Goal: Information Seeking & Learning: Learn about a topic

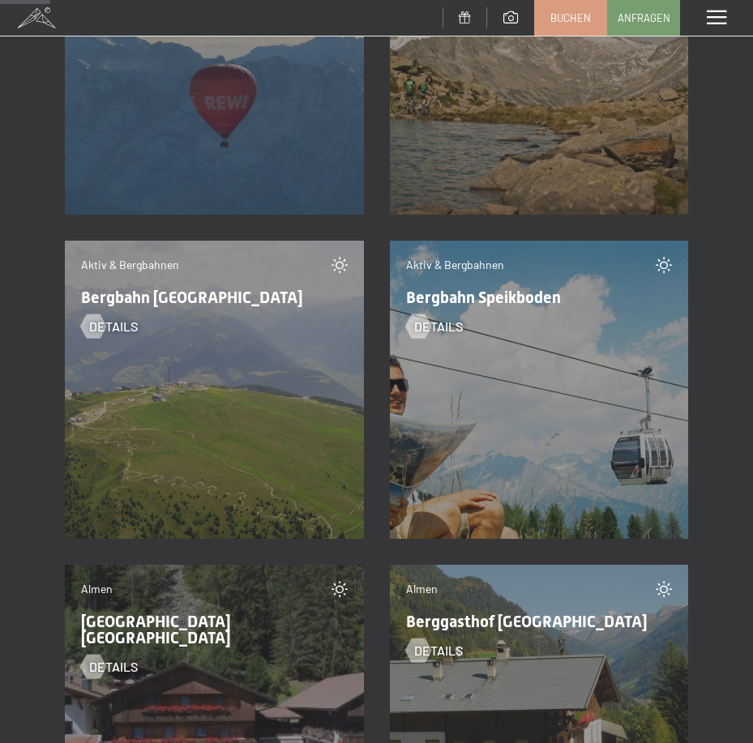
scroll to position [2270, 0]
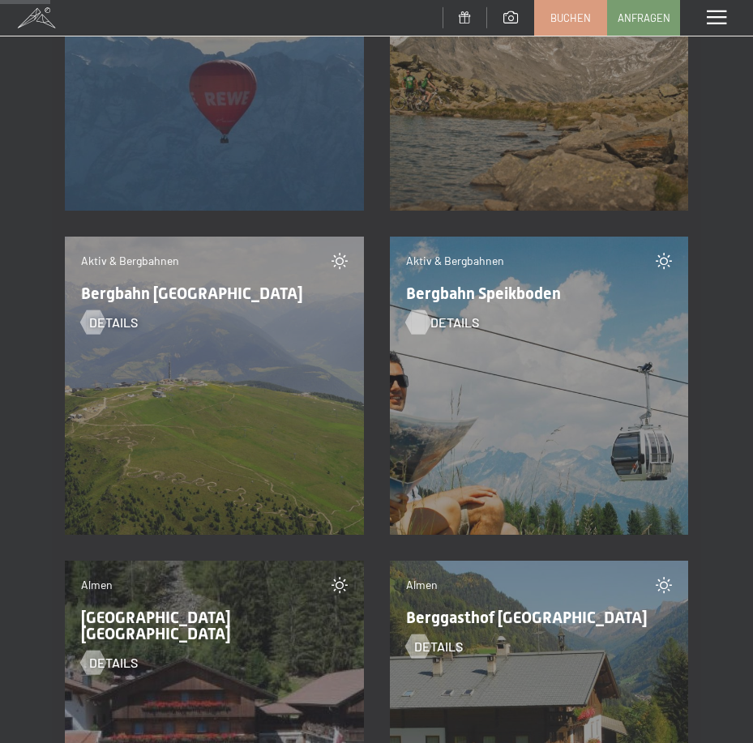
click at [435, 319] on span "Details" at bounding box center [455, 323] width 49 height 18
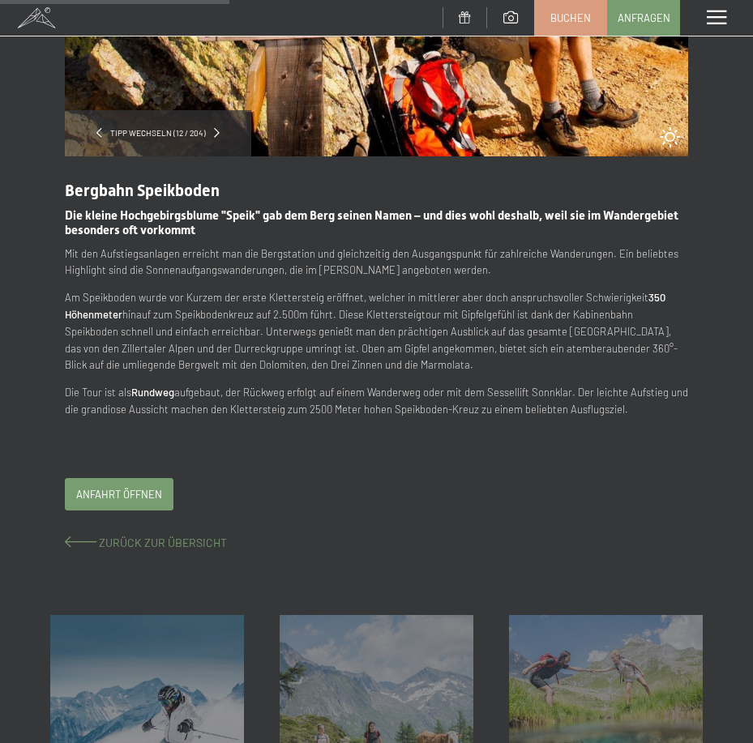
click at [122, 541] on span "Zurück zur Übersicht" at bounding box center [163, 543] width 128 height 14
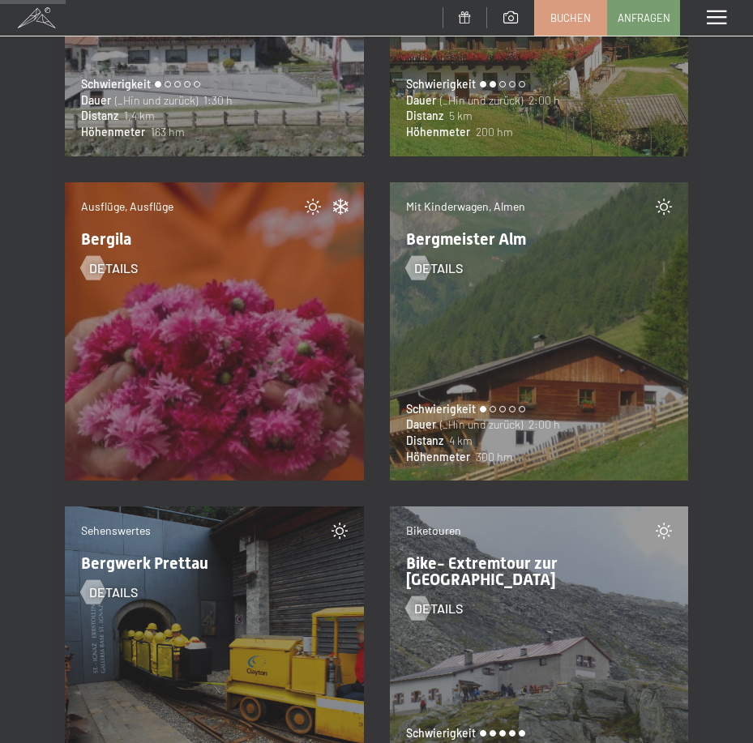
scroll to position [3000, 0]
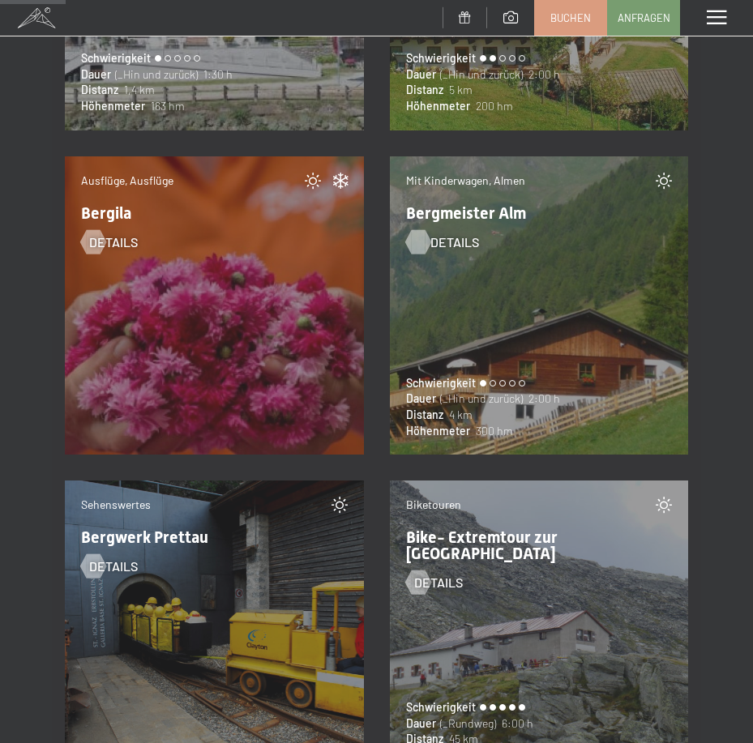
click at [422, 240] on div at bounding box center [418, 241] width 14 height 24
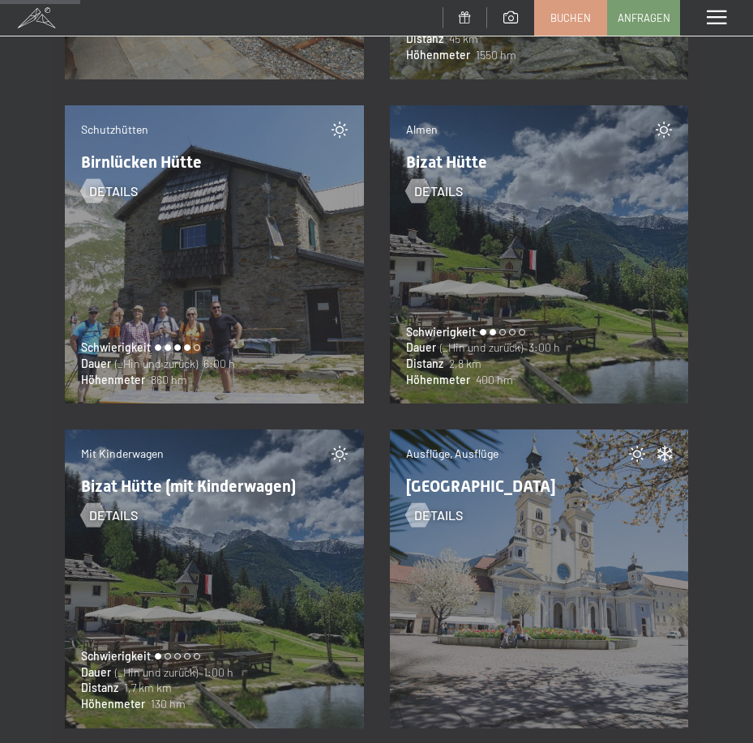
scroll to position [3730, 0]
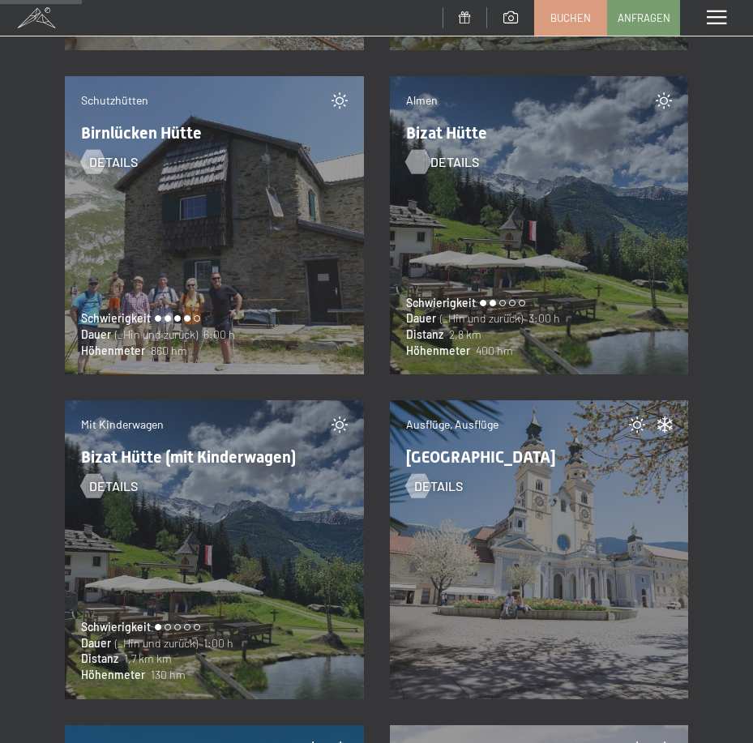
click at [422, 151] on div at bounding box center [418, 161] width 14 height 24
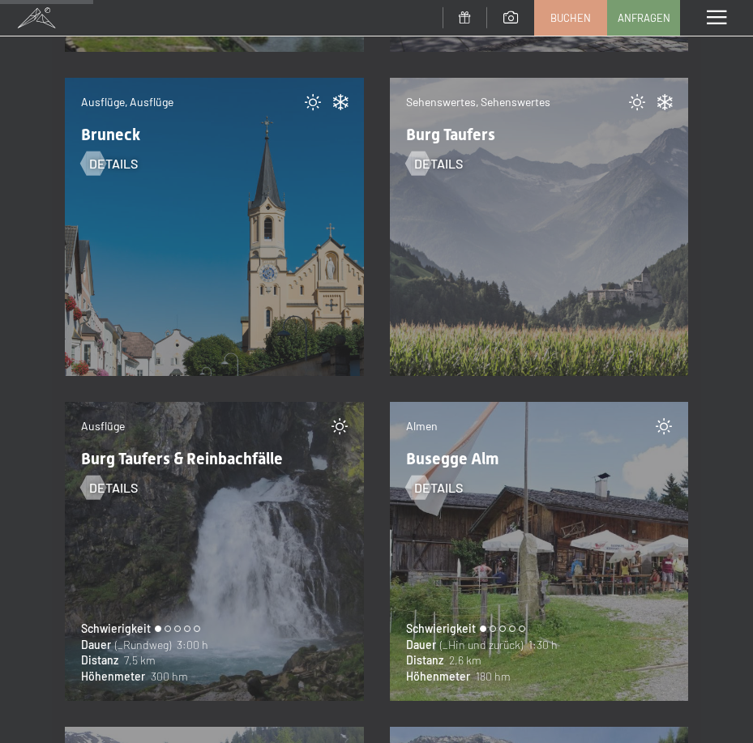
scroll to position [4378, 0]
click at [439, 155] on span "Details" at bounding box center [455, 163] width 49 height 18
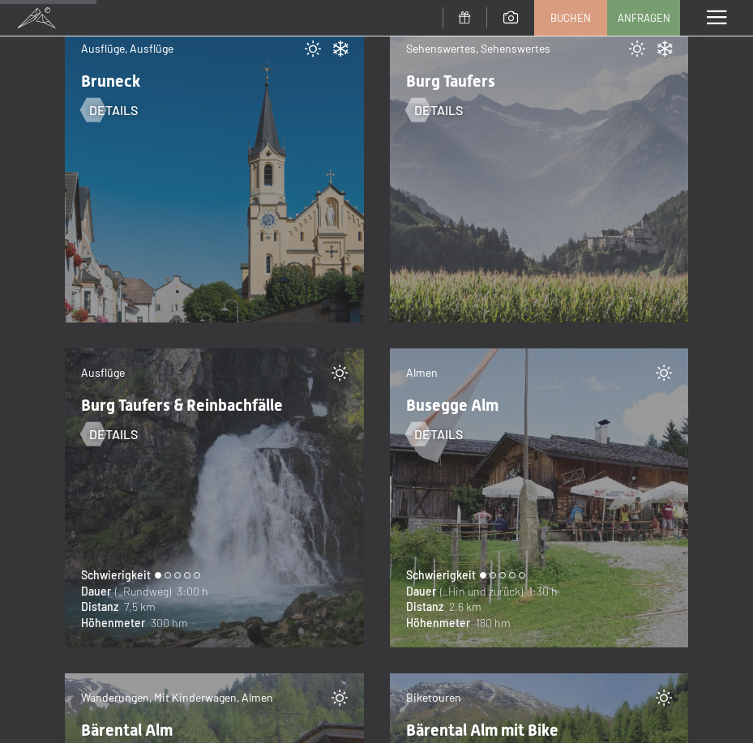
scroll to position [4459, 0]
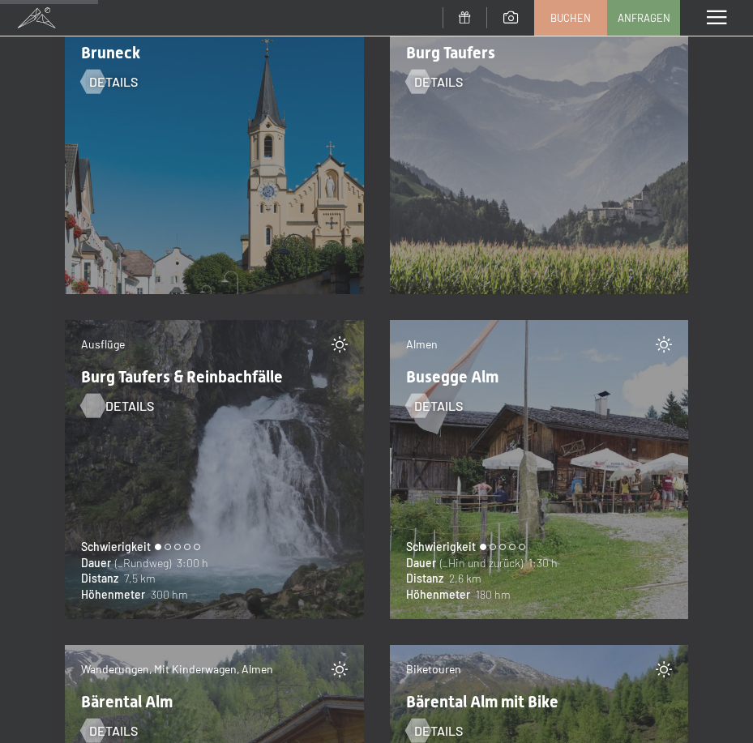
click at [93, 409] on div at bounding box center [93, 406] width 14 height 24
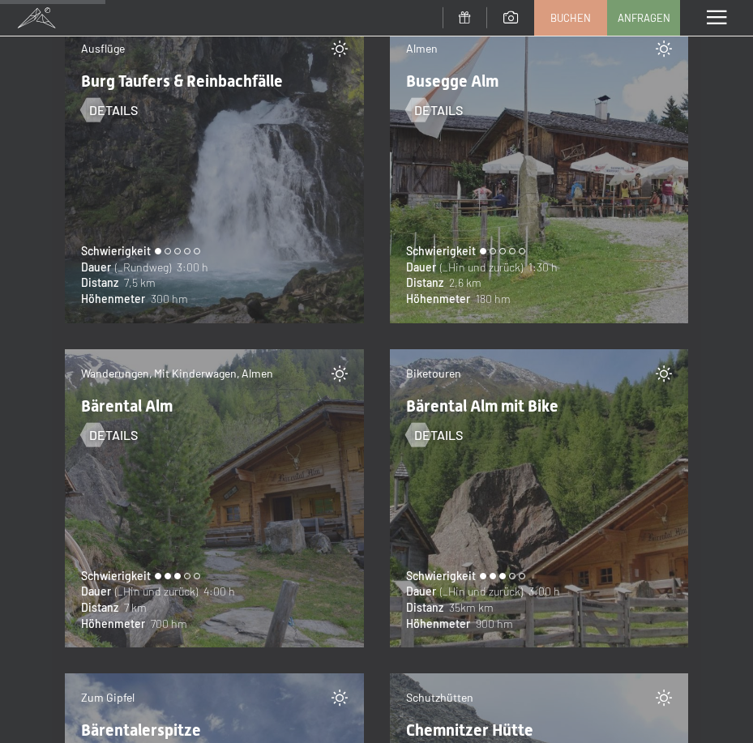
scroll to position [4784, 0]
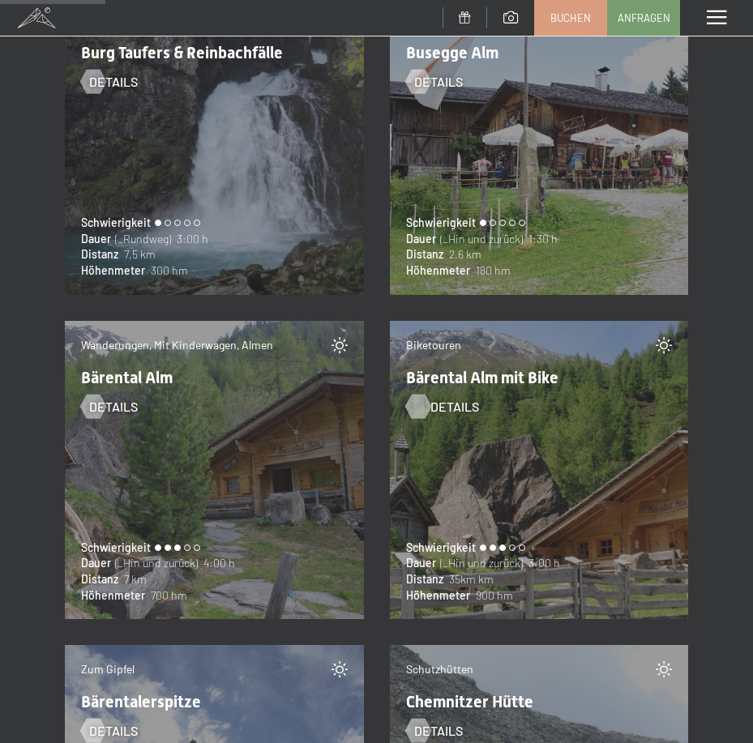
click at [425, 409] on div at bounding box center [418, 406] width 14 height 24
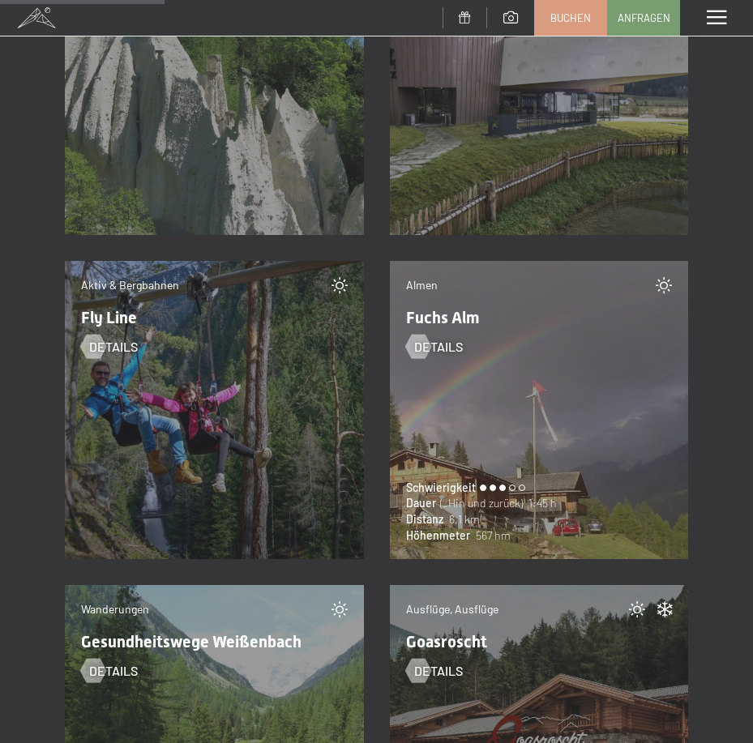
scroll to position [7459, 0]
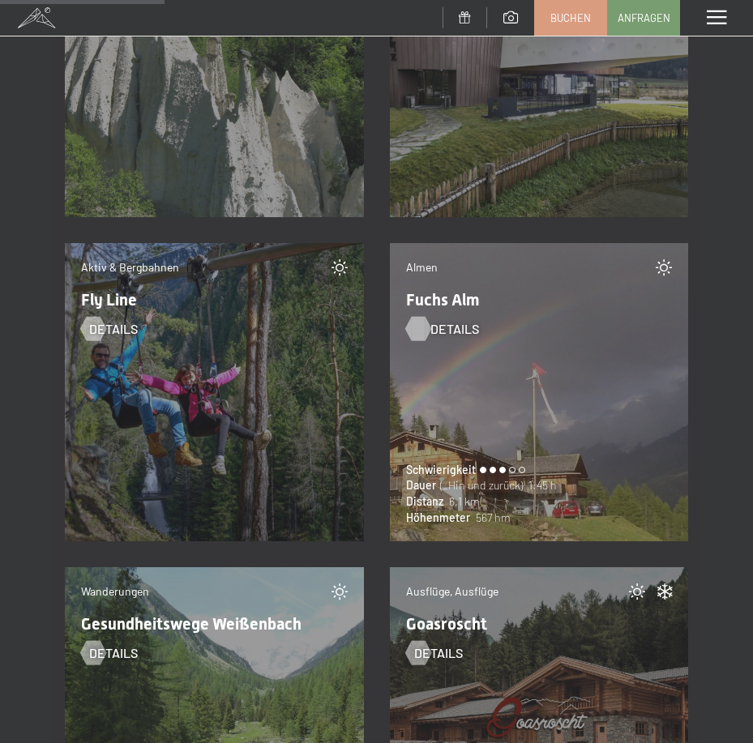
click at [424, 336] on div at bounding box center [418, 328] width 14 height 24
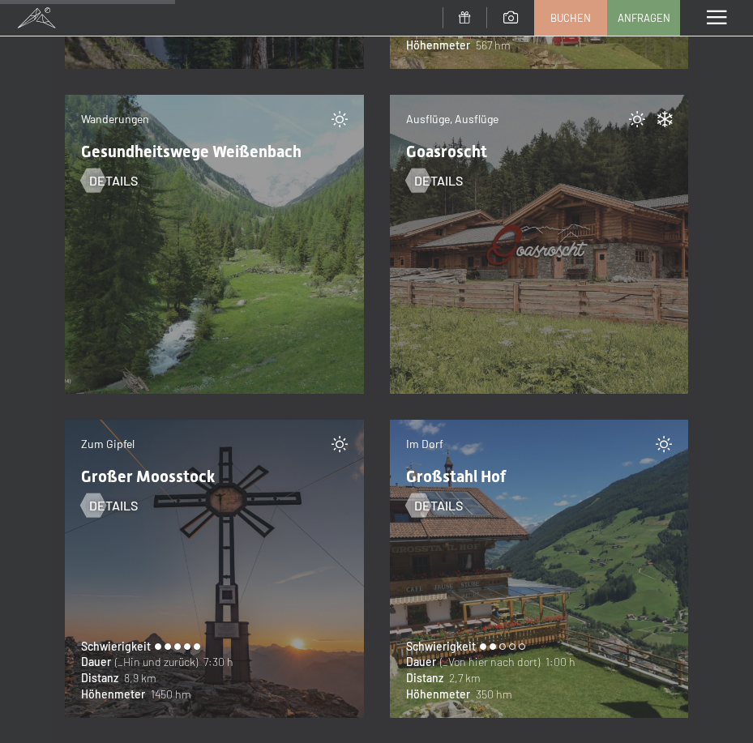
scroll to position [7945, 0]
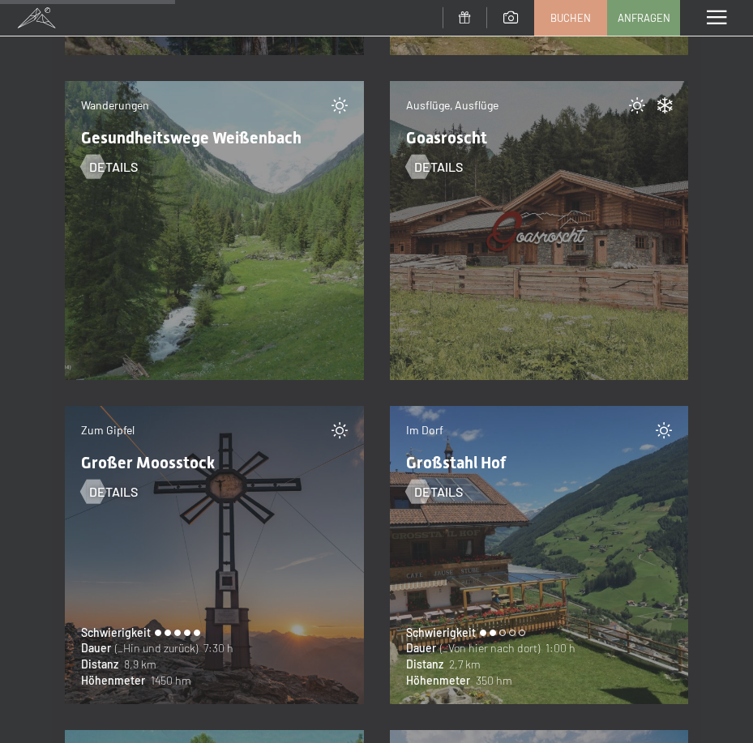
click at [511, 269] on div "Ausflüge, Ausflüge Goasroscht Details" at bounding box center [539, 230] width 299 height 299
click at [429, 171] on link "Details" at bounding box center [434, 167] width 57 height 18
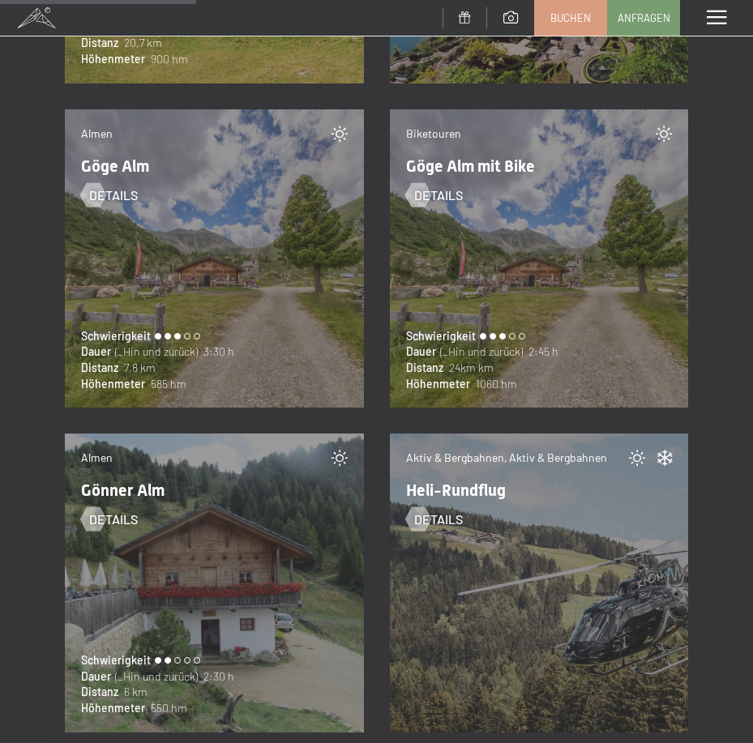
scroll to position [8918, 0]
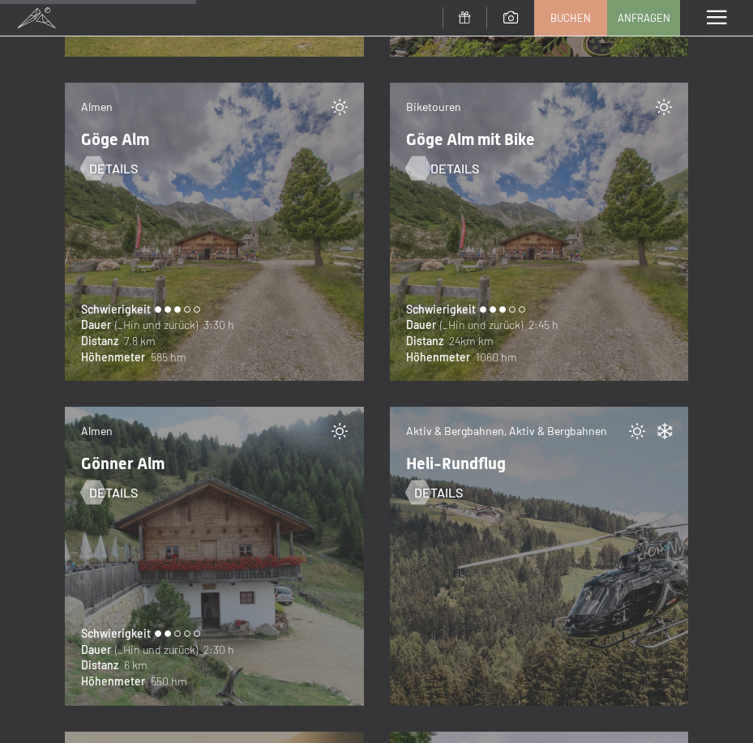
click at [420, 165] on div at bounding box center [418, 168] width 14 height 24
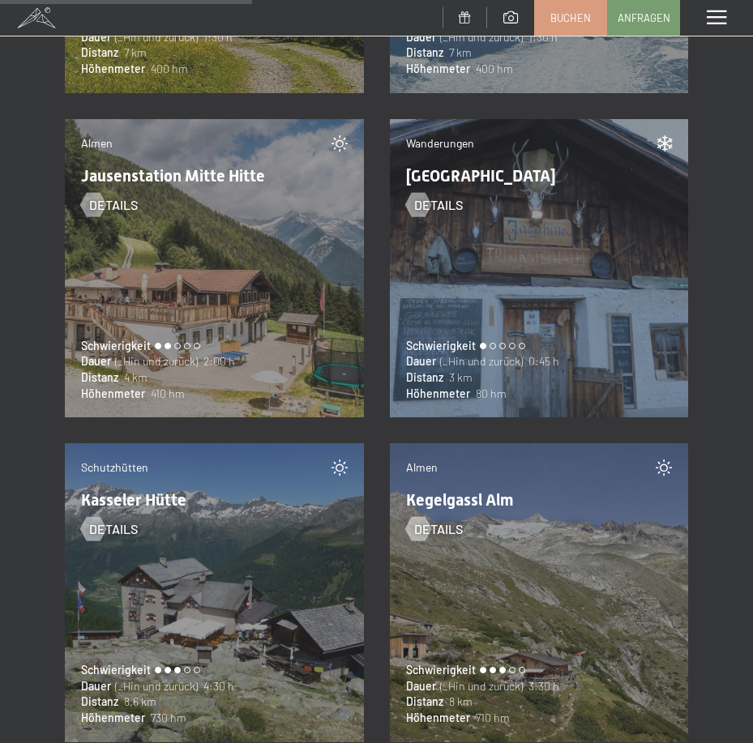
scroll to position [11675, 0]
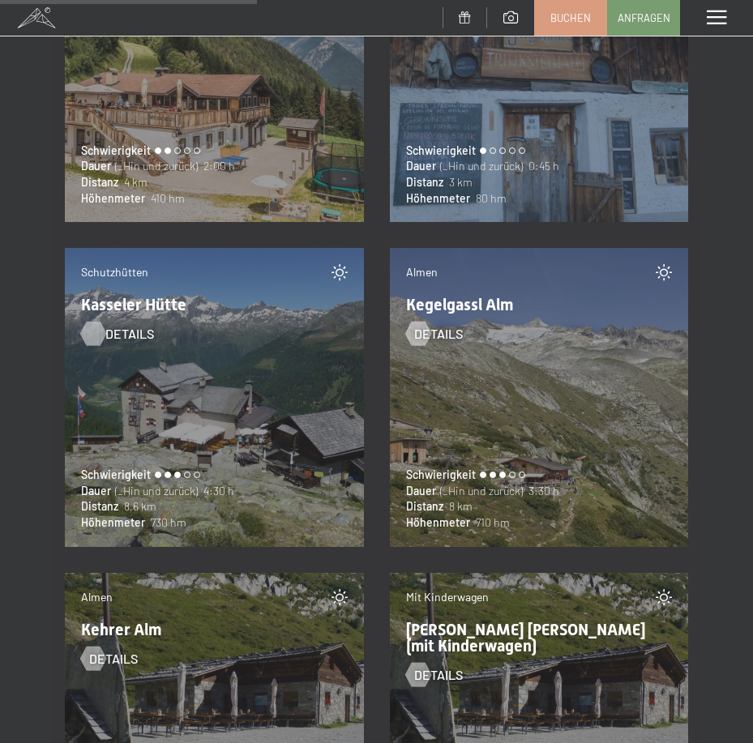
click at [107, 336] on span "Details" at bounding box center [129, 334] width 49 height 18
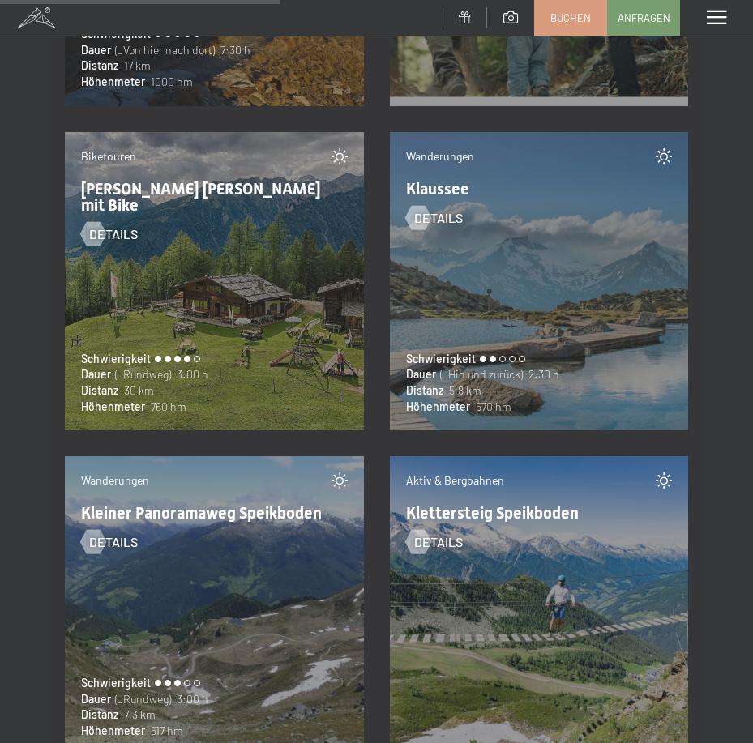
scroll to position [12810, 0]
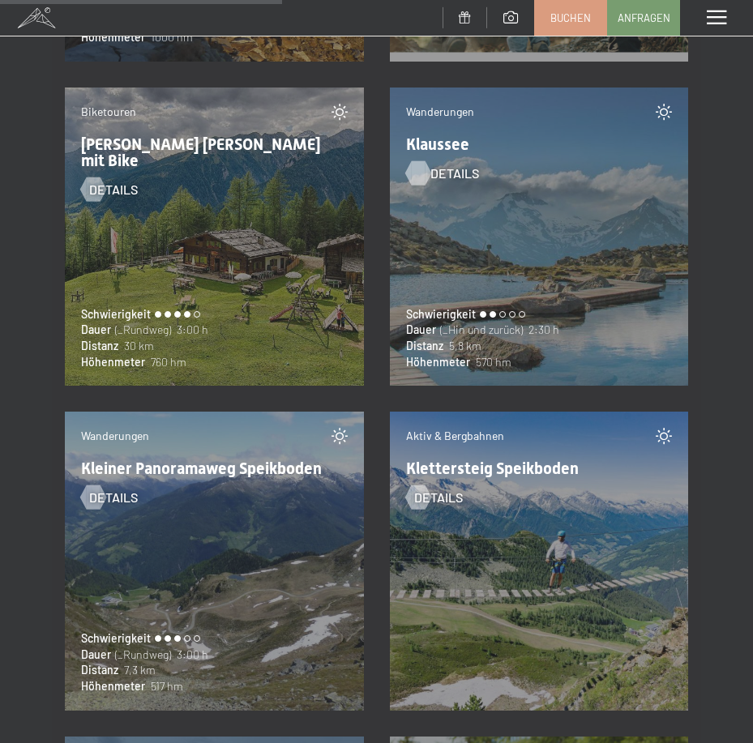
click at [431, 179] on span "Details" at bounding box center [455, 174] width 49 height 18
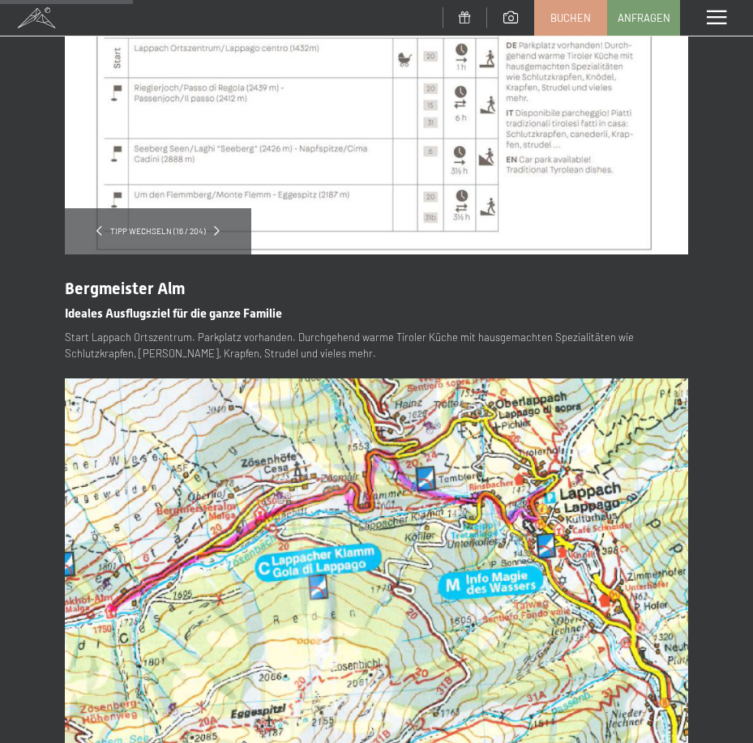
scroll to position [243, 0]
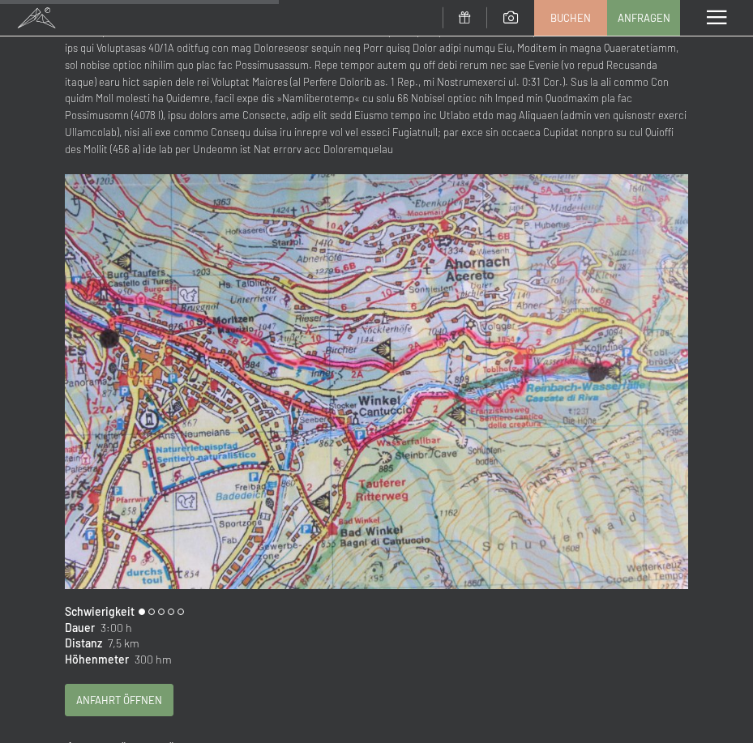
scroll to position [568, 0]
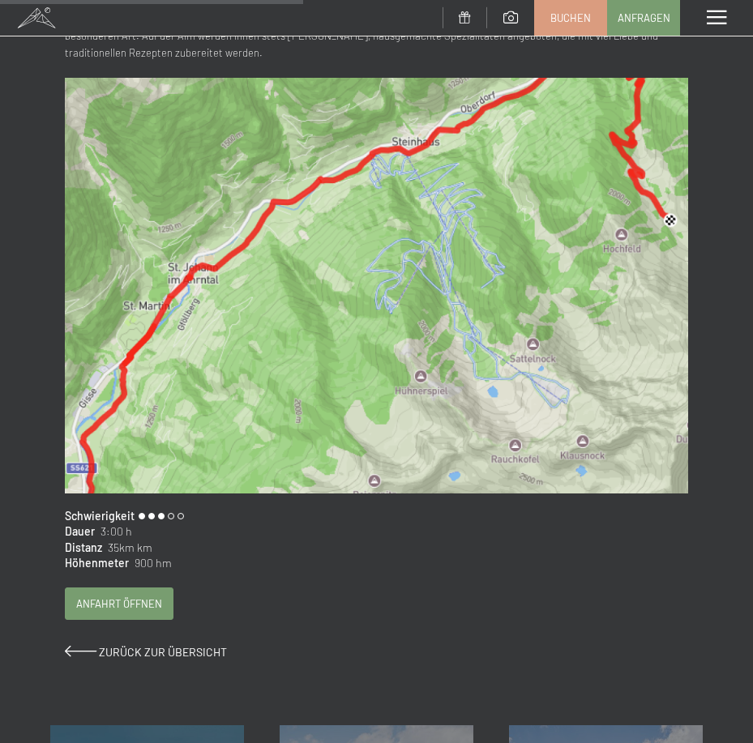
scroll to position [568, 0]
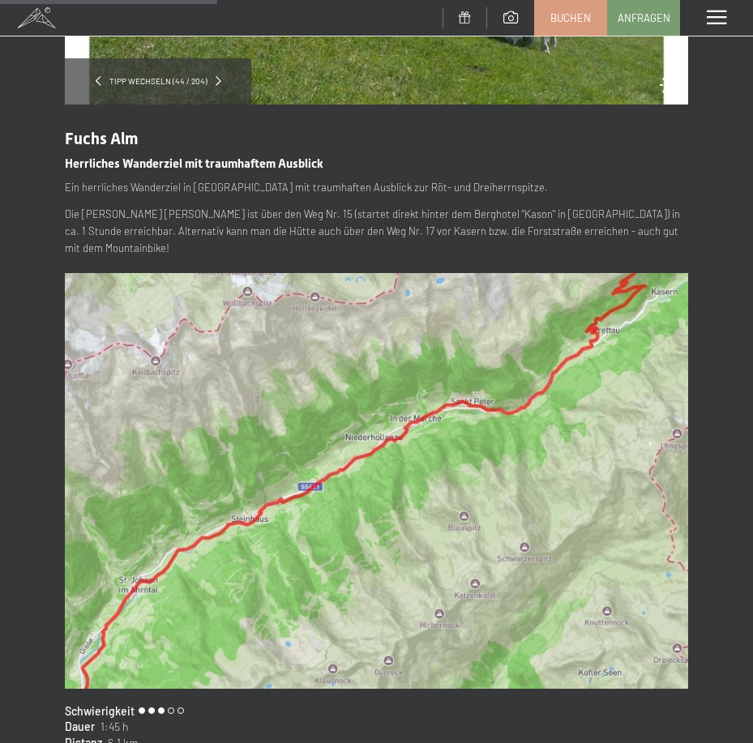
scroll to position [405, 0]
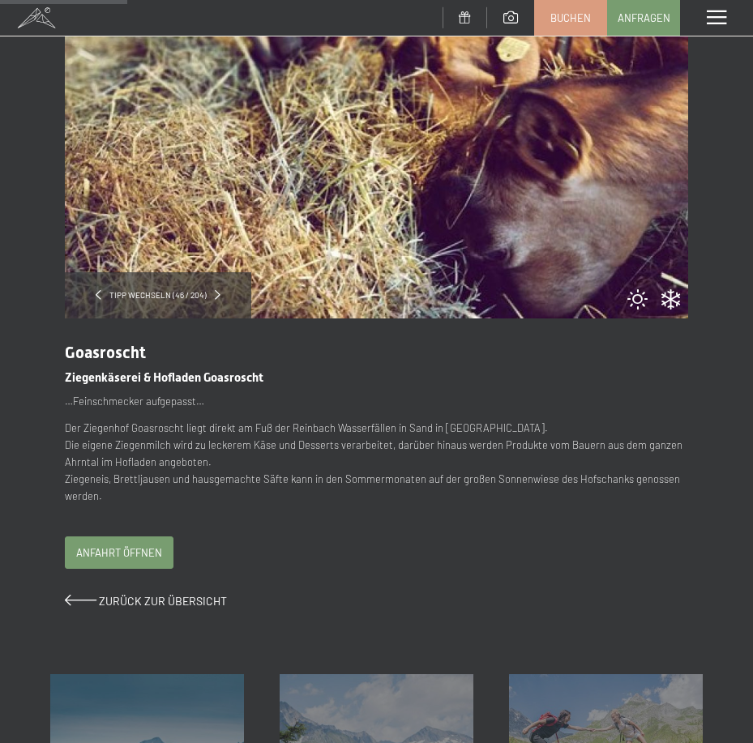
click at [256, 471] on p "Der Ziegenhof Goasroscht liegt direkt am Fuß der Reinbach Wasserfällen in Sand …" at bounding box center [376, 462] width 623 height 84
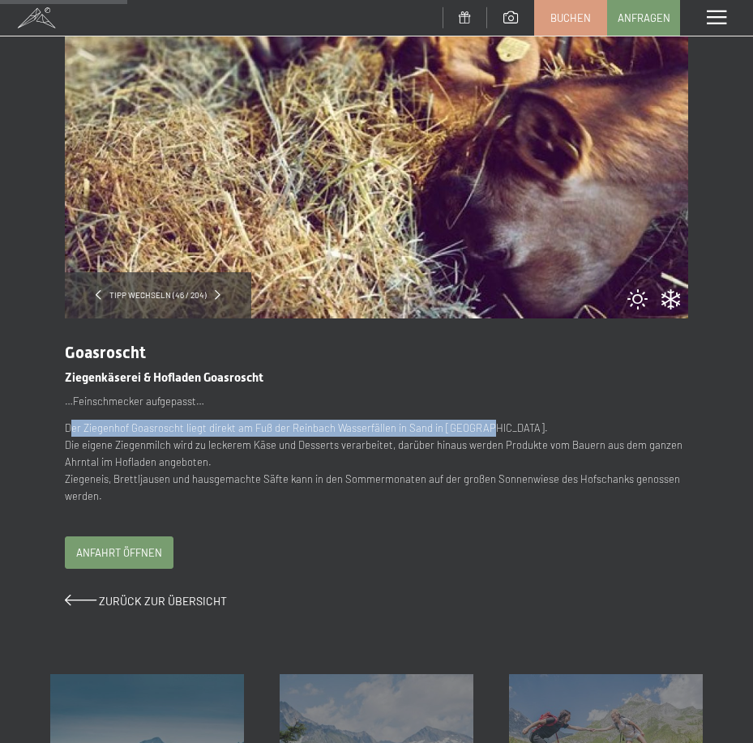
drag, startPoint x: 69, startPoint y: 429, endPoint x: 483, endPoint y: 423, distance: 414.3
click at [483, 423] on p "Der Ziegenhof Goasroscht liegt direkt am Fuß der Reinbach Wasserfällen in Sand …" at bounding box center [376, 462] width 623 height 84
copy p "er Ziegenhof Goasroscht liegt direkt am Fuß der Reinbach Wasserfällen in Sand i…"
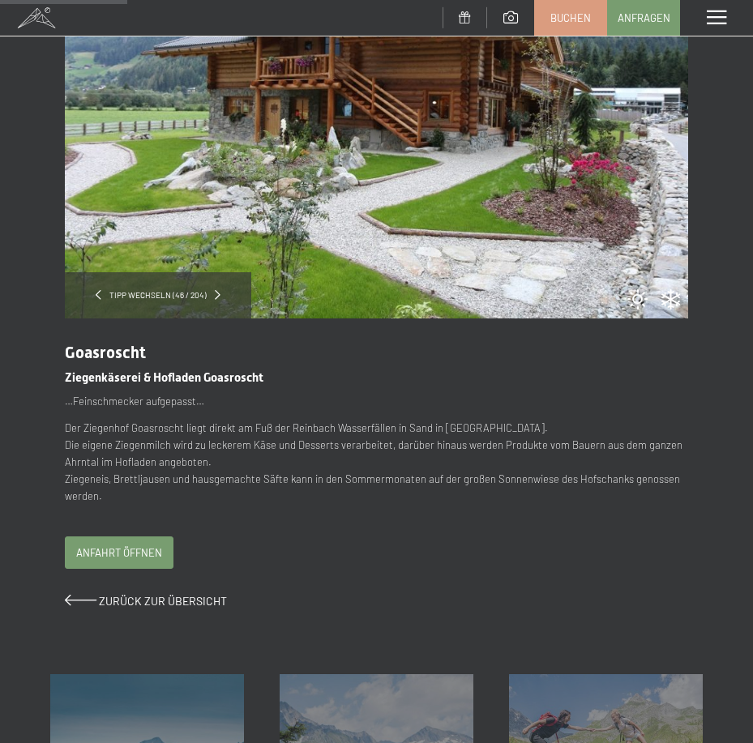
click at [566, 469] on p "Der Ziegenhof Goasroscht liegt direkt am Fuß der Reinbach Wasserfällen in Sand …" at bounding box center [376, 462] width 623 height 84
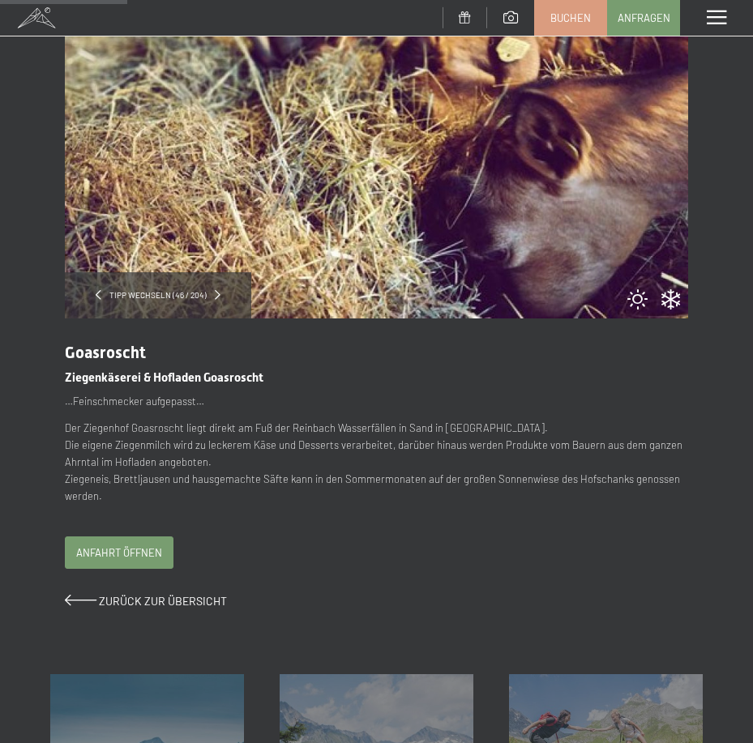
click at [277, 478] on p "Der Ziegenhof Goasroscht liegt direkt am Fuß der Reinbach Wasserfällen in Sand …" at bounding box center [376, 462] width 623 height 84
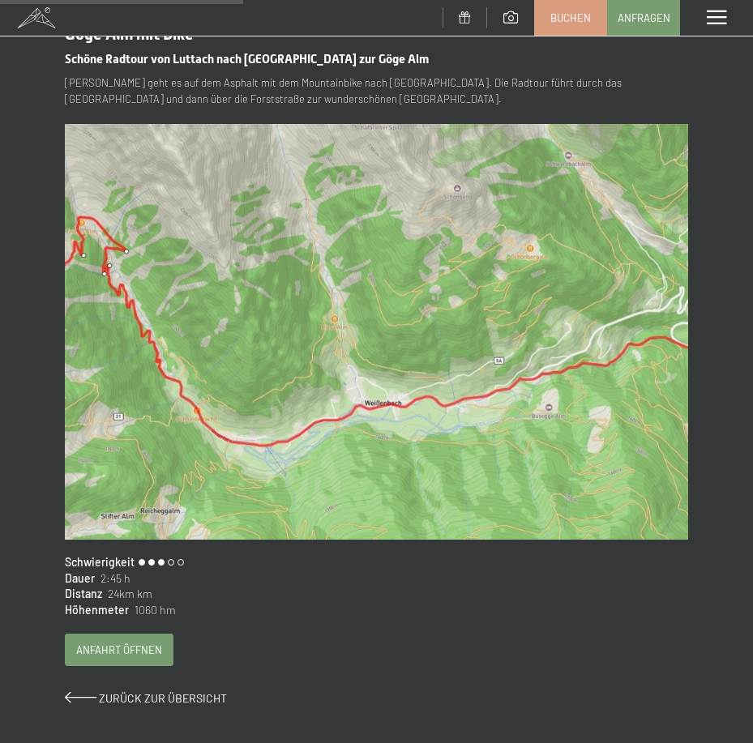
scroll to position [486, 0]
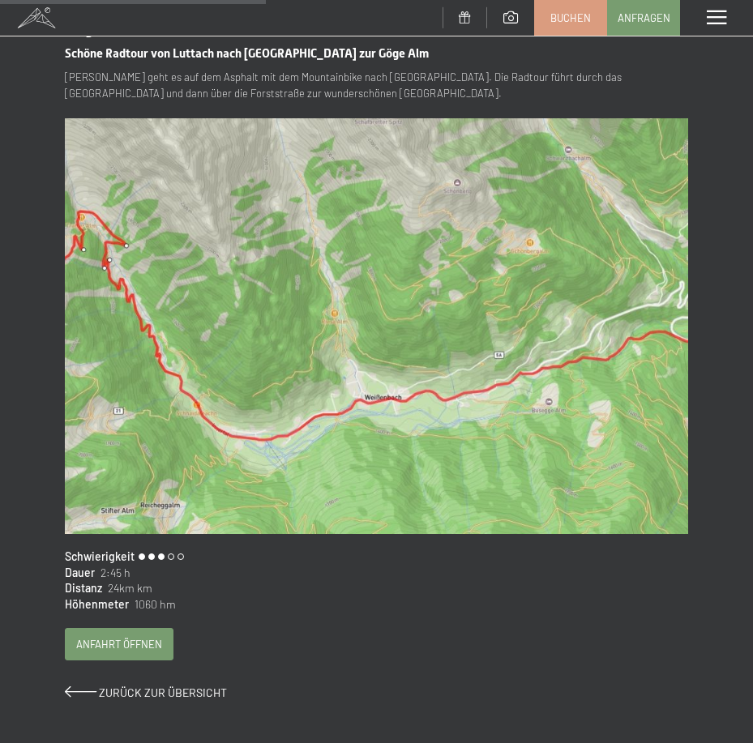
click at [729, 110] on div "Tipp wechseln (52 / 204) slide 2 of 4 Göge Alm mit Bike Schöne Radtour von Lutt…" at bounding box center [376, 151] width 753 height 1147
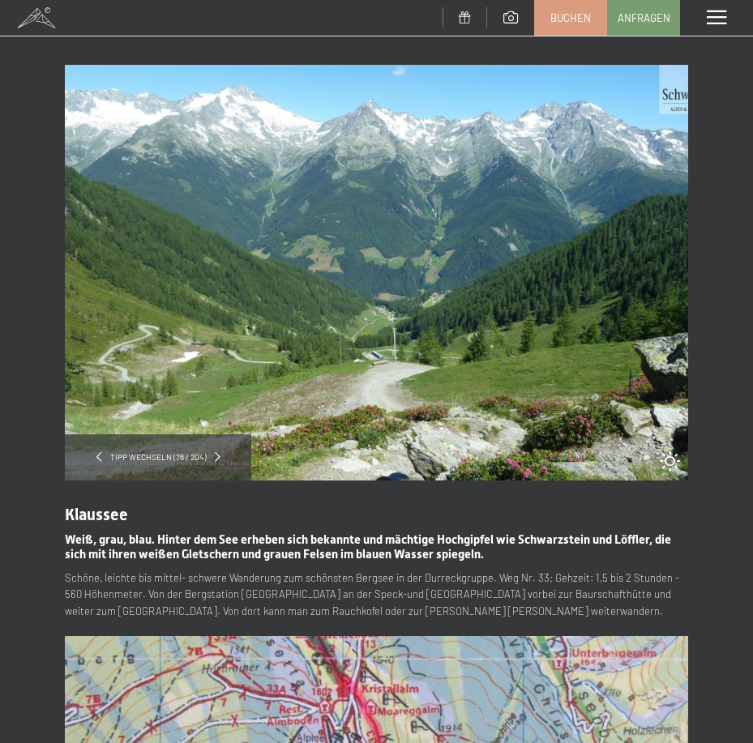
click at [255, 526] on h2 "Weiß, grau, blau. Hinter dem See erheben sich bekannte und mächtige Hochgipfel …" at bounding box center [376, 543] width 623 height 37
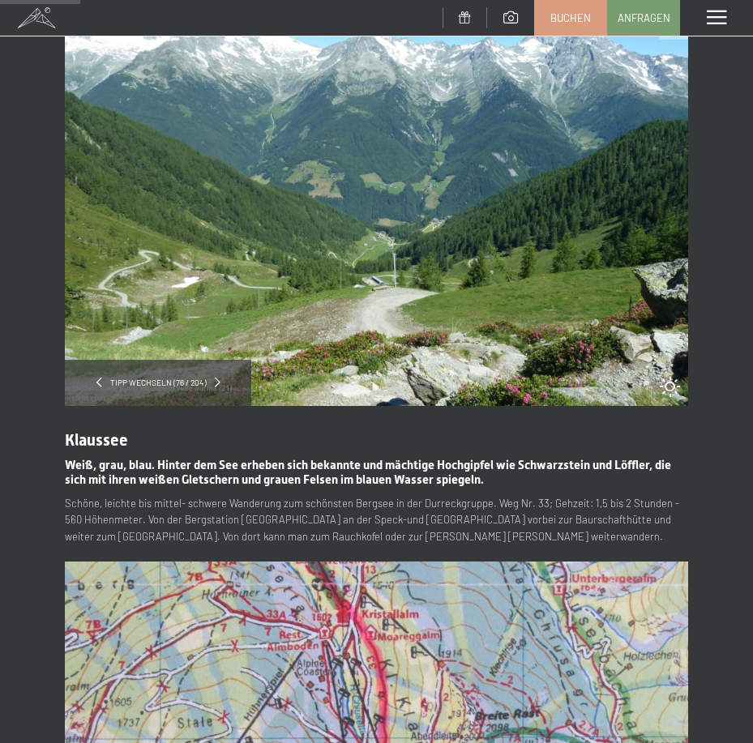
scroll to position [162, 0]
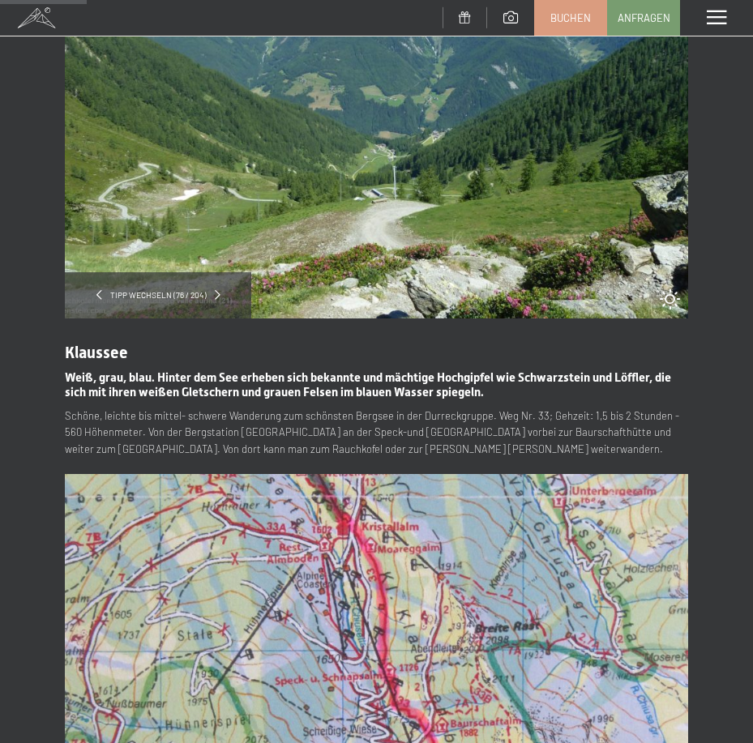
click at [503, 410] on p "Schöne, leichte bis mittel- schwere Wanderung zum schönsten Bergsee in der Durr…" at bounding box center [376, 433] width 623 height 50
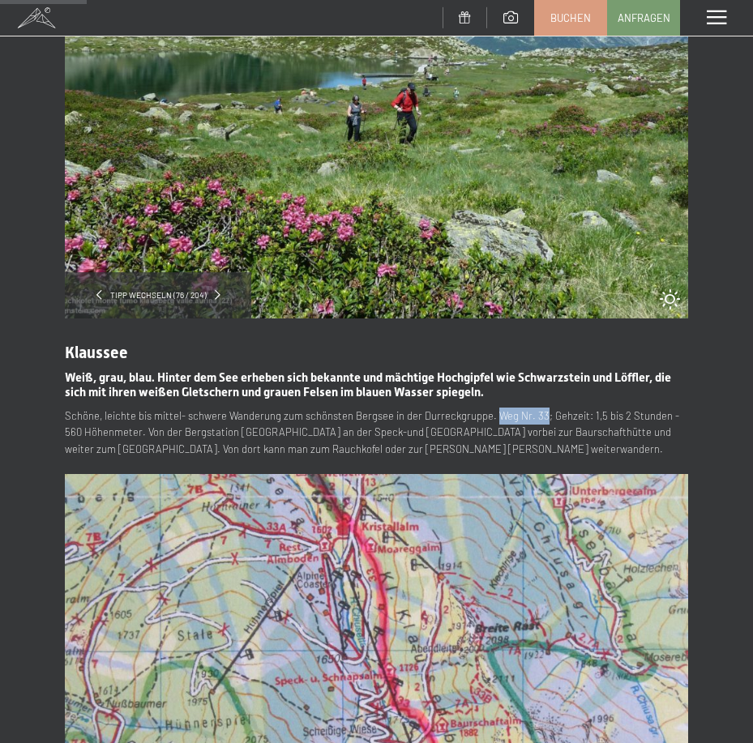
drag, startPoint x: 488, startPoint y: 416, endPoint x: 537, endPoint y: 422, distance: 49.1
click at [537, 422] on p "Schöne, leichte bis mittel- schwere Wanderung zum schönsten Bergsee in der Durr…" at bounding box center [376, 433] width 623 height 50
click at [294, 462] on div "Klaussee Weiß, grau, blau. Hinter dem See erheben sich bekannte und mächtige Ho…" at bounding box center [376, 688] width 623 height 739
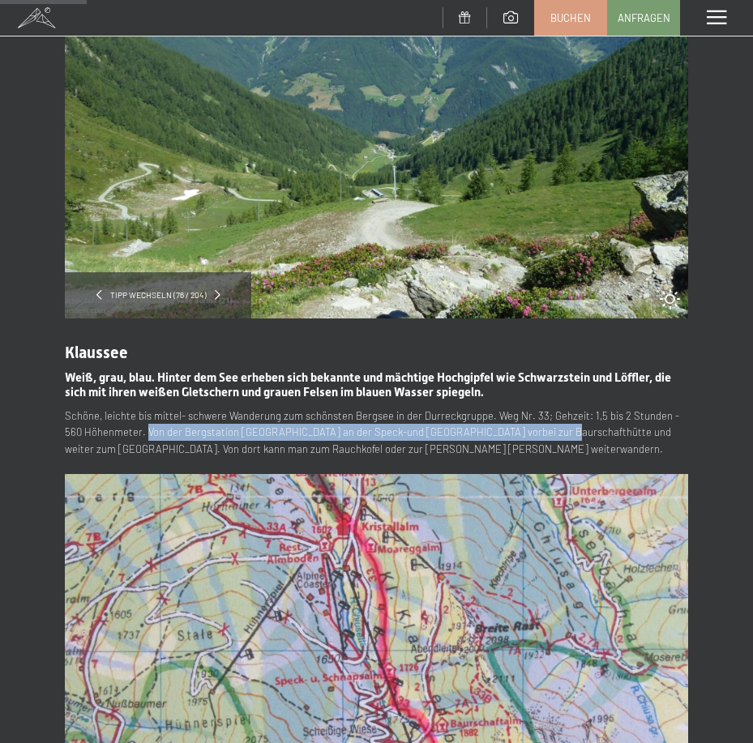
drag, startPoint x: 126, startPoint y: 430, endPoint x: 525, endPoint y: 433, distance: 398.9
click at [525, 433] on p "Schöne, leichte bis mittel- schwere Wanderung zum schönsten Bergsee in der Durr…" at bounding box center [376, 433] width 623 height 50
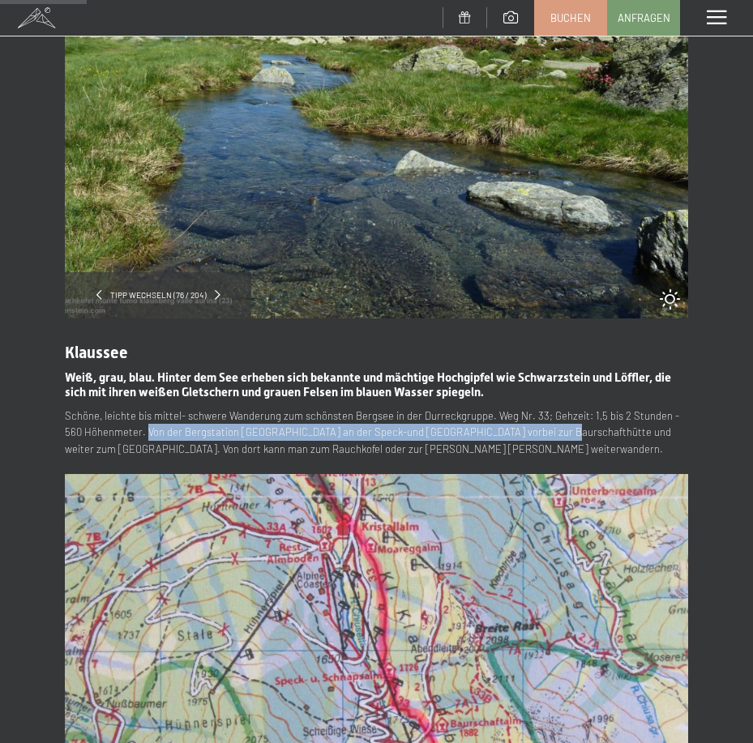
copy p "Von der Bergstation Klausberg an der Speck-und Schnapsalm vorbei zur Baurschaft…"
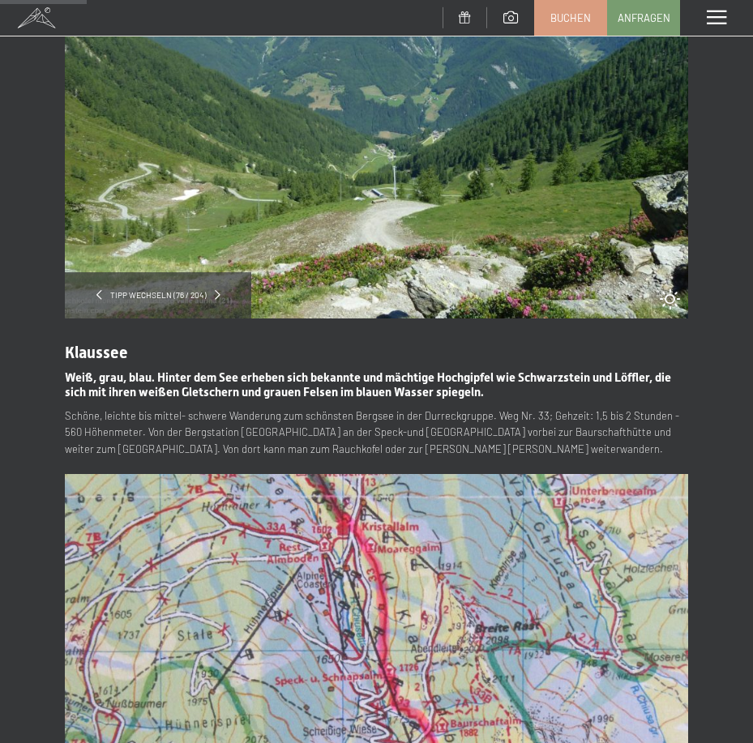
click at [448, 420] on p "Schöne, leichte bis mittel- schwere Wanderung zum schönsten Bergsee in der Durr…" at bounding box center [376, 433] width 623 height 50
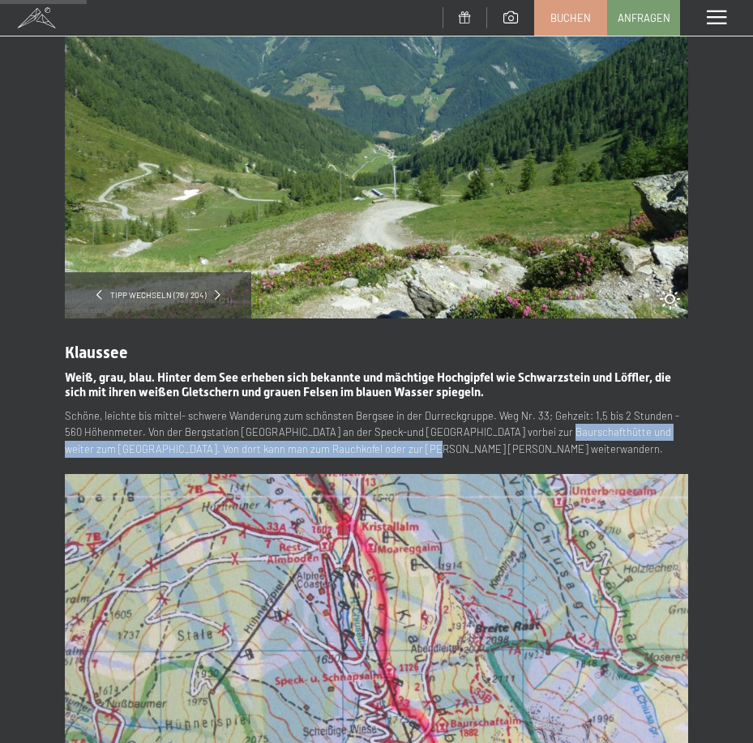
drag, startPoint x: 522, startPoint y: 434, endPoint x: 537, endPoint y: 448, distance: 20.6
click at [537, 448] on p "Schöne, leichte bis mittel- schwere Wanderung zum schönsten Bergsee in der Durr…" at bounding box center [376, 433] width 623 height 50
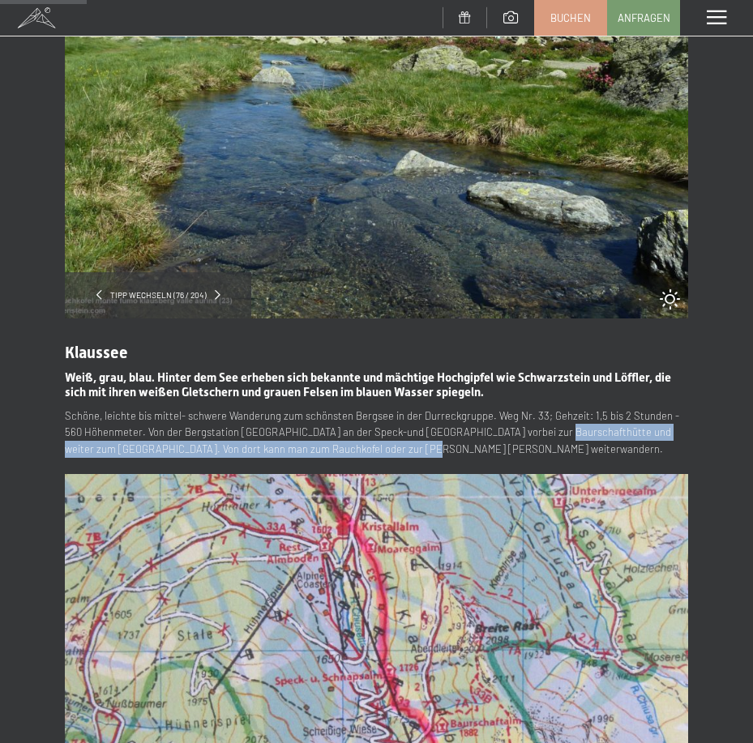
copy p "und weiter zum Klaussee. Von dort kann man zum Rauchkofel oder zur Breiten Rast…"
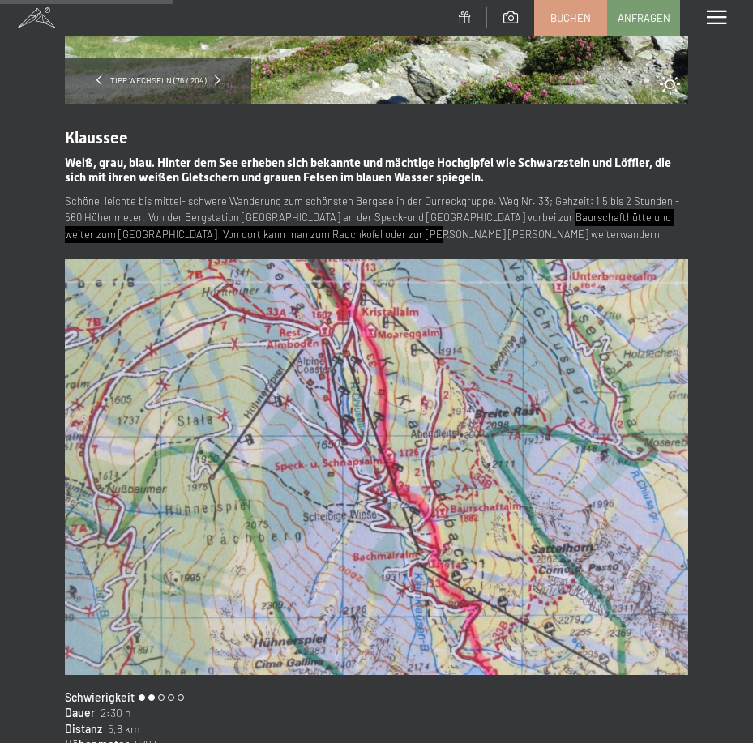
scroll to position [405, 0]
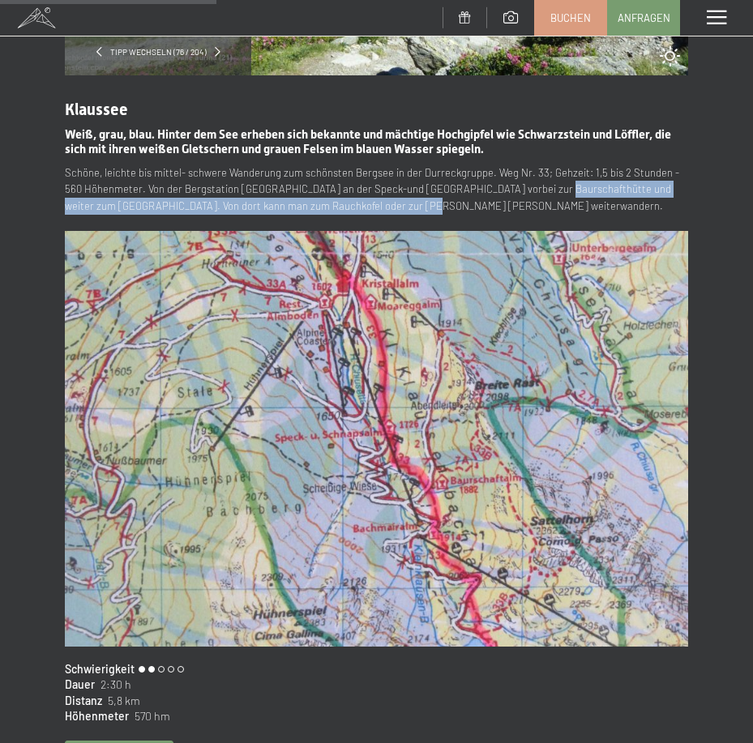
click at [437, 210] on p "Schöne, leichte bis mittel- schwere Wanderung zum schönsten Bergsee in der Durr…" at bounding box center [376, 190] width 623 height 50
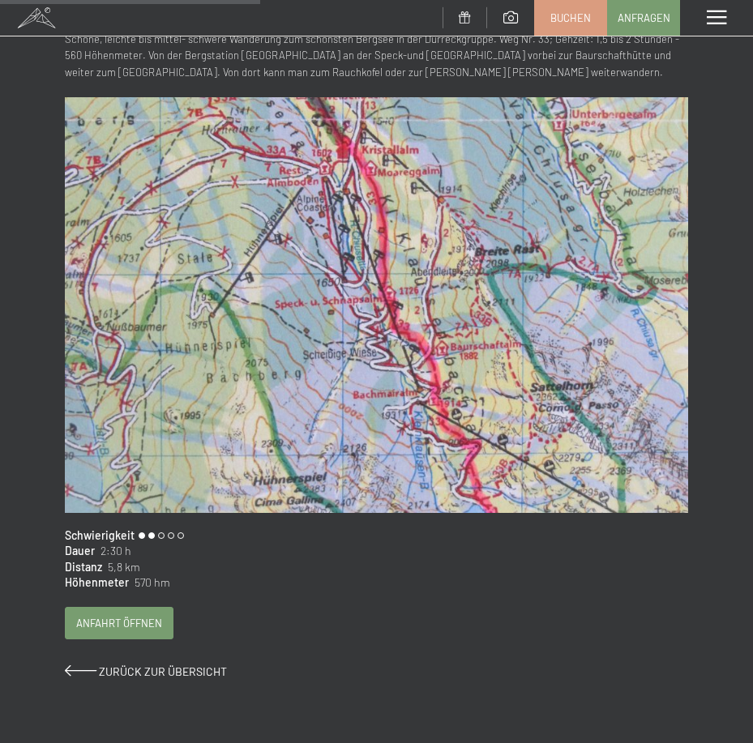
scroll to position [568, 0]
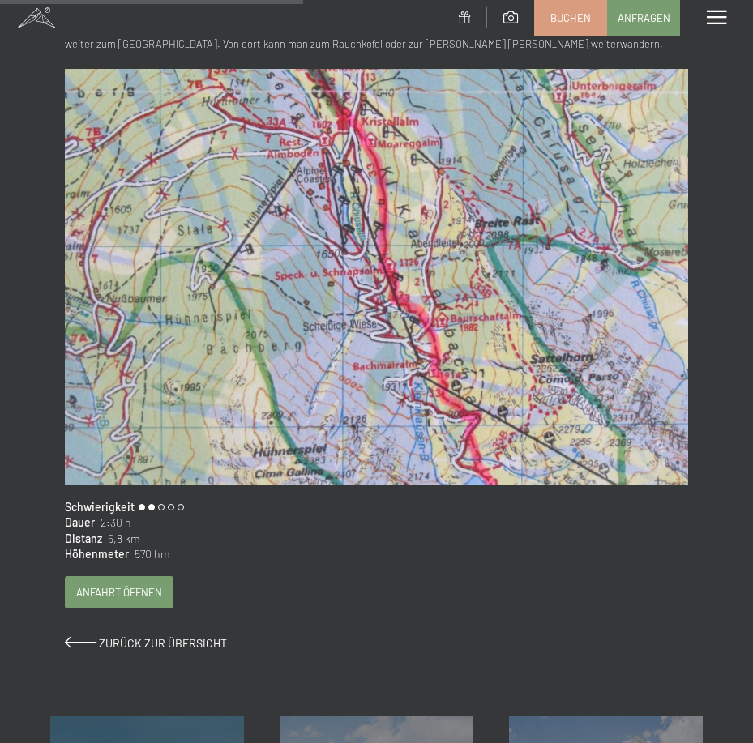
click at [126, 597] on span "Anfahrt öffnen" at bounding box center [119, 592] width 86 height 15
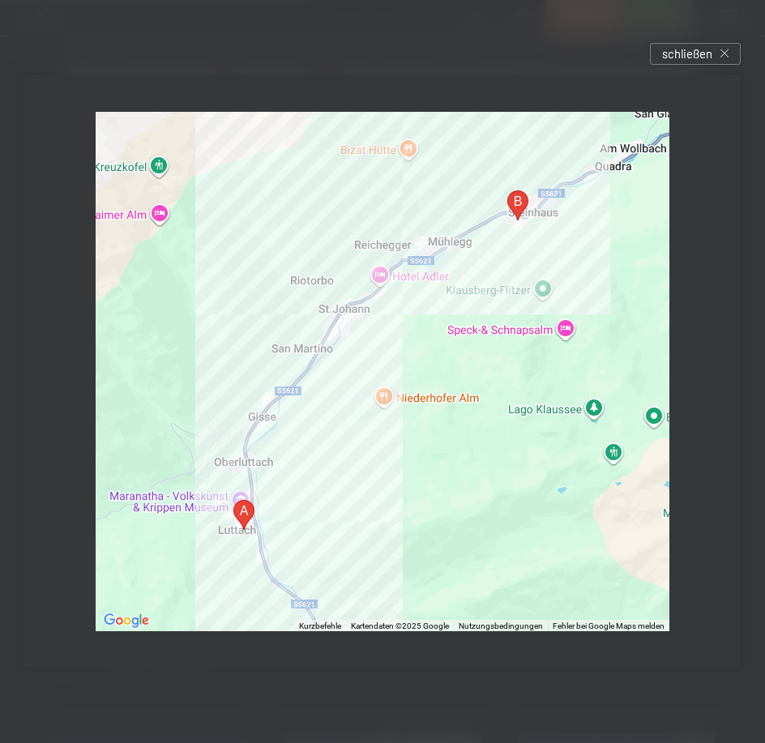
click at [667, 40] on div at bounding box center [382, 371] width 765 height 743
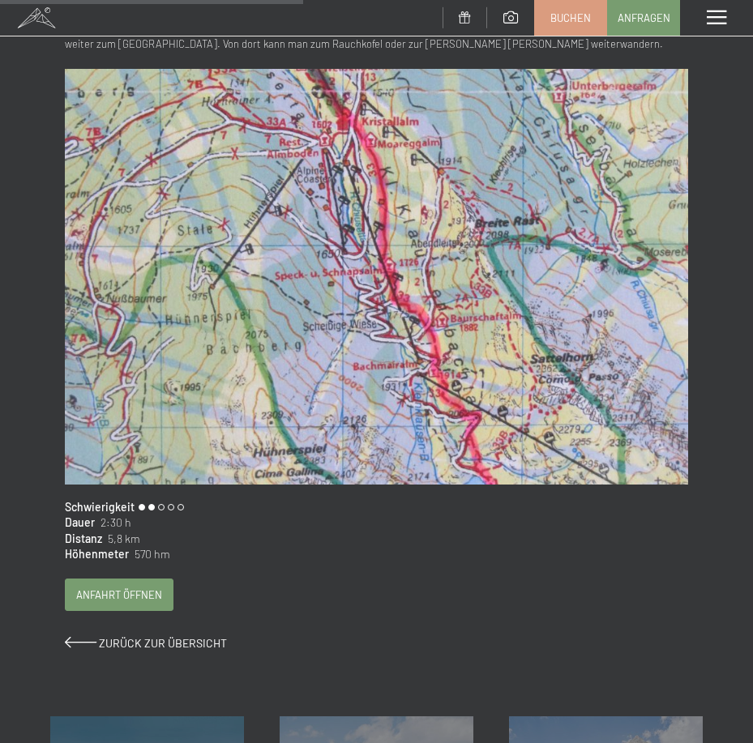
click at [251, 575] on div "Klaussee Weiß, grau, blau. Hinter dem See erheben sich bekannte und mächtige Ho…" at bounding box center [376, 282] width 623 height 739
click at [233, 566] on div "Klaussee Weiß, grau, blau. Hinter dem See erheben sich bekannte und mächtige Ho…" at bounding box center [376, 282] width 623 height 739
click at [348, 566] on div "Klaussee Weiß, grau, blau. Hinter dem See erheben sich bekannte und mächtige Ho…" at bounding box center [376, 282] width 623 height 739
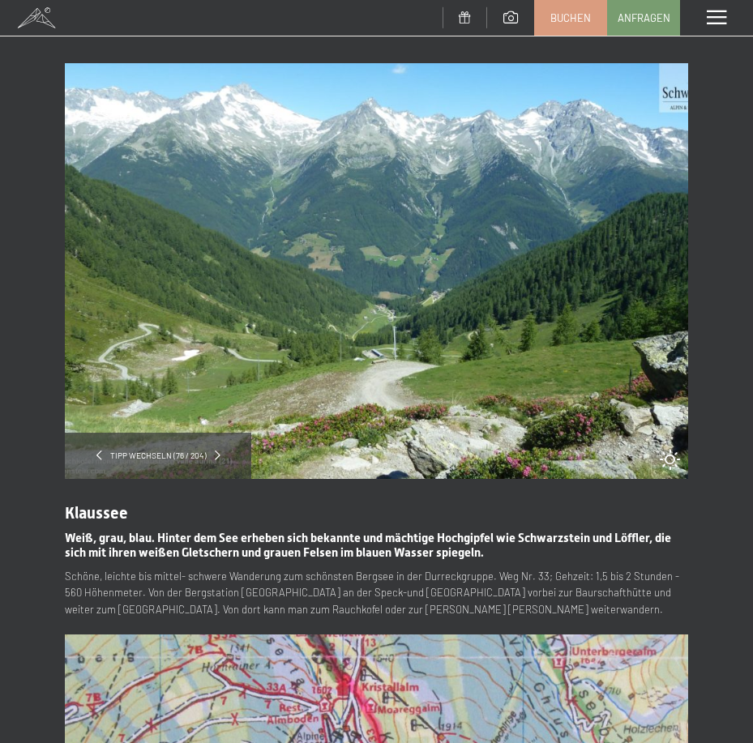
scroll to position [0, 0]
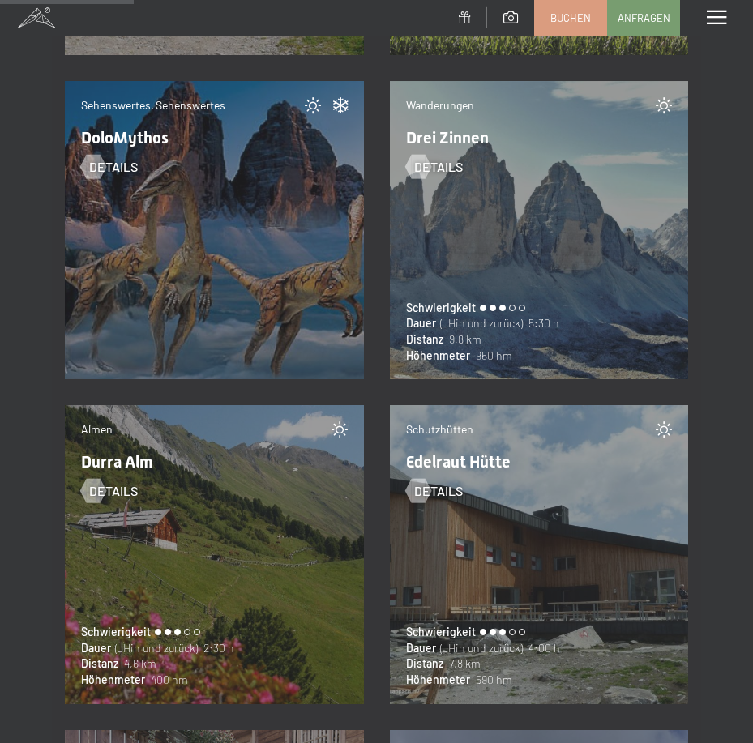
scroll to position [6810, 0]
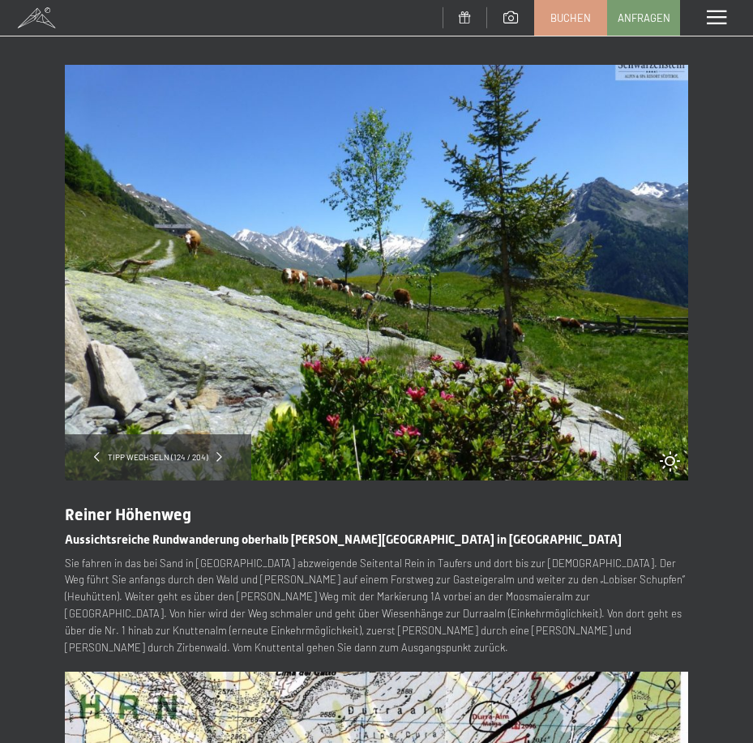
click at [660, 541] on h2 "Aussichtsreiche Rundwanderung oberhalb [PERSON_NAME][GEOGRAPHIC_DATA] in [GEOGR…" at bounding box center [376, 536] width 623 height 23
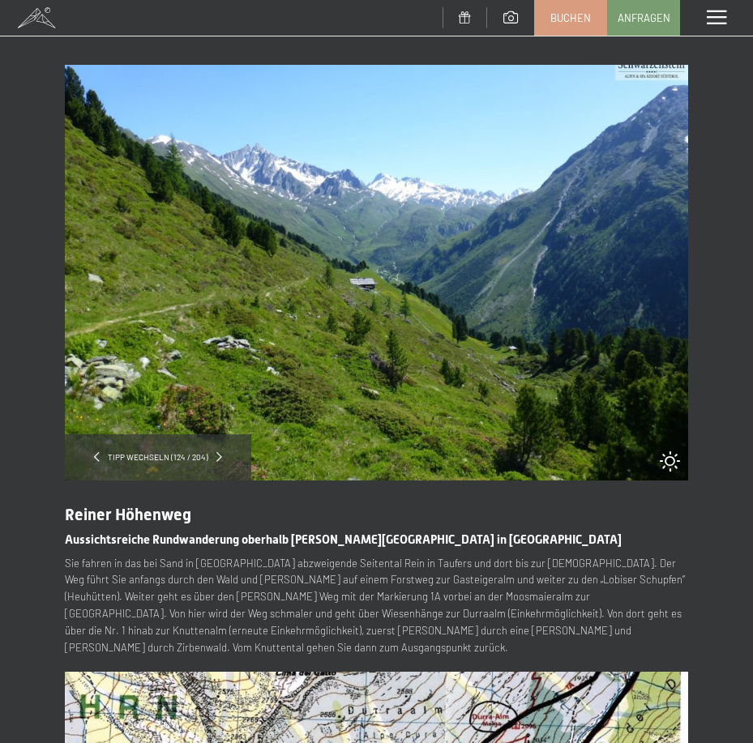
click at [336, 568] on p "Sie fahren in das bei Sand in [GEOGRAPHIC_DATA] abzweigende Seitental Rein in T…" at bounding box center [376, 605] width 623 height 101
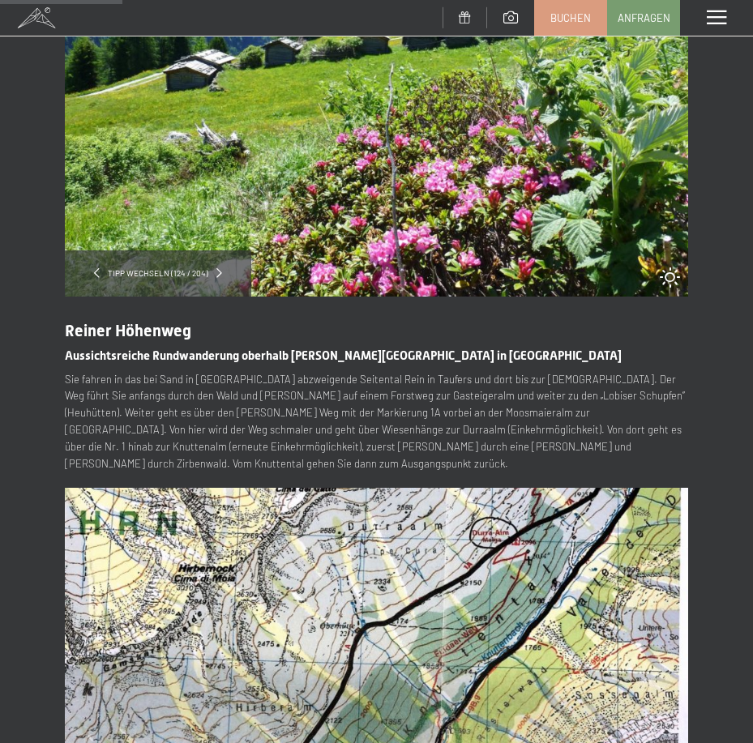
scroll to position [243, 0]
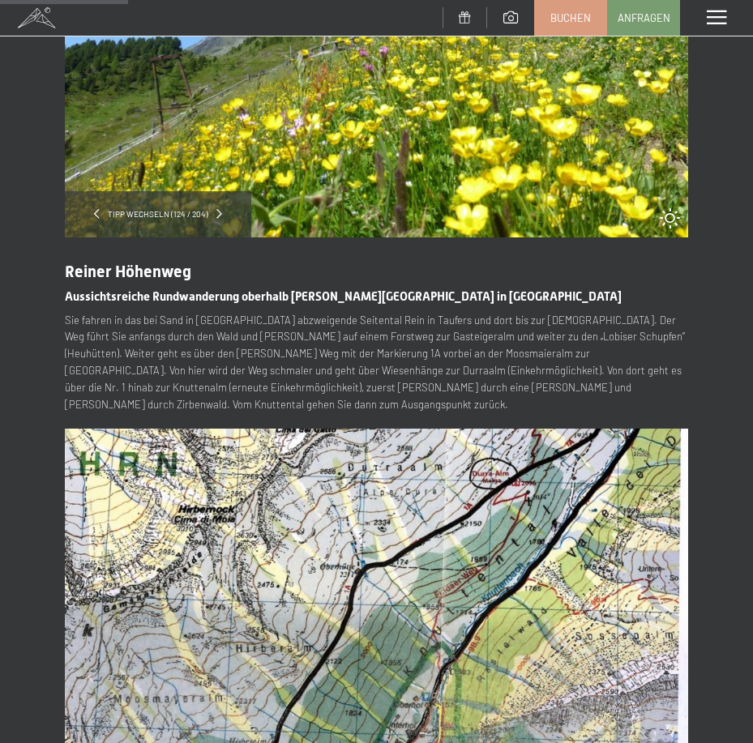
click at [379, 348] on p "Sie fahren in das bei Sand in [GEOGRAPHIC_DATA] abzweigende Seitental Rein in T…" at bounding box center [376, 362] width 623 height 101
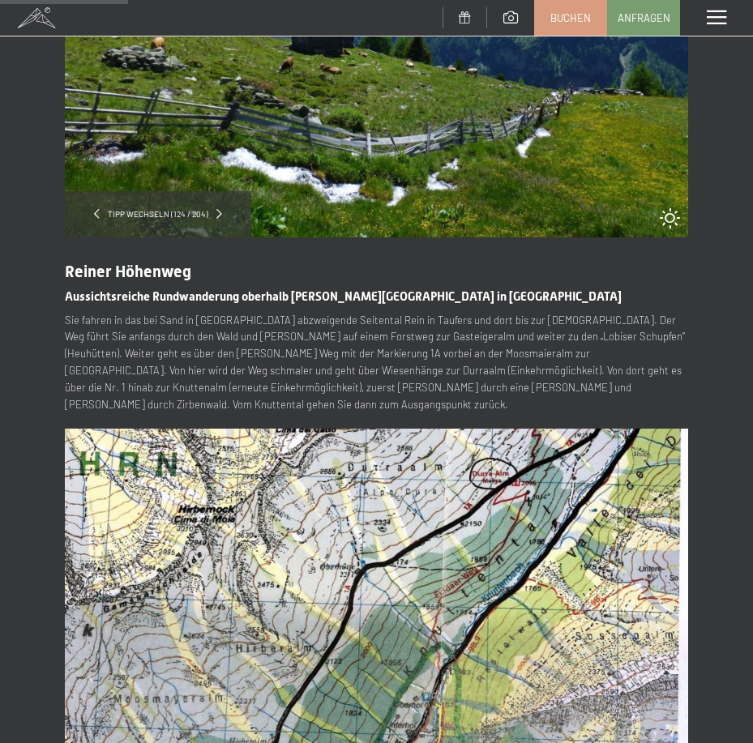
click at [347, 344] on p "Sie fahren in das bei Sand in [GEOGRAPHIC_DATA] abzweigende Seitental Rein in T…" at bounding box center [376, 362] width 623 height 101
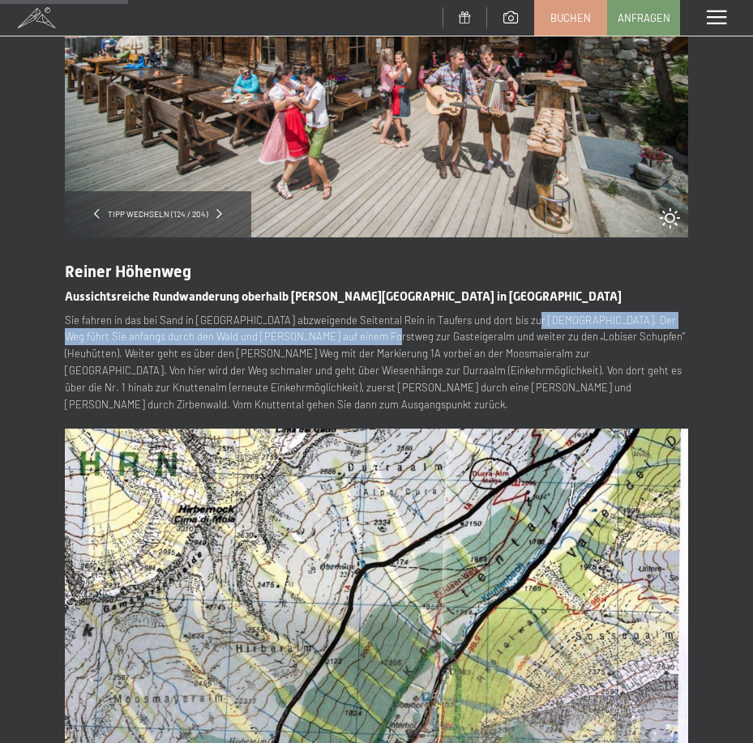
drag, startPoint x: 509, startPoint y: 319, endPoint x: 353, endPoint y: 341, distance: 157.2
click at [353, 341] on p "Sie fahren in das bei Sand in [GEOGRAPHIC_DATA] abzweigende Seitental Rein in T…" at bounding box center [376, 362] width 623 height 101
copy p "Der Weg führt Sie anfangs durch den Wald und [PERSON_NAME] auf einem Forstweg z…"
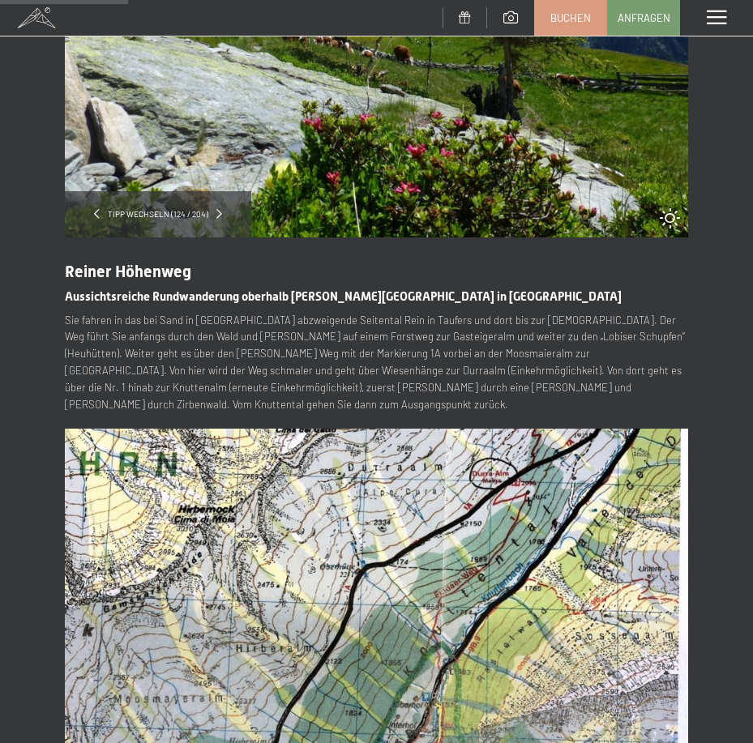
drag, startPoint x: 429, startPoint y: 362, endPoint x: 405, endPoint y: 354, distance: 25.4
click at [428, 362] on p "Sie fahren in das bei Sand in [GEOGRAPHIC_DATA] abzweigende Seitental Rein in T…" at bounding box center [376, 362] width 623 height 101
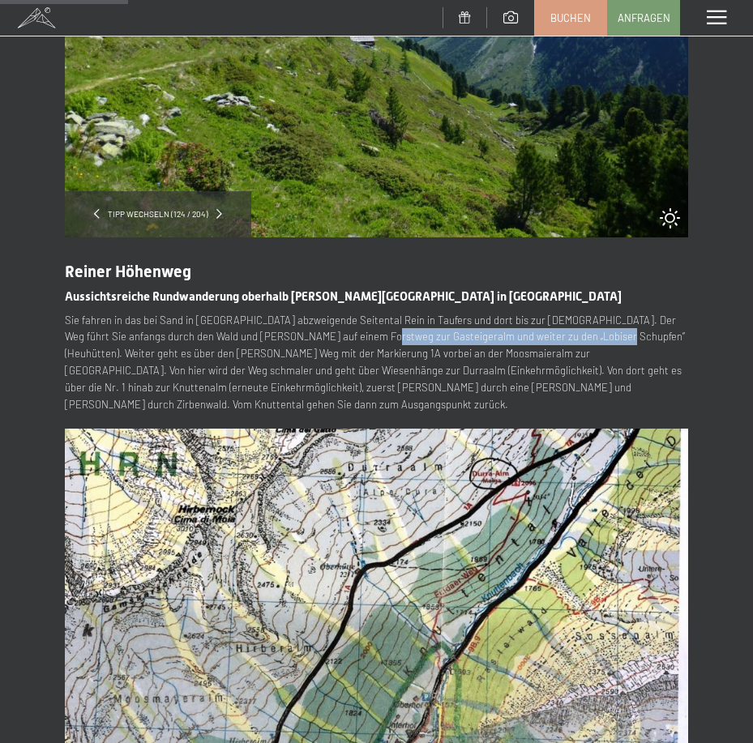
drag, startPoint x: 353, startPoint y: 334, endPoint x: 575, endPoint y: 333, distance: 222.2
click at [575, 333] on p "Sie fahren in das bei Sand in [GEOGRAPHIC_DATA] abzweigende Seitental Rein in T…" at bounding box center [376, 362] width 623 height 101
copy p "und weiter zu den „Lobiser Schupfen“ (Heuhütten)."
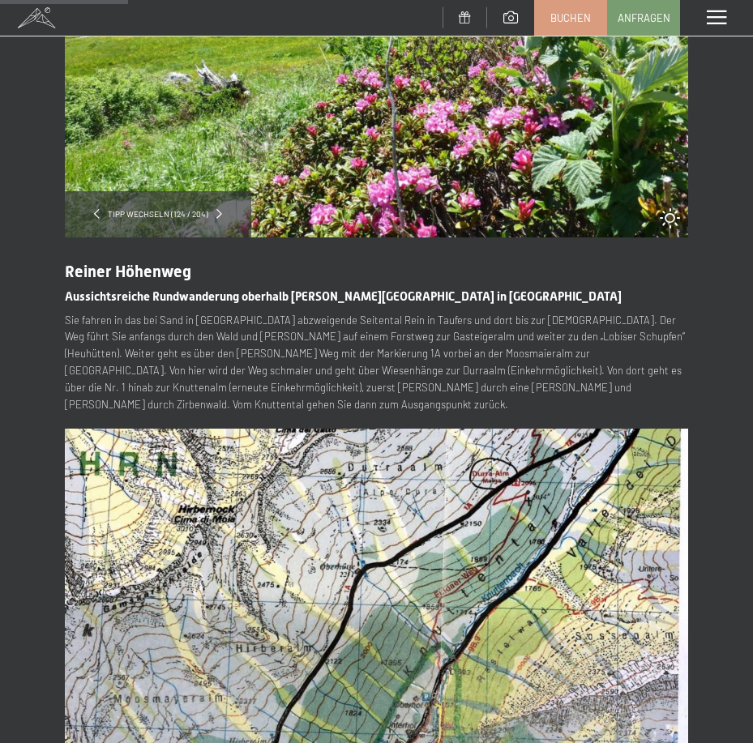
drag, startPoint x: 637, startPoint y: 347, endPoint x: 615, endPoint y: 345, distance: 22.8
click at [637, 347] on p "Sie fahren in das bei Sand in [GEOGRAPHIC_DATA] abzweigende Seitental Rein in T…" at bounding box center [376, 362] width 623 height 101
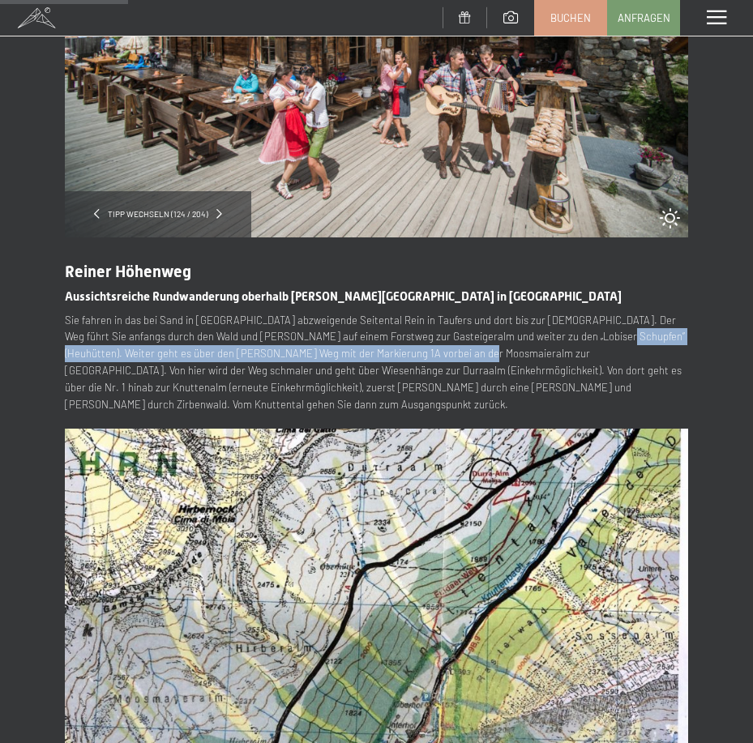
drag, startPoint x: 578, startPoint y: 335, endPoint x: 414, endPoint y: 351, distance: 164.6
click at [414, 351] on p "Sie fahren in das bei Sand in [GEOGRAPHIC_DATA] abzweigende Seitental Rein in T…" at bounding box center [376, 362] width 623 height 101
copy p "Weiter geht es über den [PERSON_NAME] Weg mit der Markierung 1A vorbei an der M…"
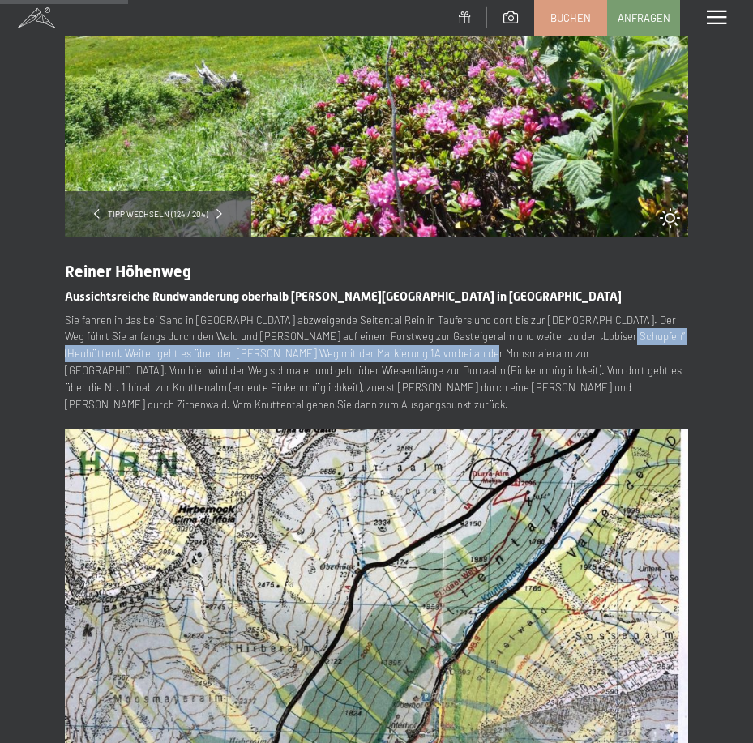
click at [640, 340] on p "Sie fahren in das bei Sand in [GEOGRAPHIC_DATA] abzweigende Seitental Rein in T…" at bounding box center [376, 362] width 623 height 101
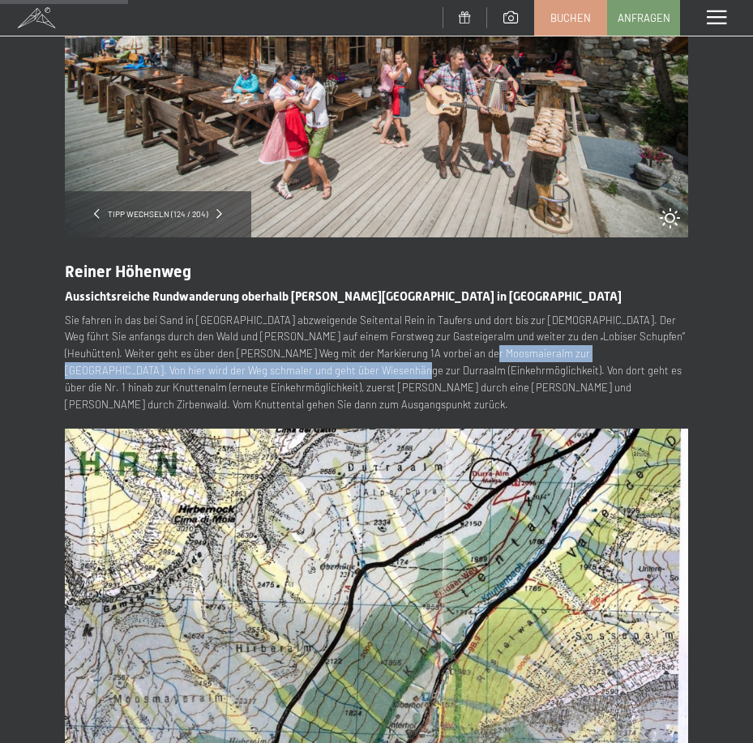
drag, startPoint x: 414, startPoint y: 351, endPoint x: 224, endPoint y: 371, distance: 191.5
click at [224, 371] on p "Sie fahren in das bei Sand in [GEOGRAPHIC_DATA] abzweigende Seitental Rein in T…" at bounding box center [376, 362] width 623 height 101
copy p "Von hier wird der Weg schmaler und geht über Wiesenhänge zur Durraalm (Einkehrm…"
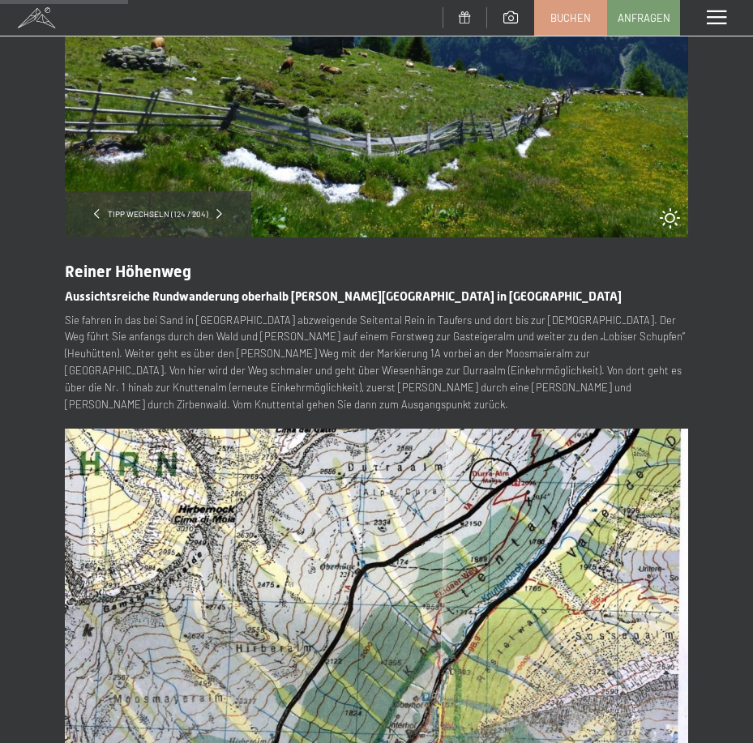
click at [324, 375] on p "Sie fahren in das bei Sand in [GEOGRAPHIC_DATA] abzweigende Seitental Rein in T…" at bounding box center [376, 362] width 623 height 101
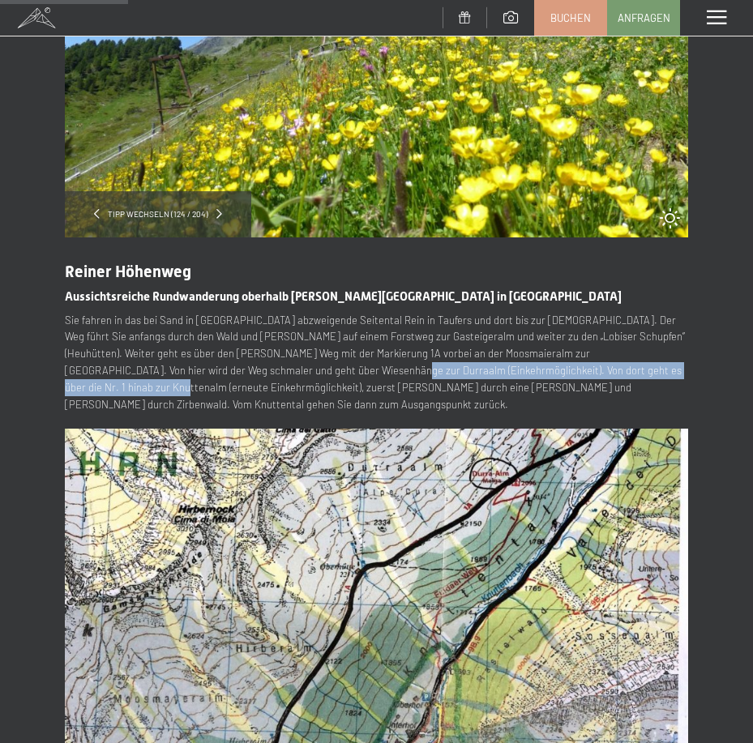
drag, startPoint x: 223, startPoint y: 368, endPoint x: 589, endPoint y: 366, distance: 365.7
click at [589, 366] on p "Sie fahren in das bei Sand in [GEOGRAPHIC_DATA] abzweigende Seitental Rein in T…" at bounding box center [376, 362] width 623 height 101
copy p "Von dort geht es über die Nr. 1 hinab zur Knuttenalm (erneute Einkehrmöglichkei…"
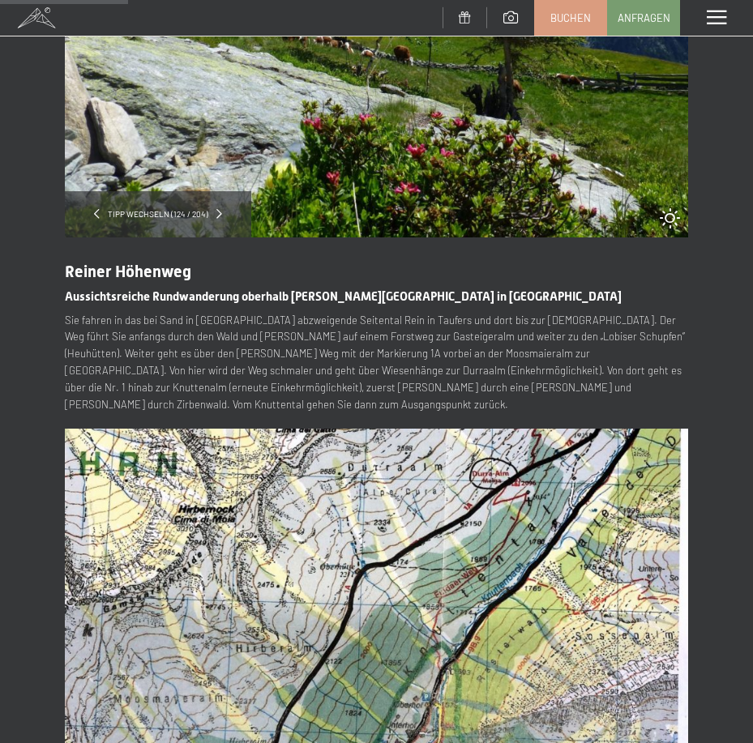
click at [204, 341] on p "Sie fahren in das bei Sand in [GEOGRAPHIC_DATA] abzweigende Seitental Rein in T…" at bounding box center [376, 362] width 623 height 101
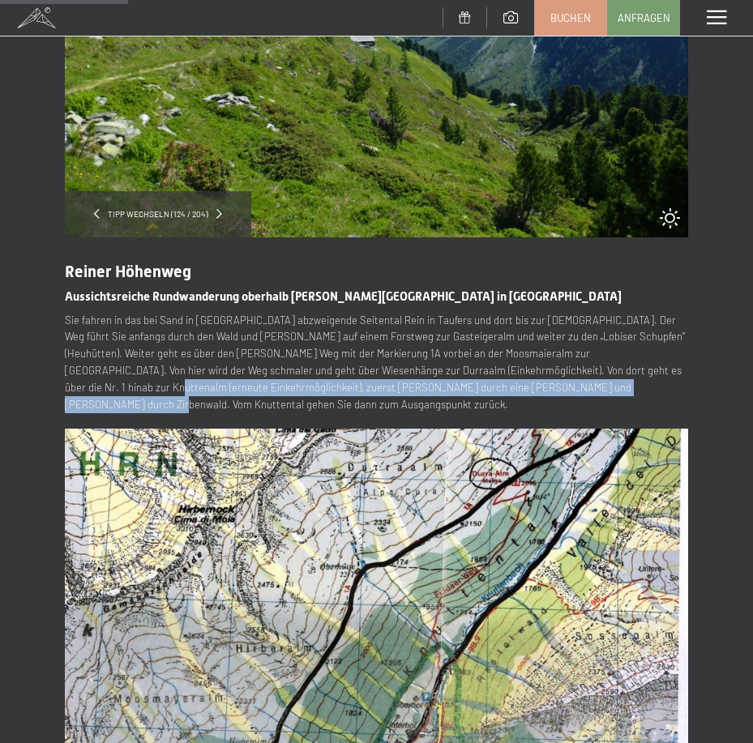
drag, startPoint x: 586, startPoint y: 368, endPoint x: 529, endPoint y: 389, distance: 60.5
click at [529, 389] on p "Sie fahren in das bei Sand in [GEOGRAPHIC_DATA] abzweigende Seitental Rein in T…" at bounding box center [376, 362] width 623 height 101
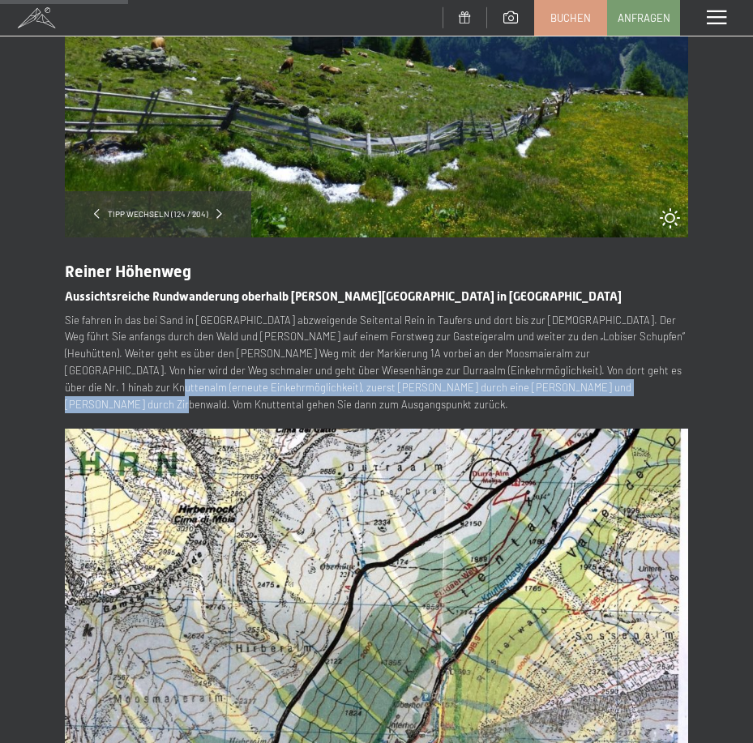
copy p "zuerst [PERSON_NAME] durch eine [PERSON_NAME] und [PERSON_NAME] durch Zirbenwal…"
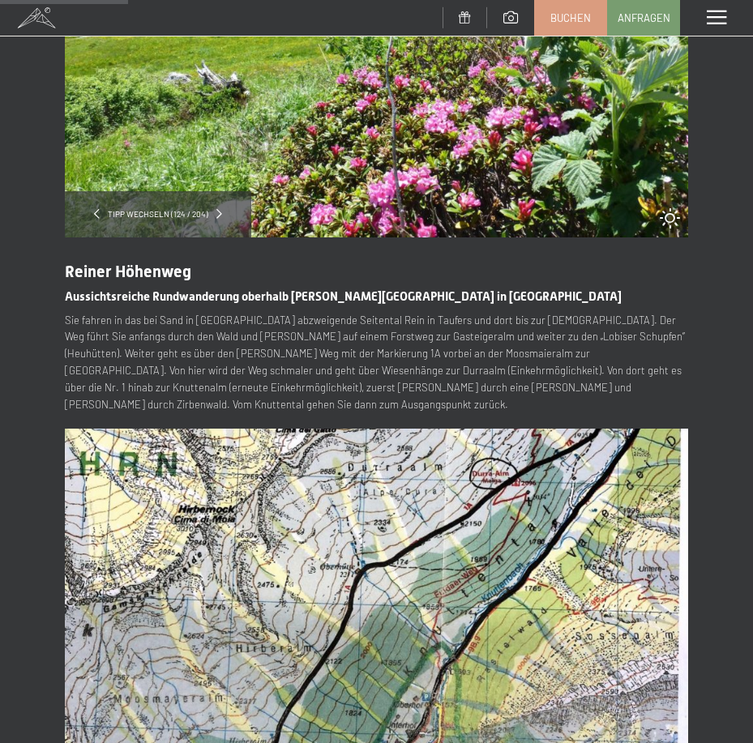
click at [268, 319] on p "Sie fahren in das bei Sand in [GEOGRAPHIC_DATA] abzweigende Seitental Rein in T…" at bounding box center [376, 362] width 623 height 101
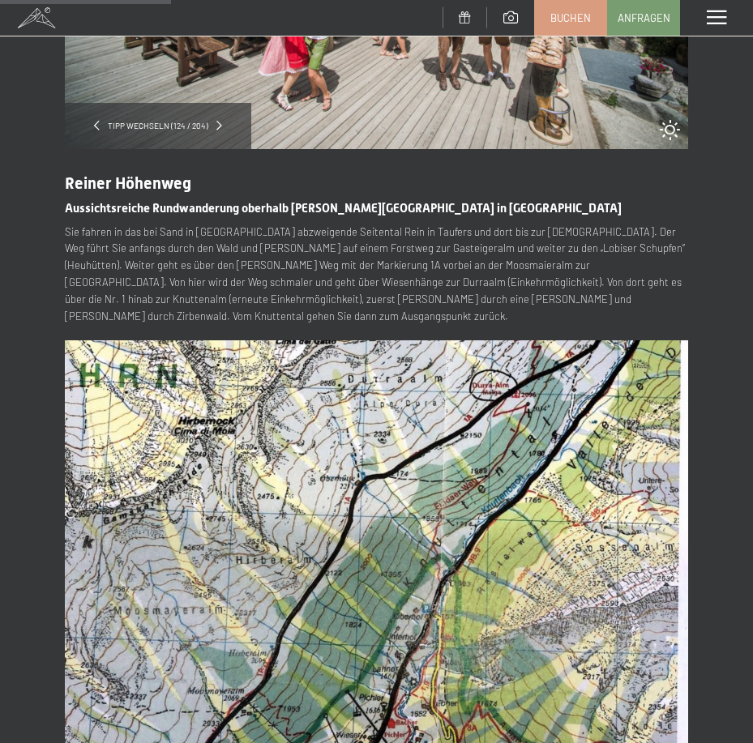
scroll to position [324, 0]
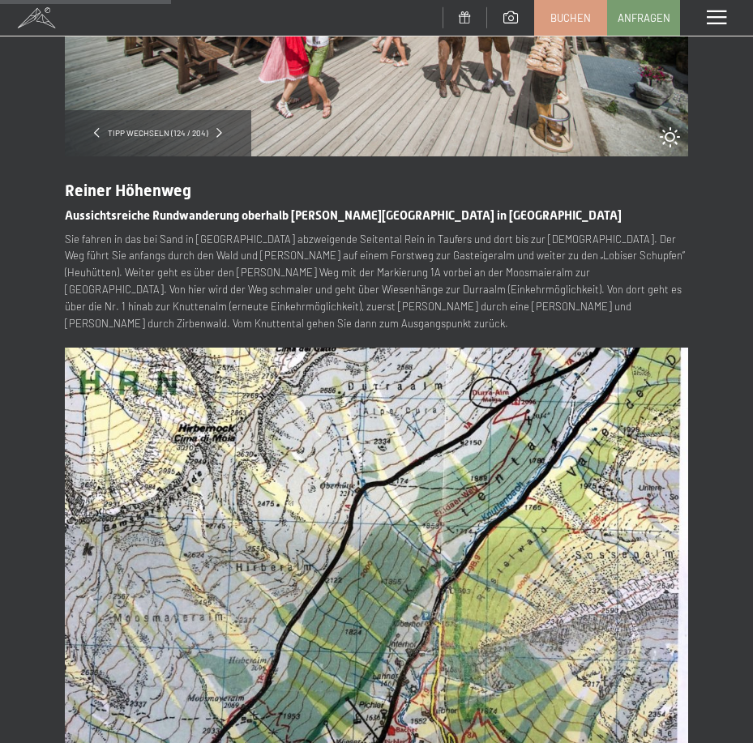
click at [259, 305] on p "Sie fahren in das bei Sand in [GEOGRAPHIC_DATA] abzweigende Seitental Rein in T…" at bounding box center [376, 281] width 623 height 101
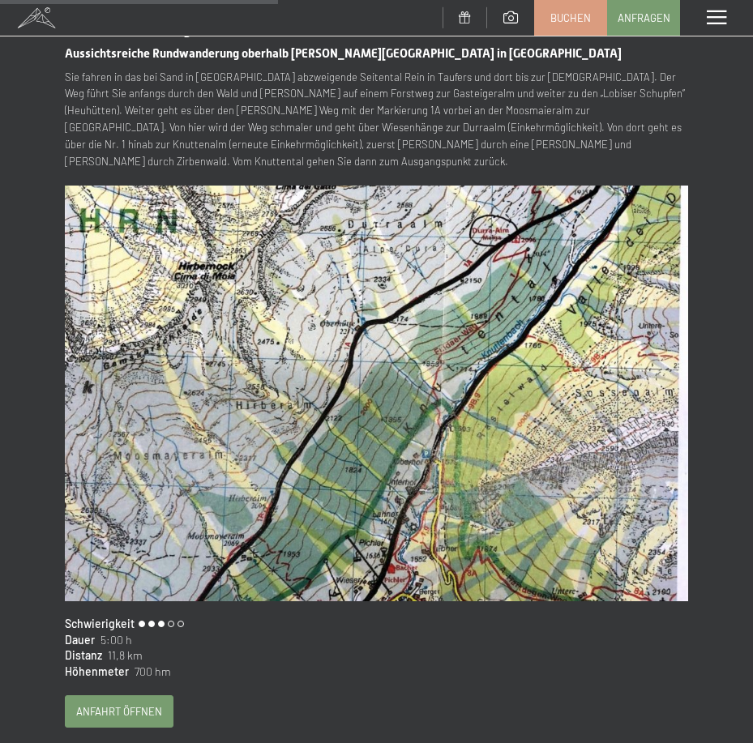
scroll to position [568, 0]
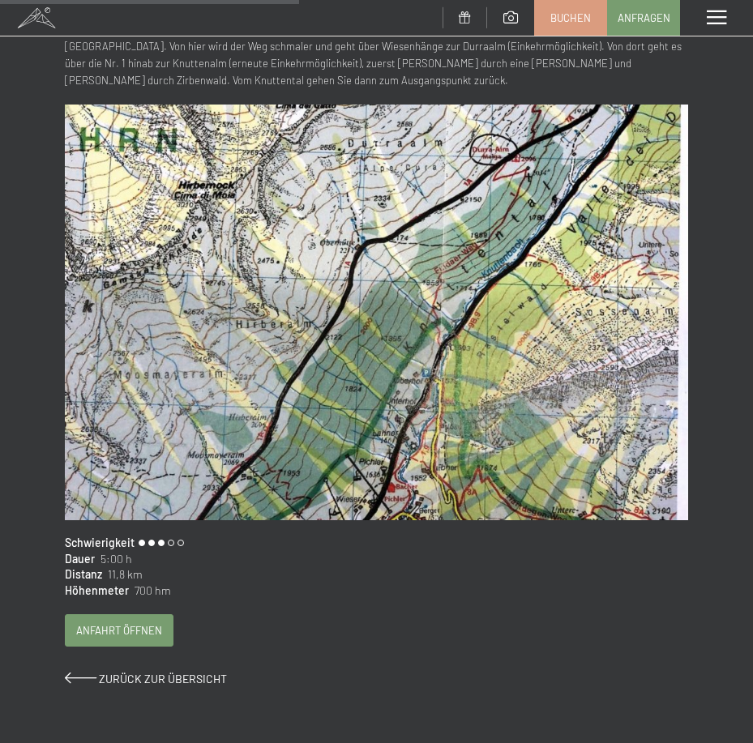
click at [254, 323] on img at bounding box center [376, 313] width 623 height 416
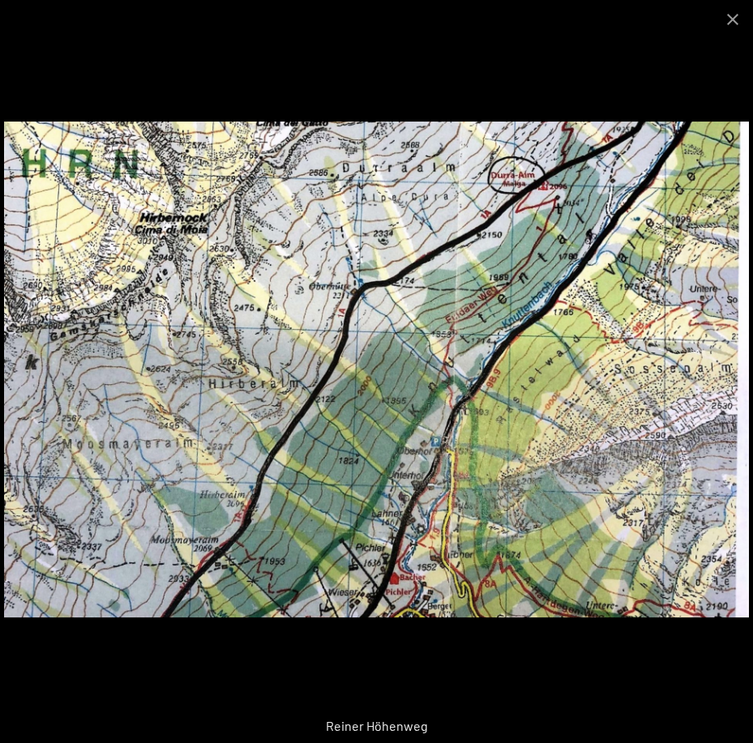
scroll to position [730, 0]
click at [731, 19] on button "Close gallery" at bounding box center [733, 19] width 41 height 38
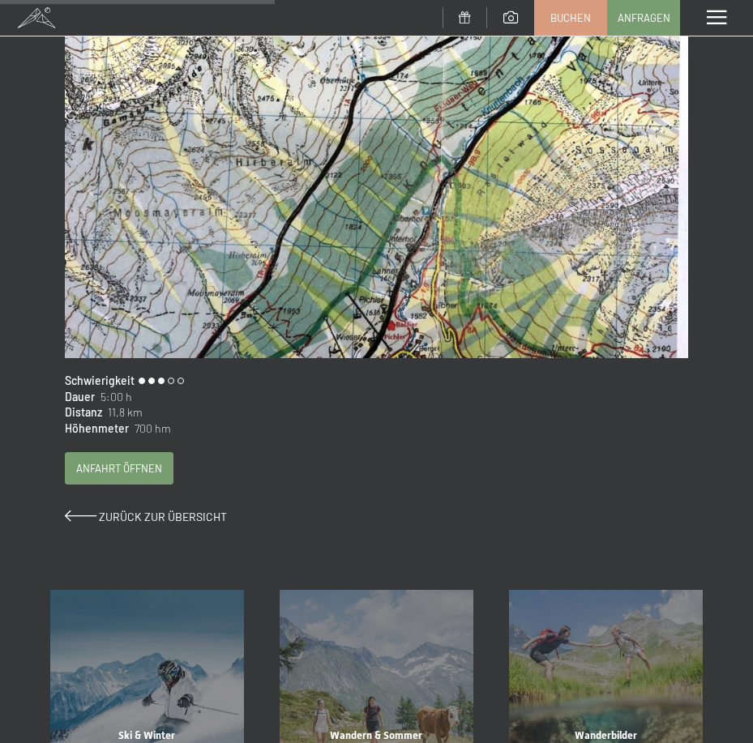
scroll to position [568, 0]
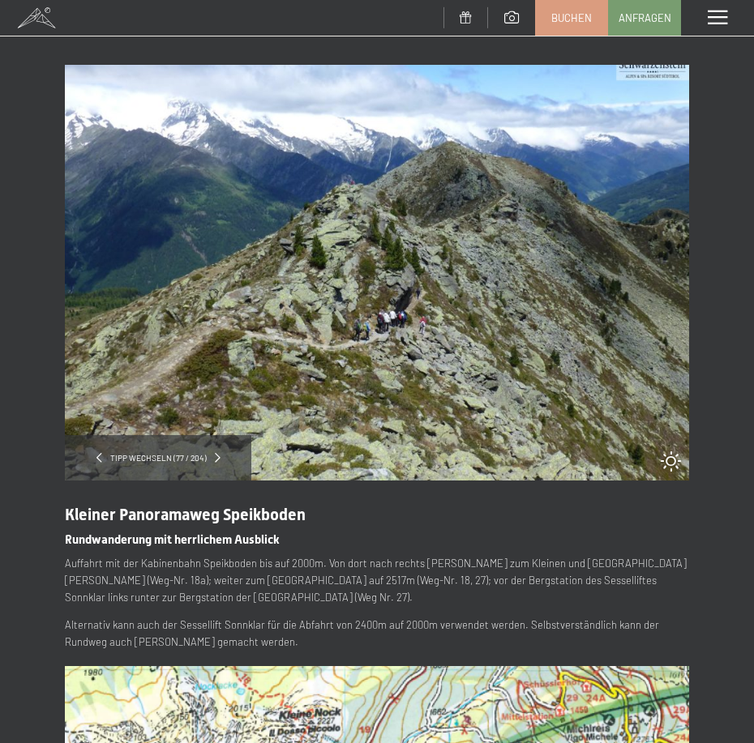
click at [343, 49] on main "Tipp wechseln (77 / 204) slide 3 of 7 [PERSON_NAME] Panoramaweg Speikboden Rund…" at bounding box center [377, 637] width 754 height 1275
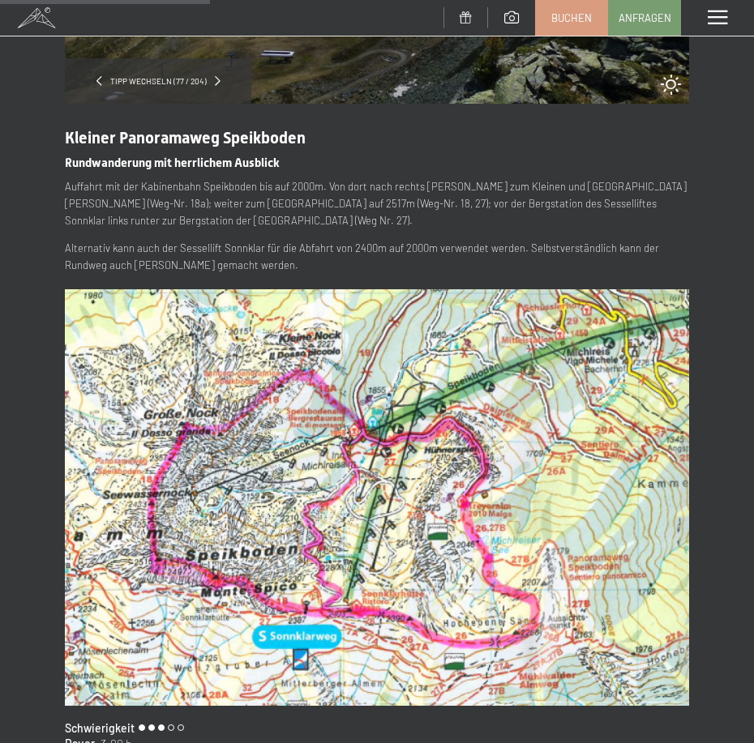
scroll to position [405, 0]
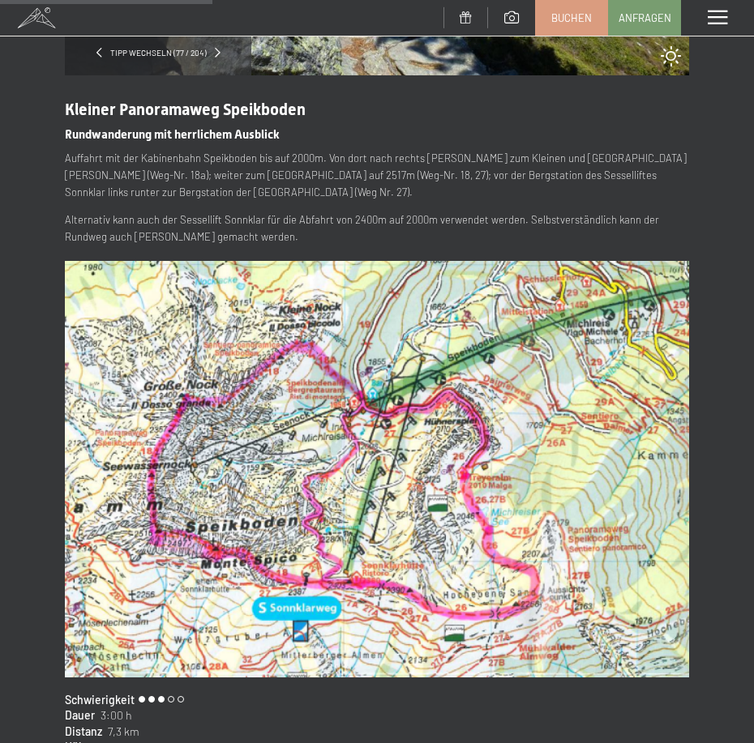
click at [288, 191] on p "Auffahrt mit der Kabinenbahn Speikboden bis auf 2000m. Von dort nach rechts hoc…" at bounding box center [377, 175] width 624 height 50
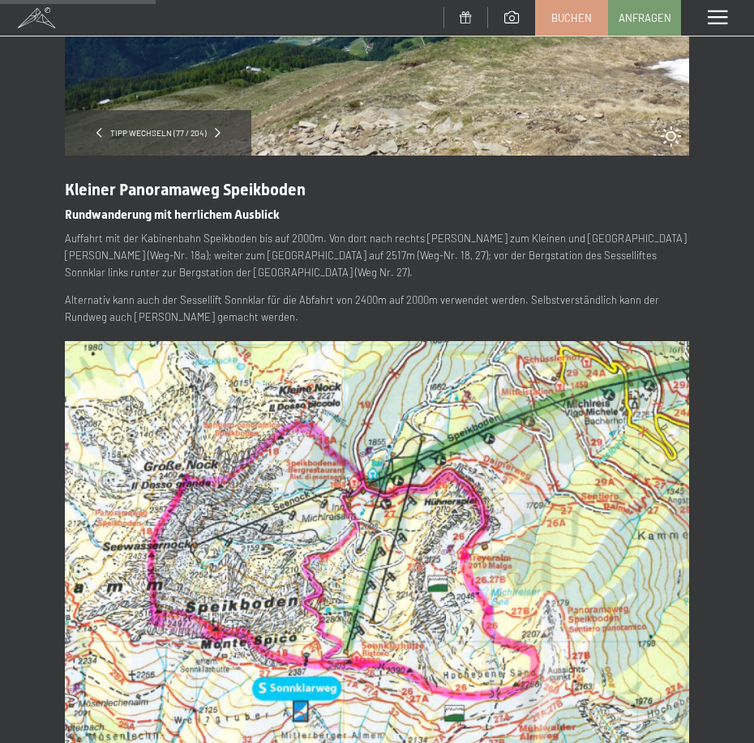
scroll to position [324, 0]
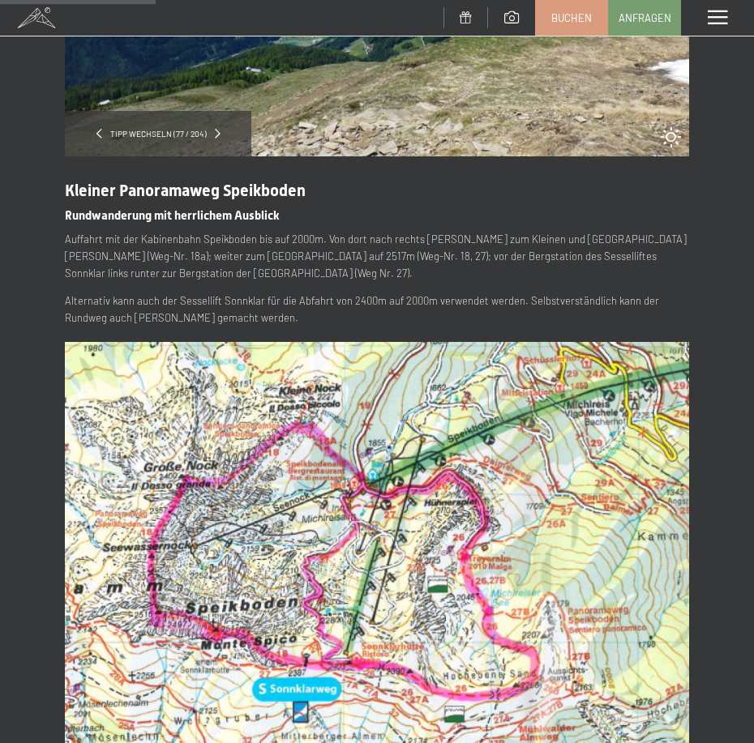
click at [245, 276] on p "Auffahrt mit der Kabinenbahn Speikboden bis auf 2000m. Von dort nach rechts hoc…" at bounding box center [377, 256] width 624 height 50
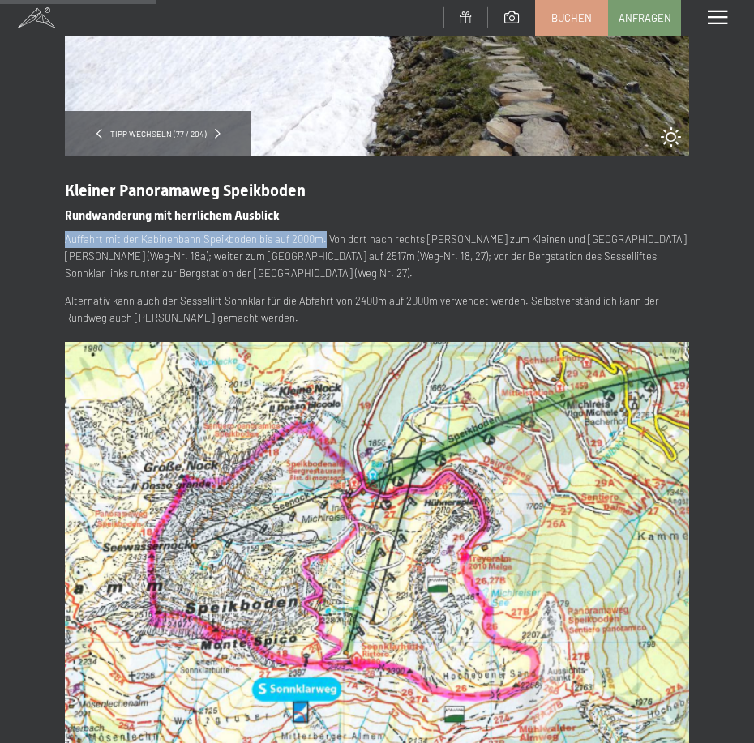
drag, startPoint x: 66, startPoint y: 240, endPoint x: 323, endPoint y: 233, distance: 257.1
click at [323, 233] on p "Auffahrt mit der Kabinenbahn Speikboden bis auf 2000m. Von dort nach rechts hoc…" at bounding box center [377, 256] width 624 height 50
copy p "Auffahrt mit der Kabinenbahn Speikboden bis auf 2000m."
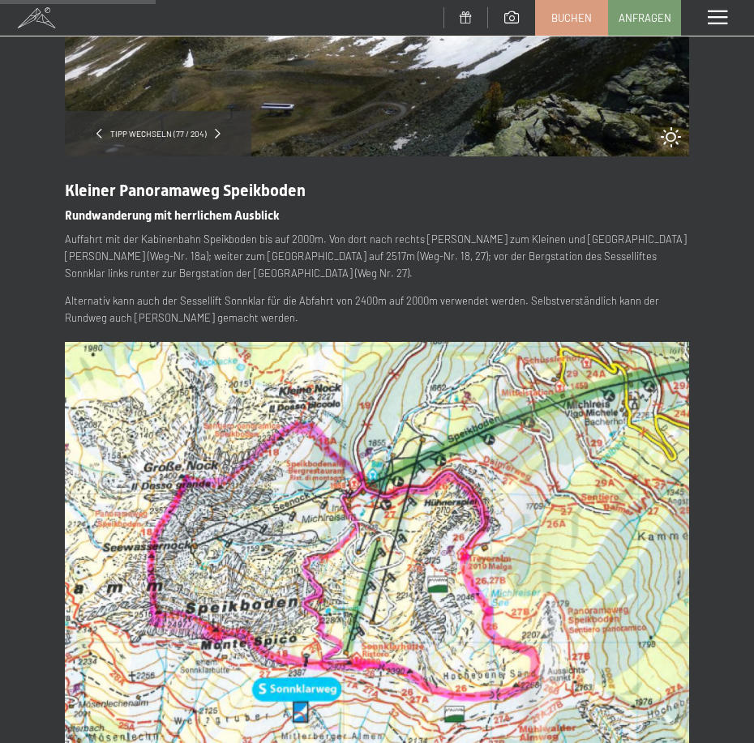
click at [361, 243] on p "Auffahrt mit der Kabinenbahn Speikboden bis auf 2000m. Von dort nach rechts hoc…" at bounding box center [377, 256] width 624 height 50
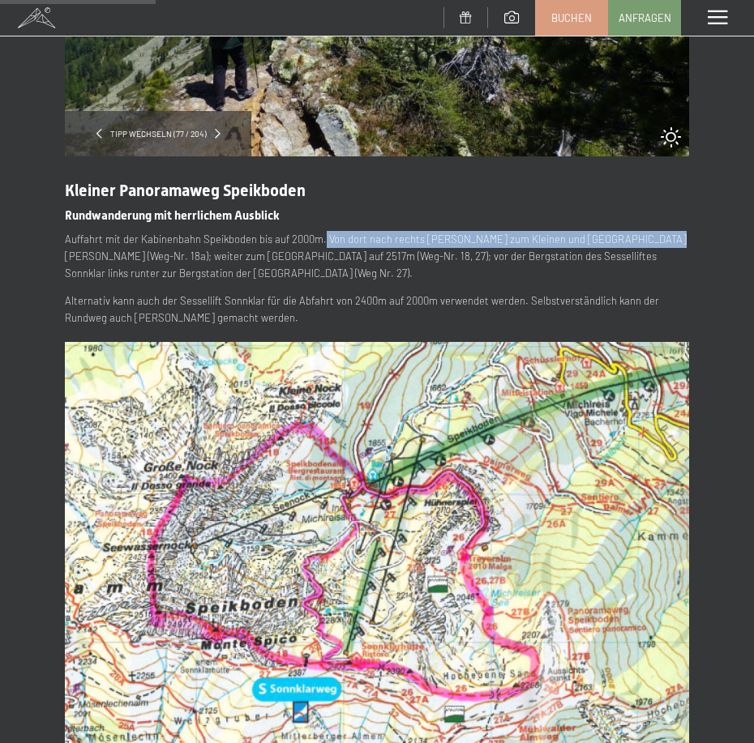
drag, startPoint x: 323, startPoint y: 242, endPoint x: 643, endPoint y: 242, distance: 320.3
click at [643, 242] on p "Auffahrt mit der Kabinenbahn Speikboden bis auf 2000m. Von dort nach rechts hoc…" at bounding box center [377, 256] width 624 height 50
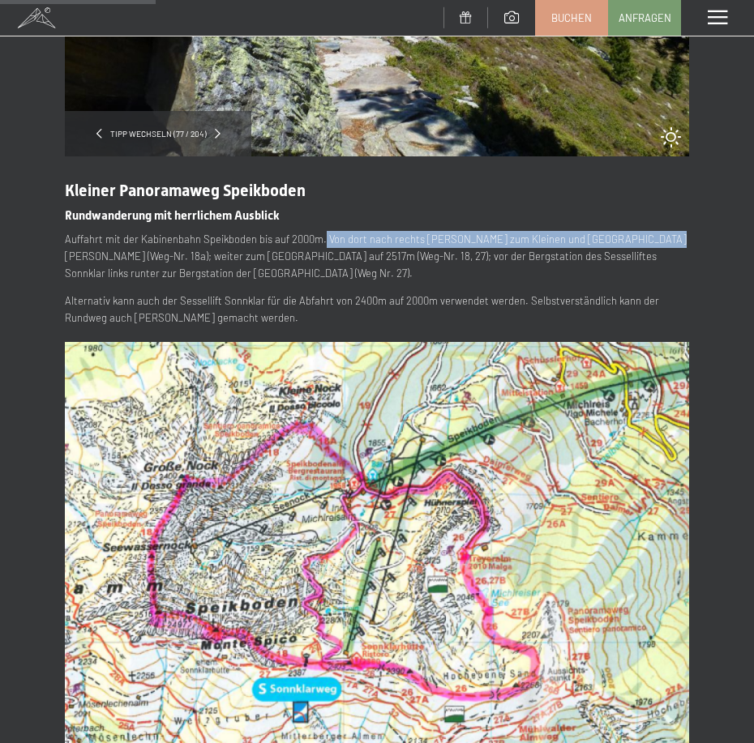
copy p "Von dort nach rechts hoch zum Kleinen und Großen Nock (Weg-Nr. 18a);"
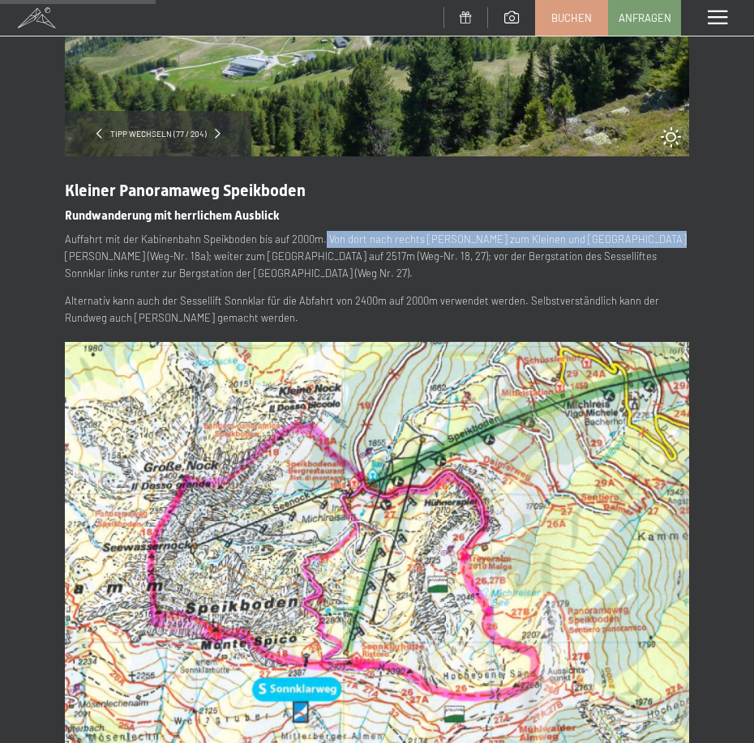
click at [422, 233] on p "Auffahrt mit der Kabinenbahn Speikboden bis auf 2000m. Von dort nach rechts hoc…" at bounding box center [377, 256] width 624 height 50
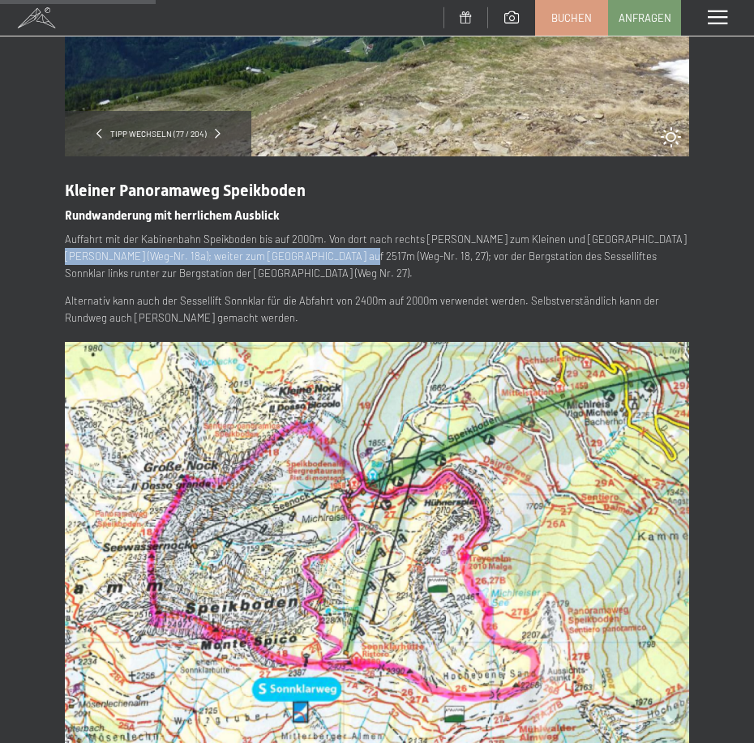
drag, startPoint x: 643, startPoint y: 240, endPoint x: 307, endPoint y: 259, distance: 336.2
click at [307, 259] on p "Auffahrt mit der Kabinenbahn Speikboden bis auf 2000m. Von dort nach rechts hoc…" at bounding box center [377, 256] width 624 height 50
copy p "weiter zum Hausberg Speikboden auf 2517m (Weg-Nr. 18, 27);"
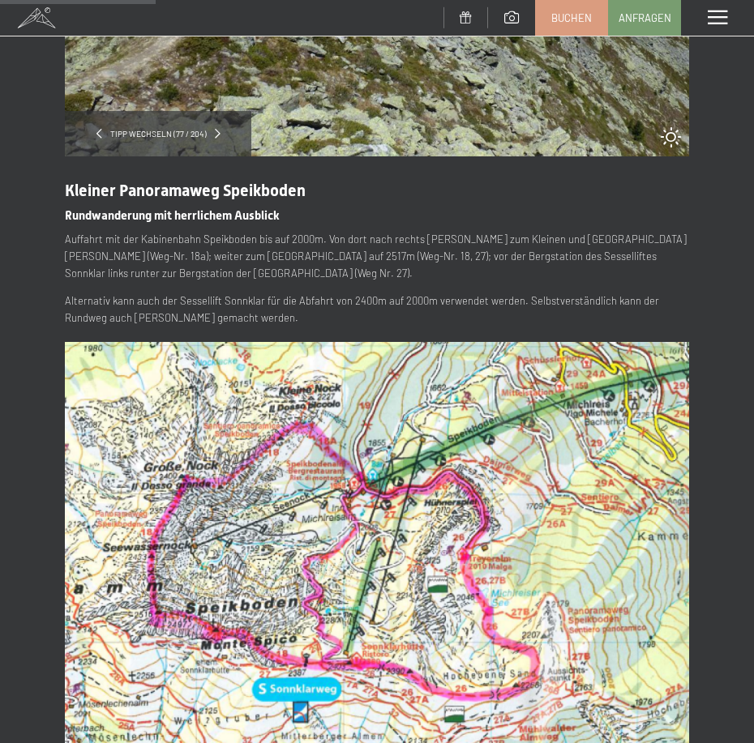
click at [451, 261] on p "Auffahrt mit der Kabinenbahn Speikboden bis auf 2000m. Von dort nach rechts hoc…" at bounding box center [377, 256] width 624 height 50
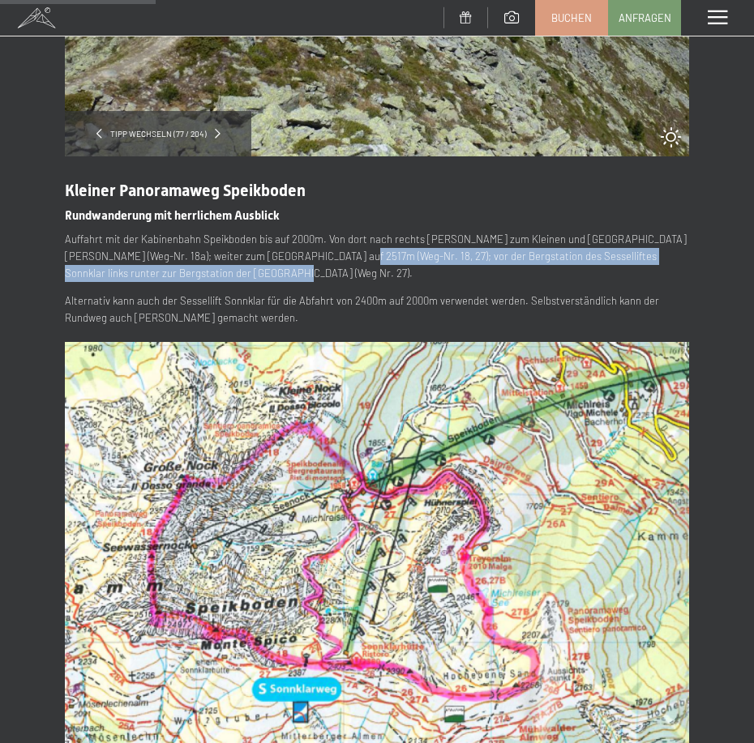
drag, startPoint x: 308, startPoint y: 254, endPoint x: 319, endPoint y: 273, distance: 22.1
click at [319, 273] on p "Auffahrt mit der Kabinenbahn Speikboden bis auf 2000m. Von dort nach rechts hoc…" at bounding box center [377, 256] width 624 height 50
copy p "vor der Bergstation des Sesselliftes Sonnklar links runter zur Bergstation der …"
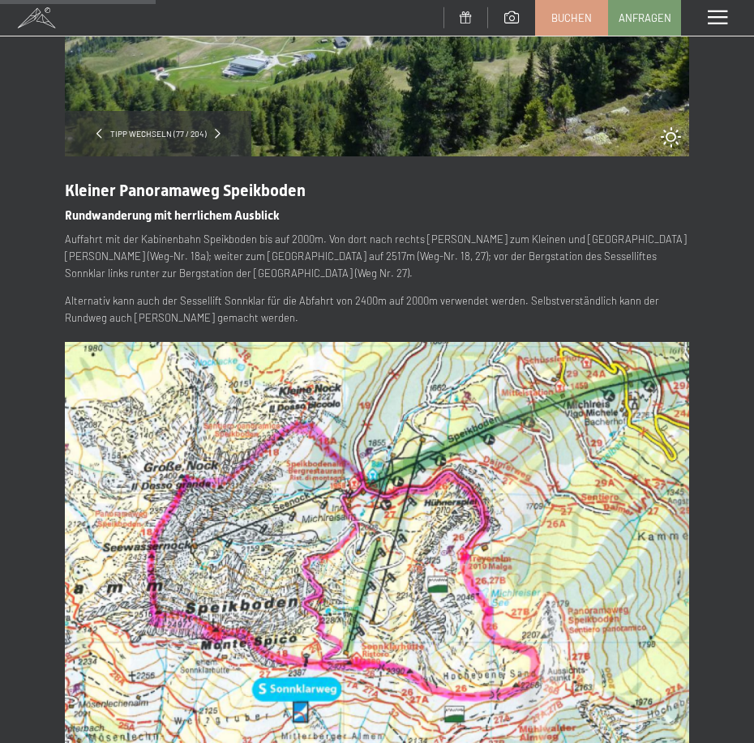
click at [320, 310] on p "Alternativ kann auch der Sessellift Sonnklar für die Abfahrt von 2400m auf 2000…" at bounding box center [377, 310] width 624 height 34
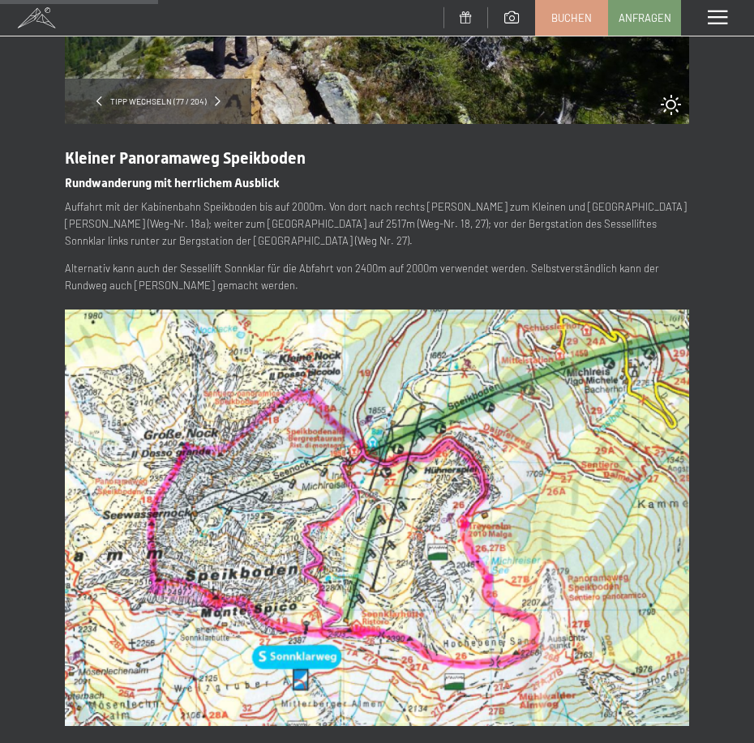
scroll to position [405, 0]
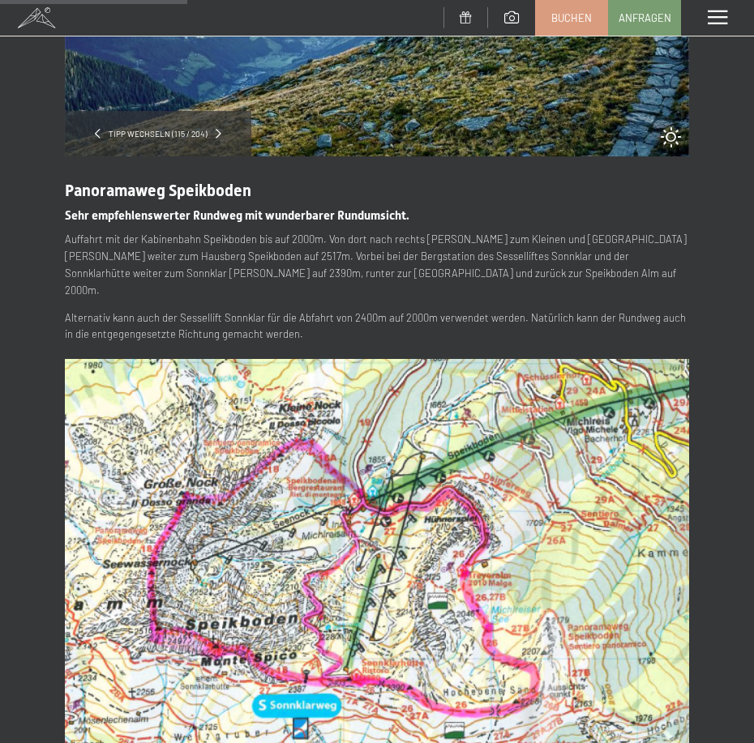
scroll to position [405, 0]
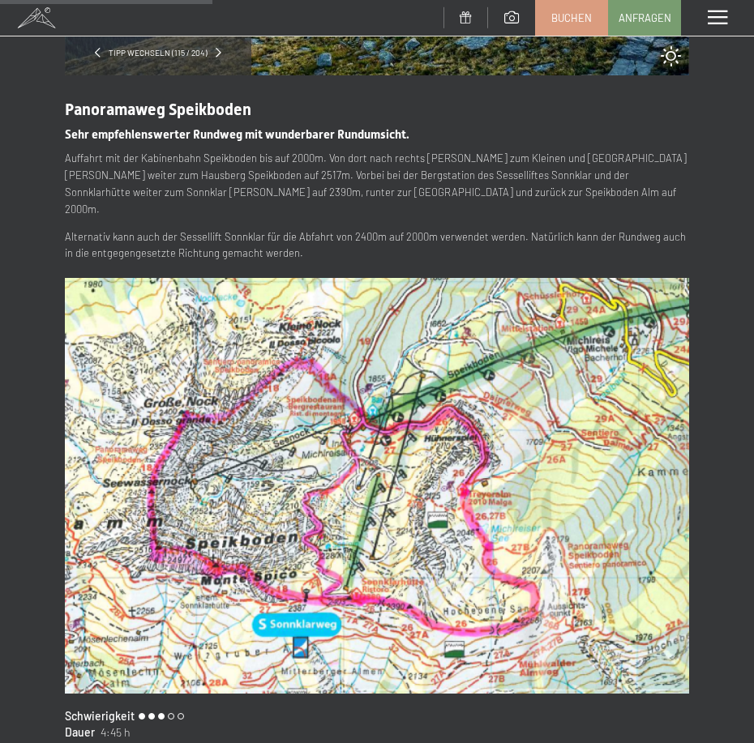
click at [253, 229] on p "Alternativ kann auch der Sessellift Sonnklar für die Abfahrt von 2400m auf 2000…" at bounding box center [377, 246] width 624 height 34
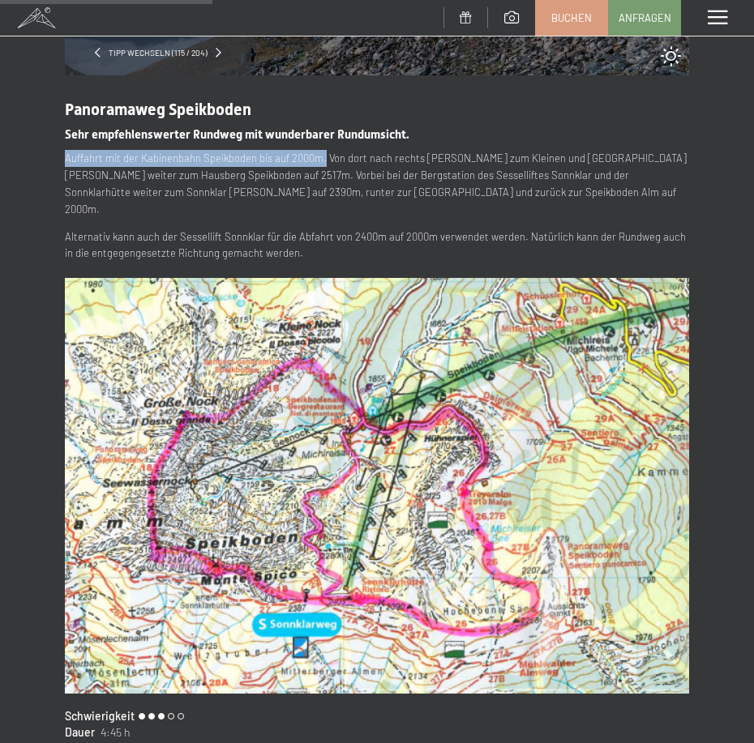
drag, startPoint x: 66, startPoint y: 156, endPoint x: 322, endPoint y: 156, distance: 256.2
click at [322, 156] on p "Auffahrt mit der Kabinenbahn Speikboden bis auf 2000m. Von dort nach rechts [PE…" at bounding box center [377, 183] width 624 height 67
copy p "Auffahrt mit der Kabinenbahn Speikboden bis auf 2000m."
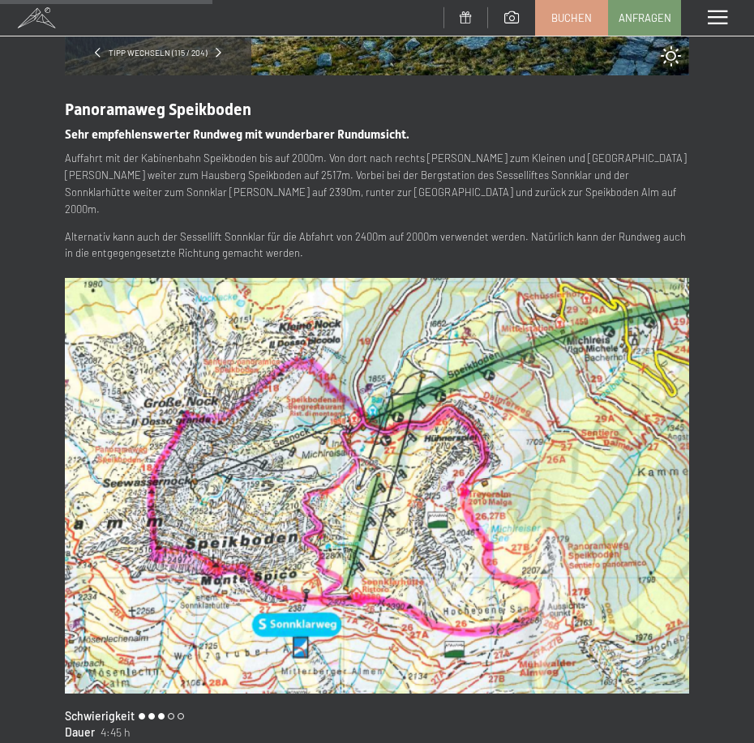
click at [325, 148] on div "Panoramaweg Speikboden Sehr empfehlenswerter Rundweg mit wunderbarer Rundumsich…" at bounding box center [377, 468] width 624 height 786
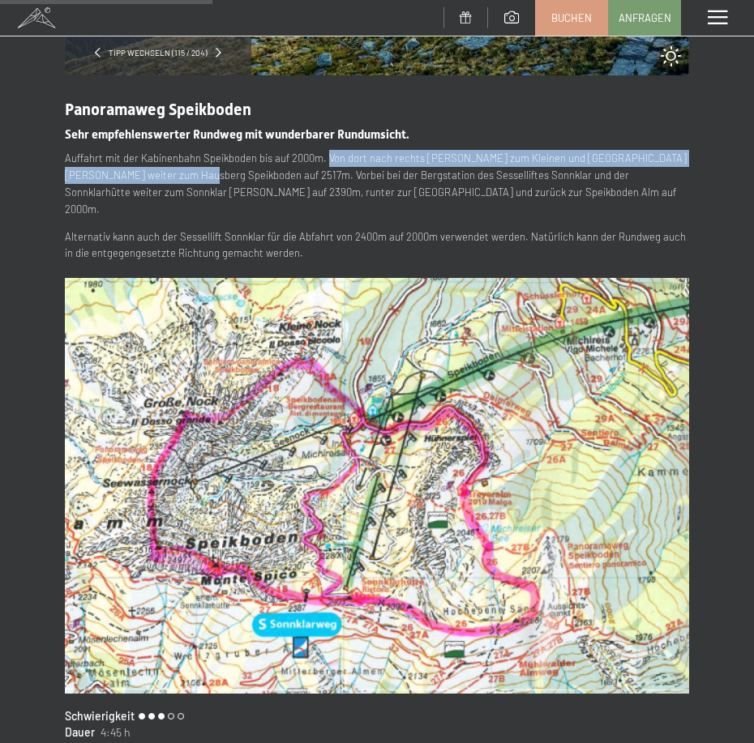
drag, startPoint x: 327, startPoint y: 155, endPoint x: 169, endPoint y: 183, distance: 160.6
click at [169, 183] on p "Auffahrt mit der Kabinenbahn Speikboden bis auf 2000m. Von dort nach rechts [PE…" at bounding box center [377, 183] width 624 height 67
copy p "Von dort nach rechts [PERSON_NAME] zum Kleinen und [GEOGRAPHIC_DATA][PERSON_NAM…"
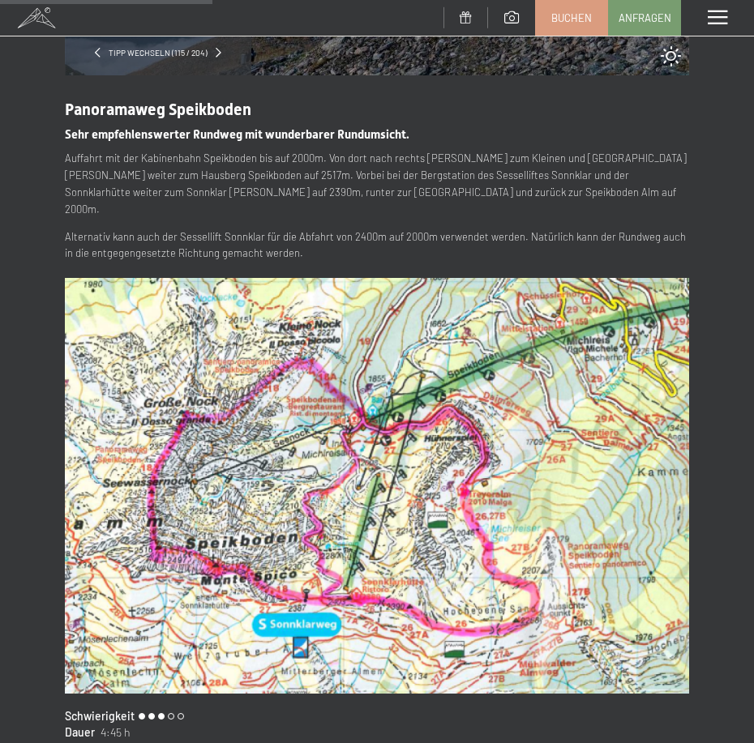
click at [526, 195] on p "Auffahrt mit der Kabinenbahn Speikboden bis auf 2000m. Von dort nach rechts [PE…" at bounding box center [377, 183] width 624 height 67
click at [169, 170] on p "Auffahrt mit der Kabinenbahn Speikboden bis auf 2000m. Von dort nach rechts [PE…" at bounding box center [377, 183] width 624 height 67
click at [380, 146] on div "Panoramaweg Speikboden Sehr empfehlenswerter Rundweg mit wunderbarer Rundumsich…" at bounding box center [377, 468] width 624 height 786
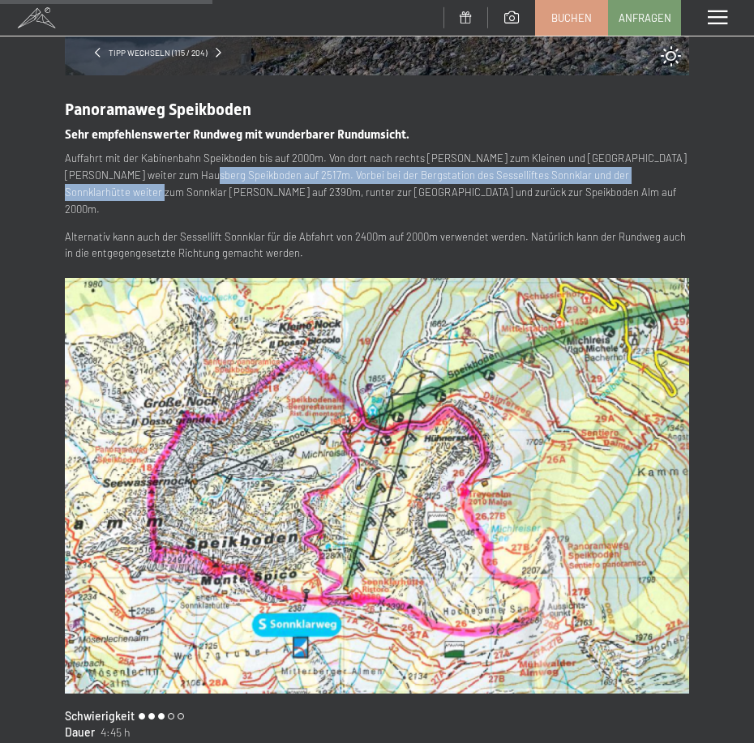
drag, startPoint x: 171, startPoint y: 174, endPoint x: 678, endPoint y: 172, distance: 506.7
click at [678, 172] on p "Auffahrt mit der Kabinenbahn Speikboden bis auf 2000m. Von dort nach rechts hoc…" at bounding box center [377, 183] width 624 height 67
copy p "Vorbei bei der Bergstation des Sesselliftes Sonnklar und der Sonnklarhütte weit…"
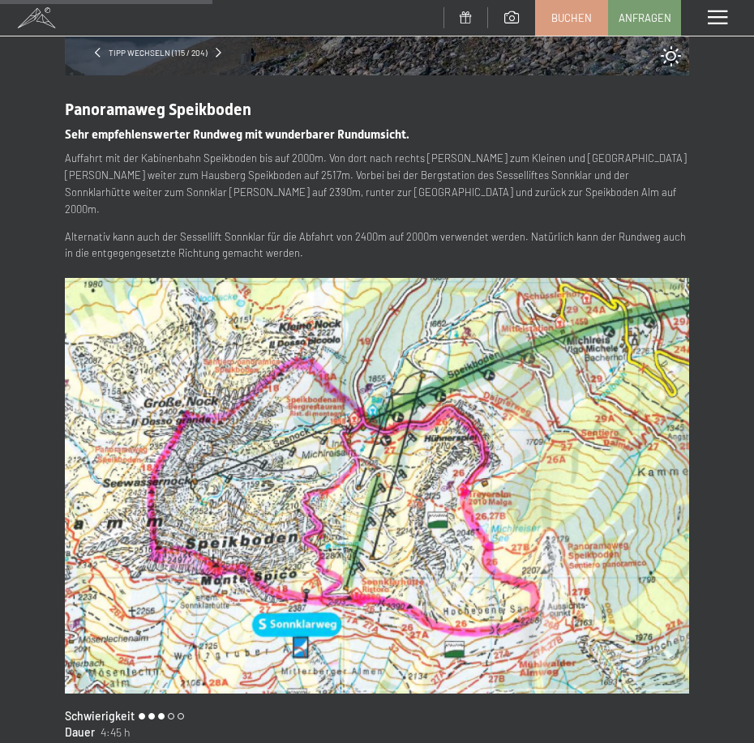
click at [249, 196] on p "Auffahrt mit der Kabinenbahn Speikboden bis auf 2000m. Von dort nach rechts hoc…" at bounding box center [377, 183] width 624 height 67
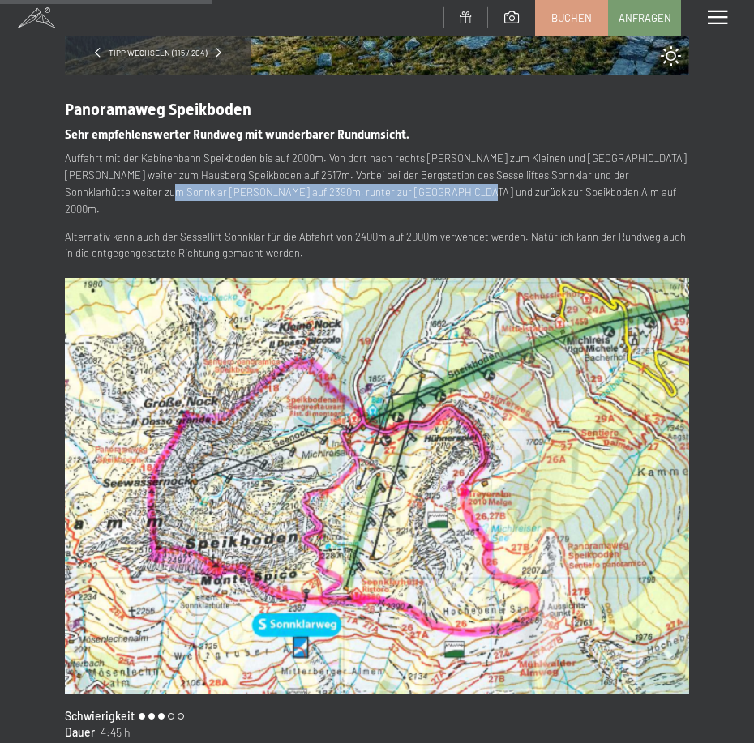
drag, startPoint x: 69, startPoint y: 193, endPoint x: 384, endPoint y: 195, distance: 315.4
click at [384, 195] on p "Auffahrt mit der Kabinenbahn Speikboden bis auf 2000m. Von dort nach rechts hoc…" at bounding box center [377, 183] width 624 height 67
copy p "unter zur Trejer Alm und zurück zur Speikboden Alm auf 2000m."
click at [349, 229] on p "Alternativ kann auch der Sessellift Sonnklar für die Abfahrt von 2400m auf 2000…" at bounding box center [377, 246] width 624 height 34
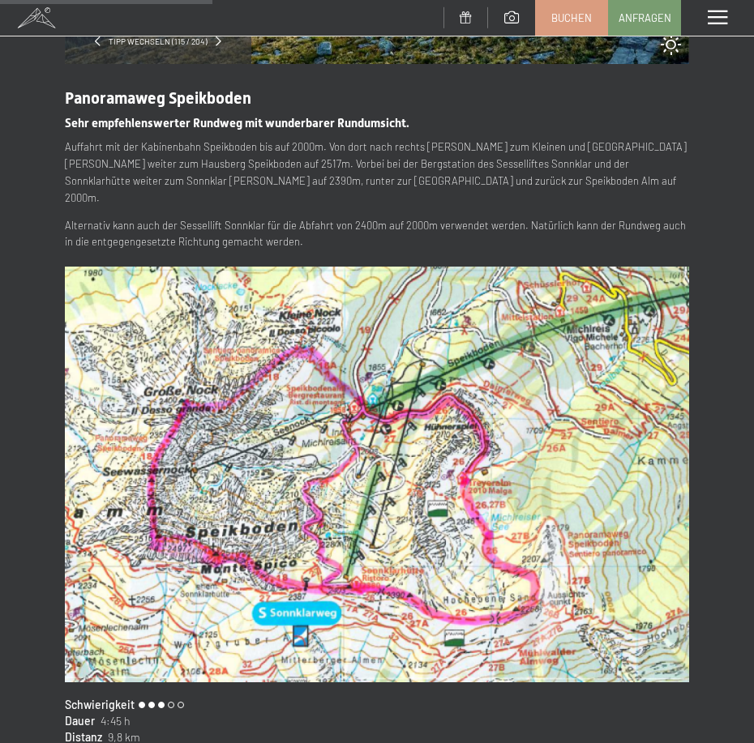
scroll to position [568, 0]
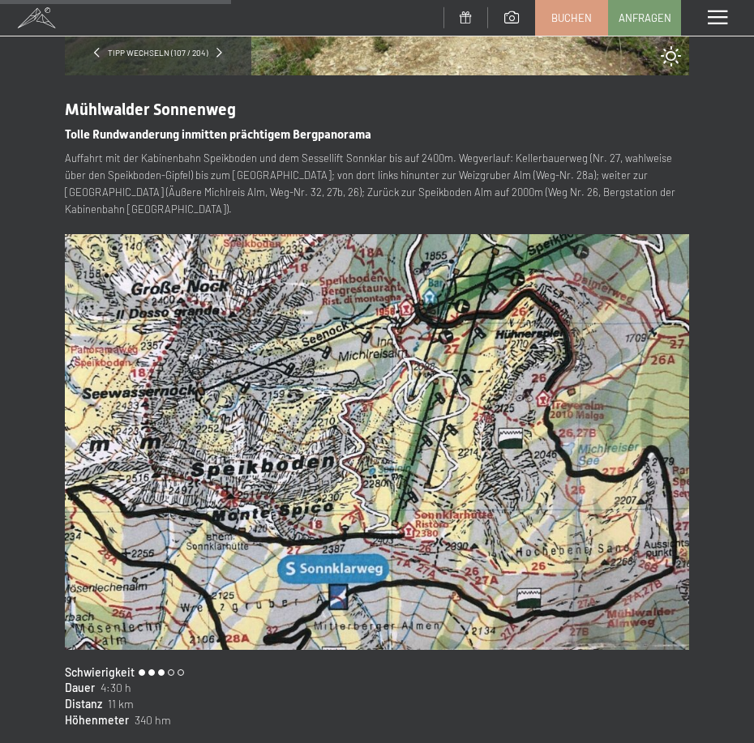
scroll to position [486, 0]
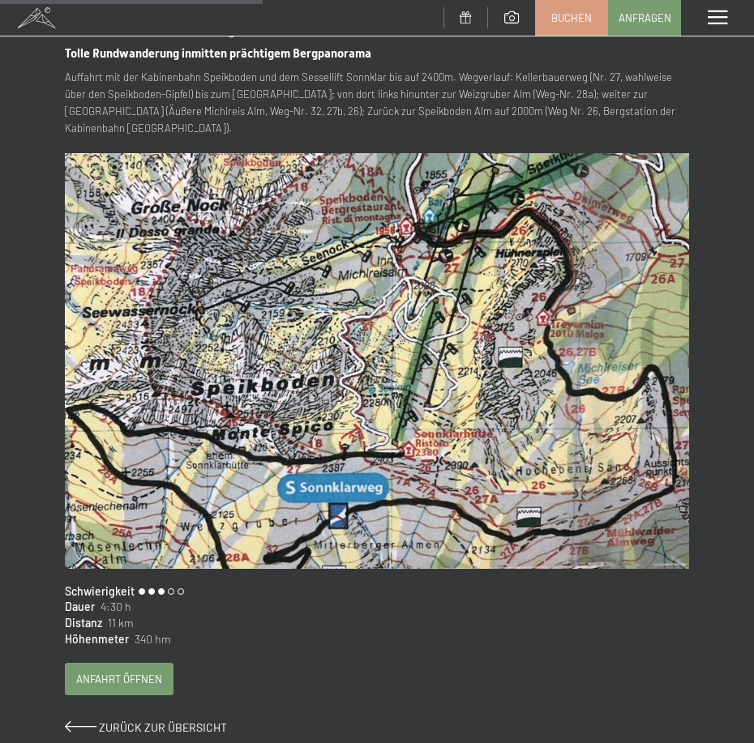
click at [233, 83] on p "Auffahrt mit der Kabinenbahn Speikboden und dem Sessellift Sonnklar bis auf 240…" at bounding box center [377, 102] width 624 height 67
click at [339, 84] on p "Auffahrt mit der Kabinenbahn Speikboden und dem Sessellift Sonnklar bis auf 240…" at bounding box center [377, 102] width 624 height 67
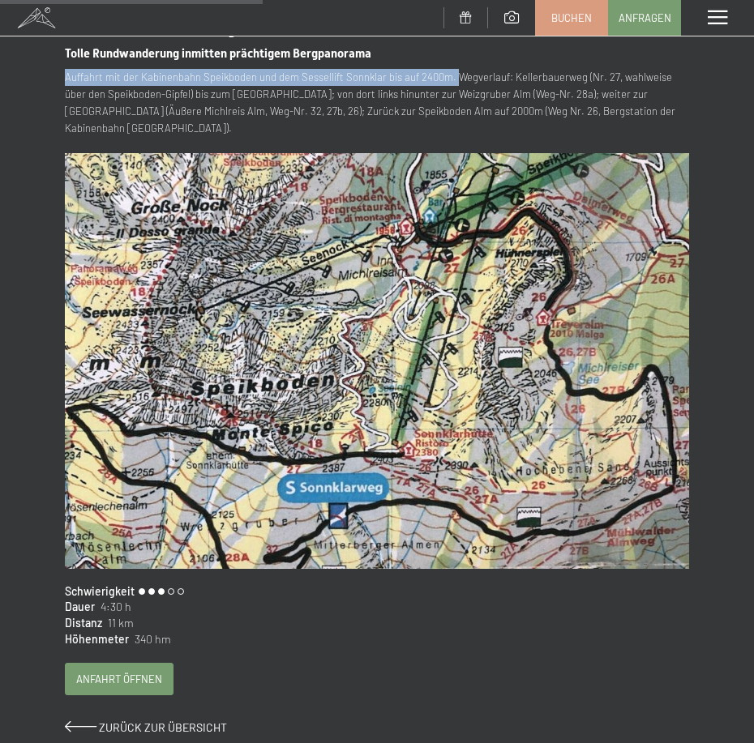
drag, startPoint x: 64, startPoint y: 77, endPoint x: 453, endPoint y: 75, distance: 389.2
click at [453, 75] on div "Tipp wechseln (107 / 204) slide 4 of 8 Mühlwalder Sonnenweg Tolle Rundwanderung…" at bounding box center [377, 169] width 754 height 1182
copy p "Auffahrt mit der Kabinenbahn Speikboden und dem Sessellift Sonnklar bis auf 240…"
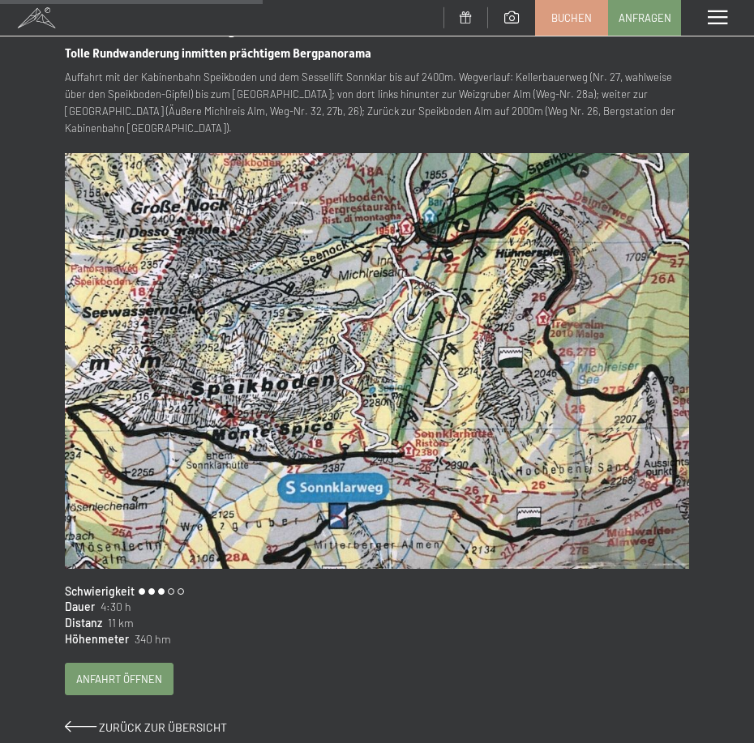
click at [466, 75] on p "Auffahrt mit der Kabinenbahn Speikboden und dem Sessellift Sonnklar bis auf 240…" at bounding box center [377, 102] width 624 height 67
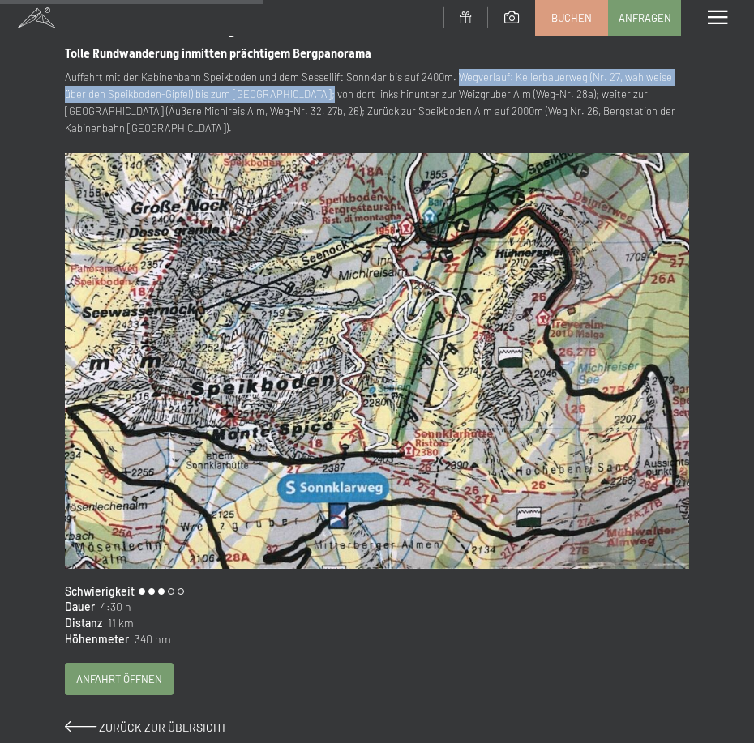
drag, startPoint x: 457, startPoint y: 79, endPoint x: 292, endPoint y: 93, distance: 166.0
click at [292, 93] on p "Auffahrt mit der Kabinenbahn Speikboden und dem Sessellift Sonnklar bis auf 240…" at bounding box center [377, 102] width 624 height 67
copy p "Wegverlauf: Kellerbauerweg (Nr. 27, wahlweise über den Speikboden-Gipfel) bis z…"
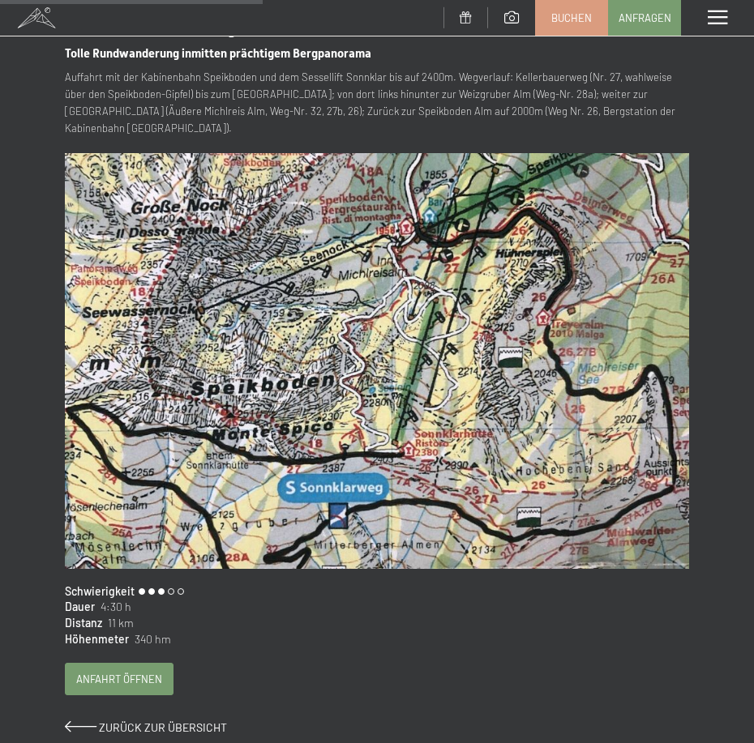
click at [330, 88] on p "Auffahrt mit der Kabinenbahn Speikboden und dem Sessellift Sonnklar bis auf 240…" at bounding box center [377, 102] width 624 height 67
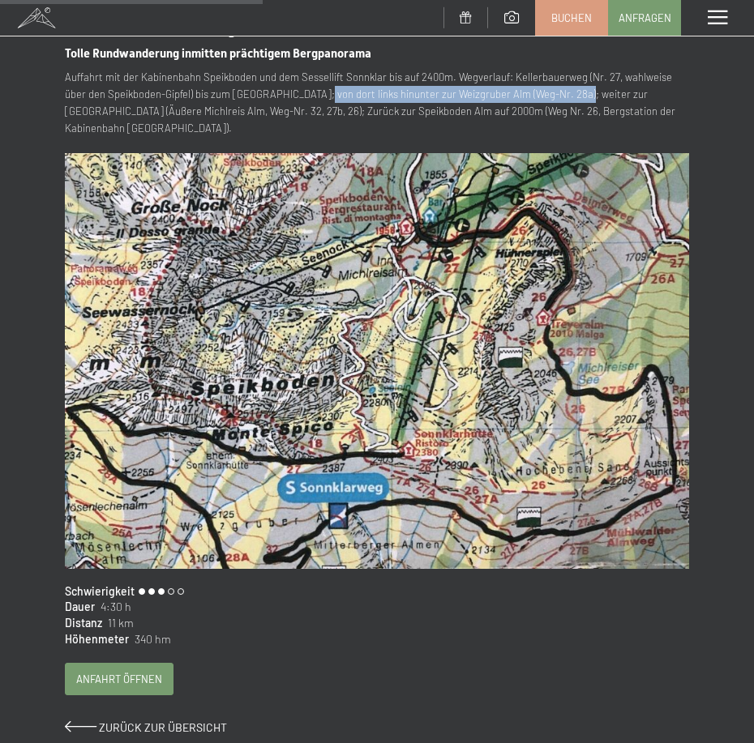
drag, startPoint x: 292, startPoint y: 93, endPoint x: 546, endPoint y: 97, distance: 253.8
click at [546, 97] on p "Auffahrt mit der Kabinenbahn Speikboden und dem Sessellift Sonnklar bis auf 240…" at bounding box center [377, 102] width 624 height 67
copy p "von dort links hinunter zur Weizgruber Alm (Weg-Nr. 28a);"
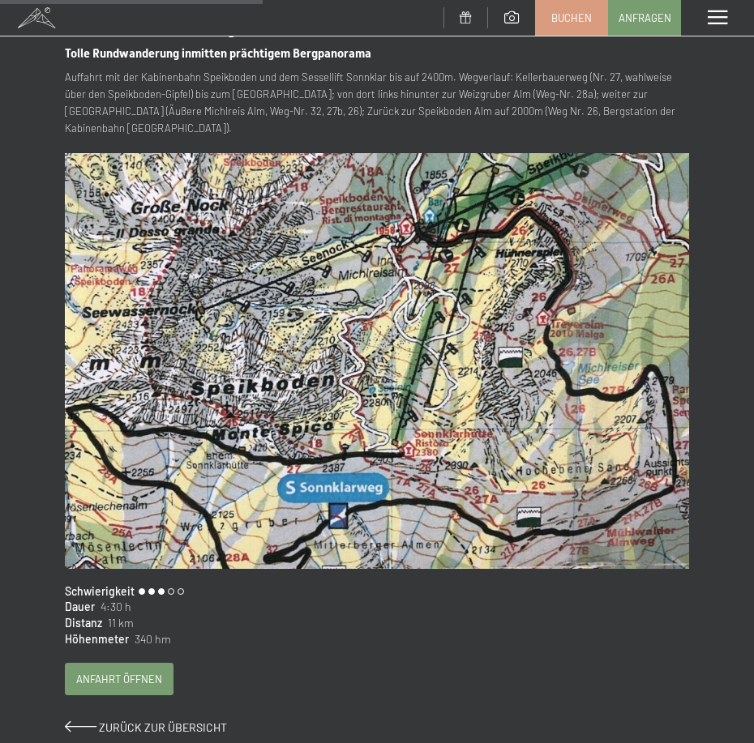
drag, startPoint x: 598, startPoint y: 96, endPoint x: 551, endPoint y: 101, distance: 47.4
click at [598, 96] on p "Auffahrt mit der Kabinenbahn Speikboden und dem Sessellift Sonnklar bis auf 240…" at bounding box center [377, 102] width 624 height 67
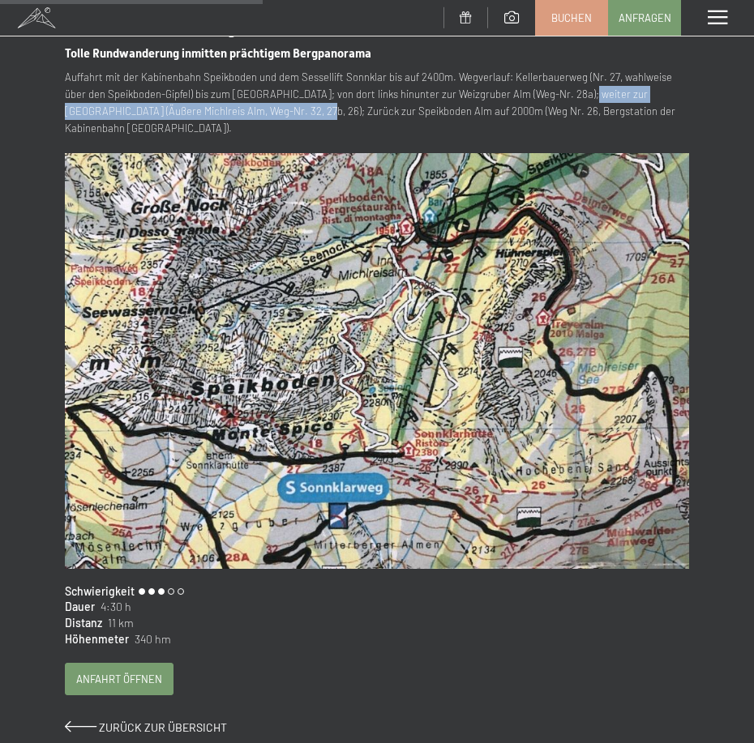
drag, startPoint x: 551, startPoint y: 95, endPoint x: 224, endPoint y: 117, distance: 328.3
click at [224, 117] on p "Auffahrt mit der Kabinenbahn Speikboden und dem Sessellift Sonnklar bis auf 240…" at bounding box center [377, 102] width 624 height 67
copy p "weiter zur Trejer Alm (Äußere Michlreis Alm, Weg-Nr. 32, 27b, 26);"
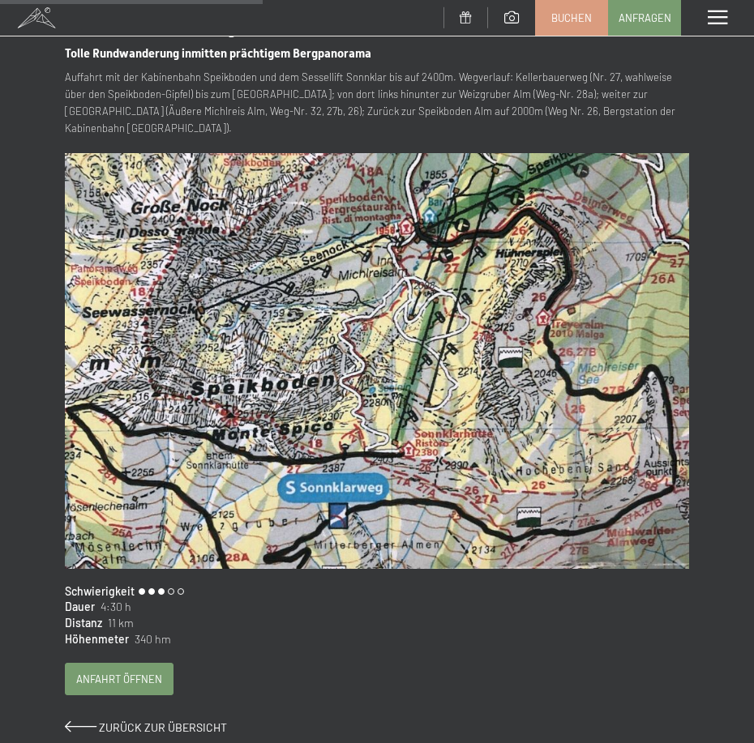
click at [418, 94] on p "Auffahrt mit der Kabinenbahn Speikboden und dem Sessellift Sonnklar bis auf 240…" at bounding box center [377, 102] width 624 height 67
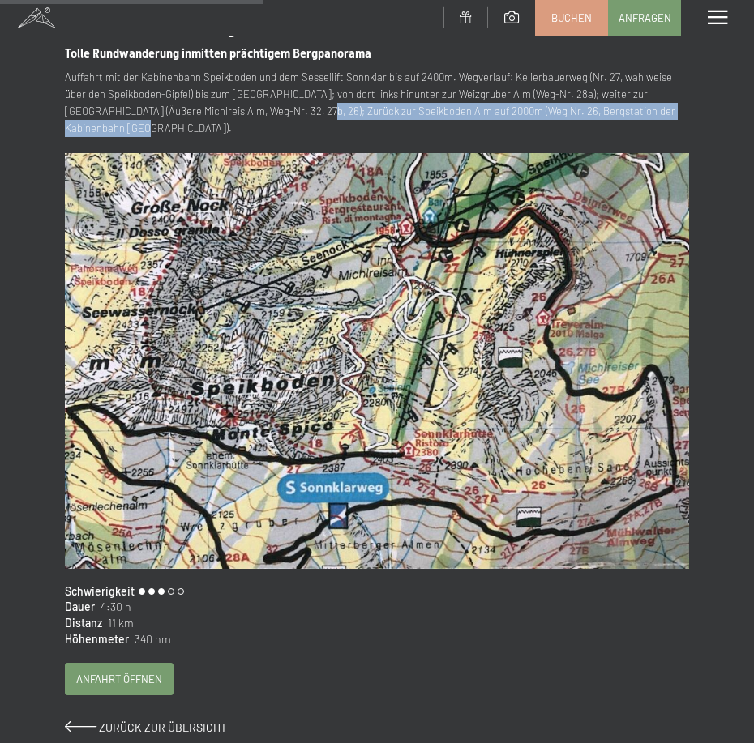
drag, startPoint x: 225, startPoint y: 112, endPoint x: 691, endPoint y: 109, distance: 465.4
click at [691, 109] on div "Tipp wechseln (107 / 204) slide 5 of 8 Mühlwalder Sonnenweg Tolle Rundwanderung…" at bounding box center [377, 169] width 754 height 1182
copy p "Zurück zur Speikboden Alm auf 2000m (Weg Nr. 26, Bergstation der Kabinenbahn Sp…"
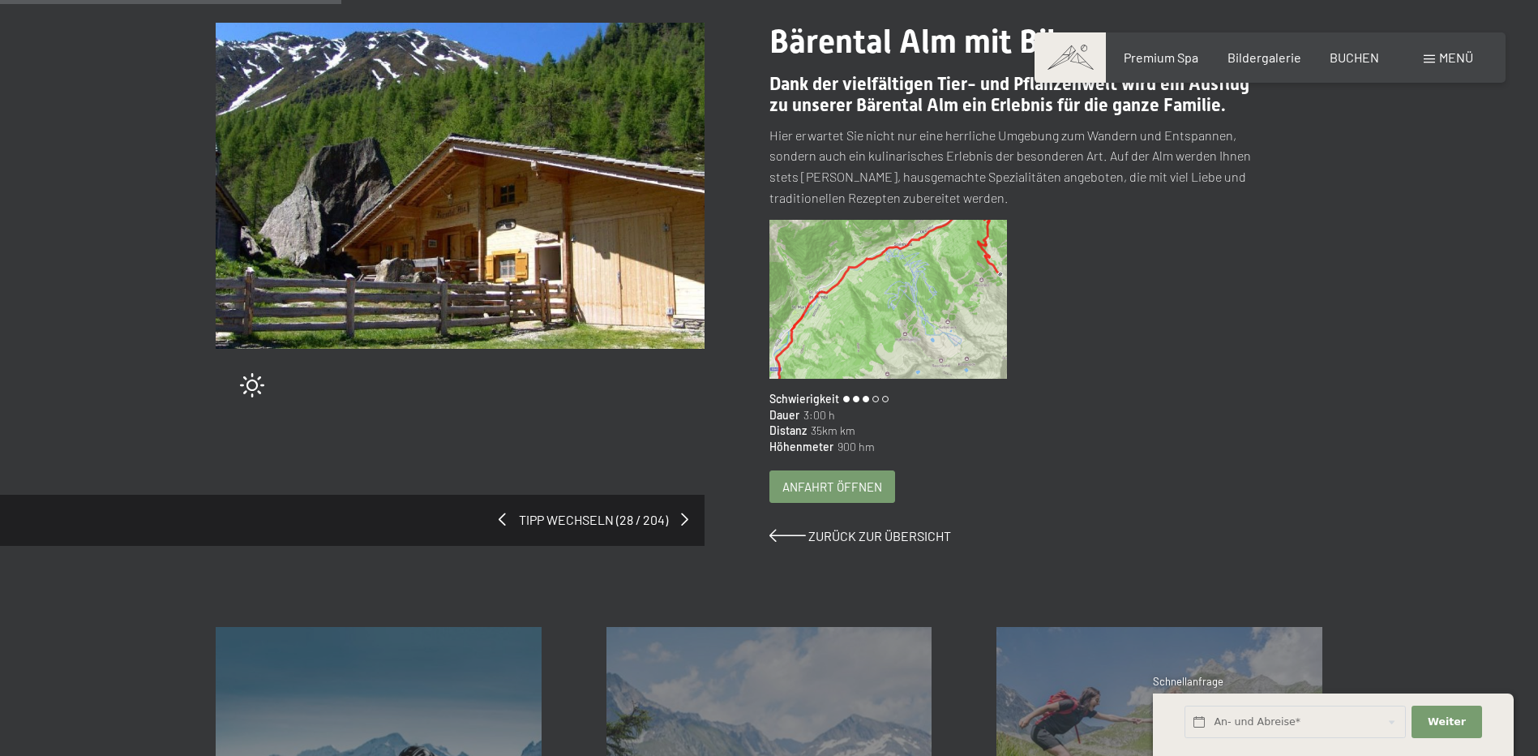
scroll to position [243, 0]
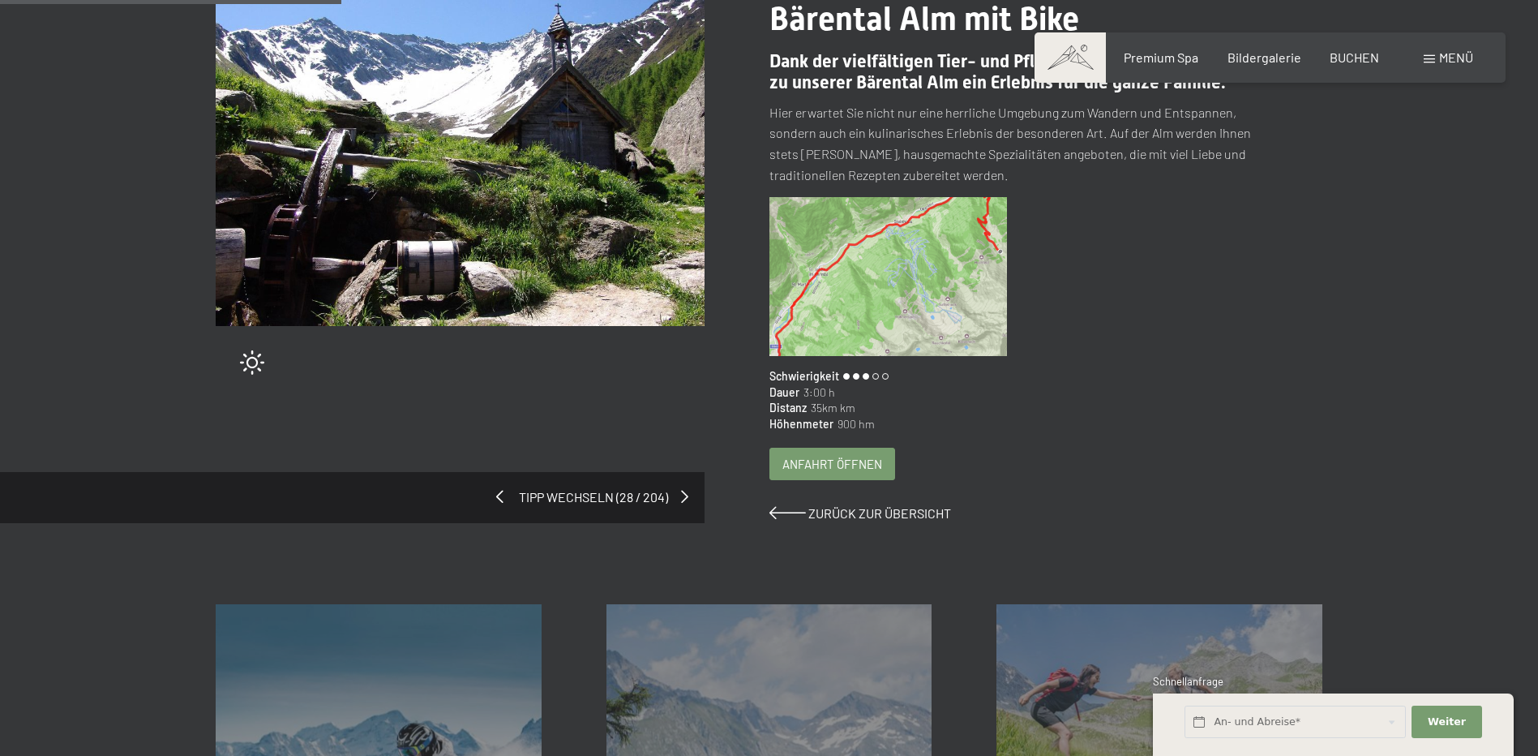
click at [498, 491] on span at bounding box center [499, 496] width 7 height 13
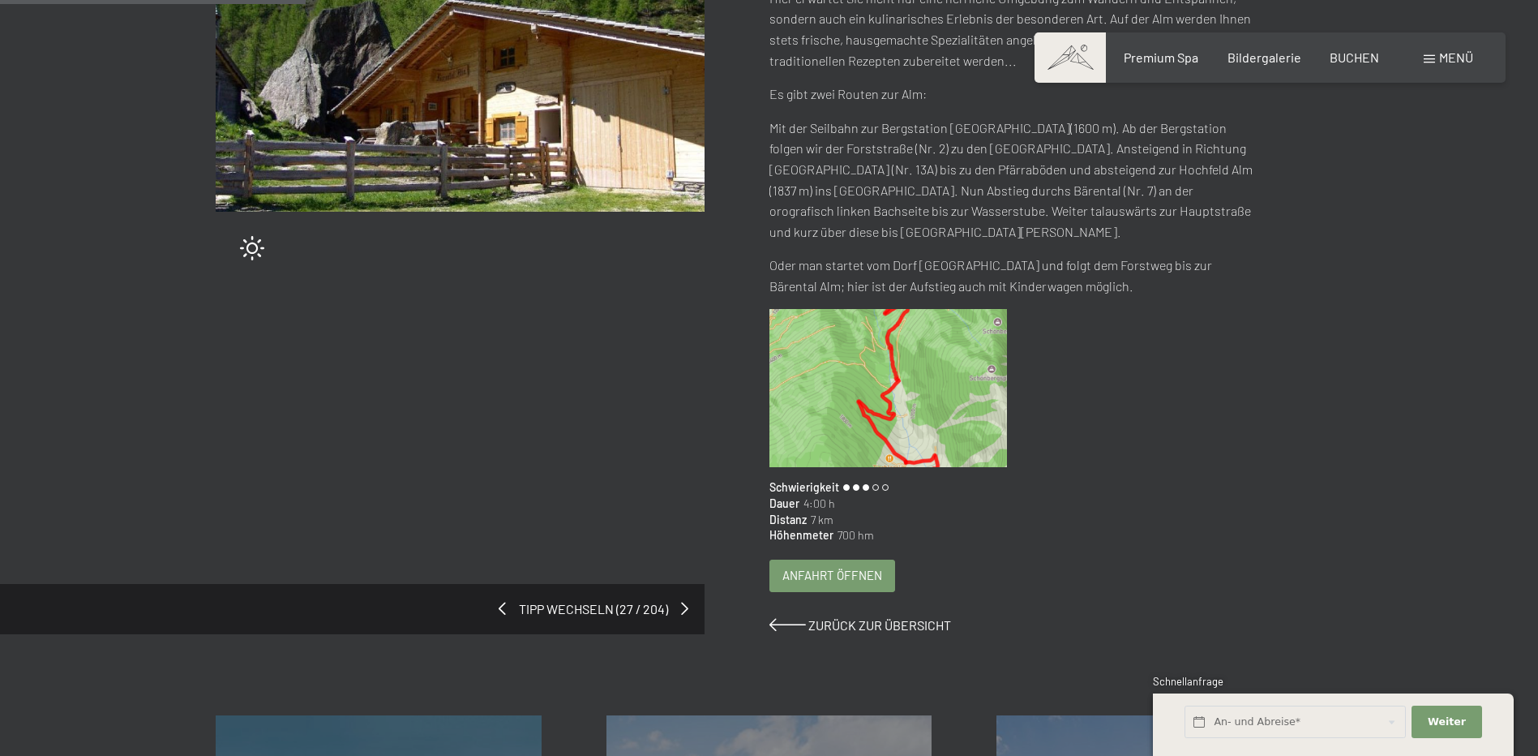
scroll to position [486, 0]
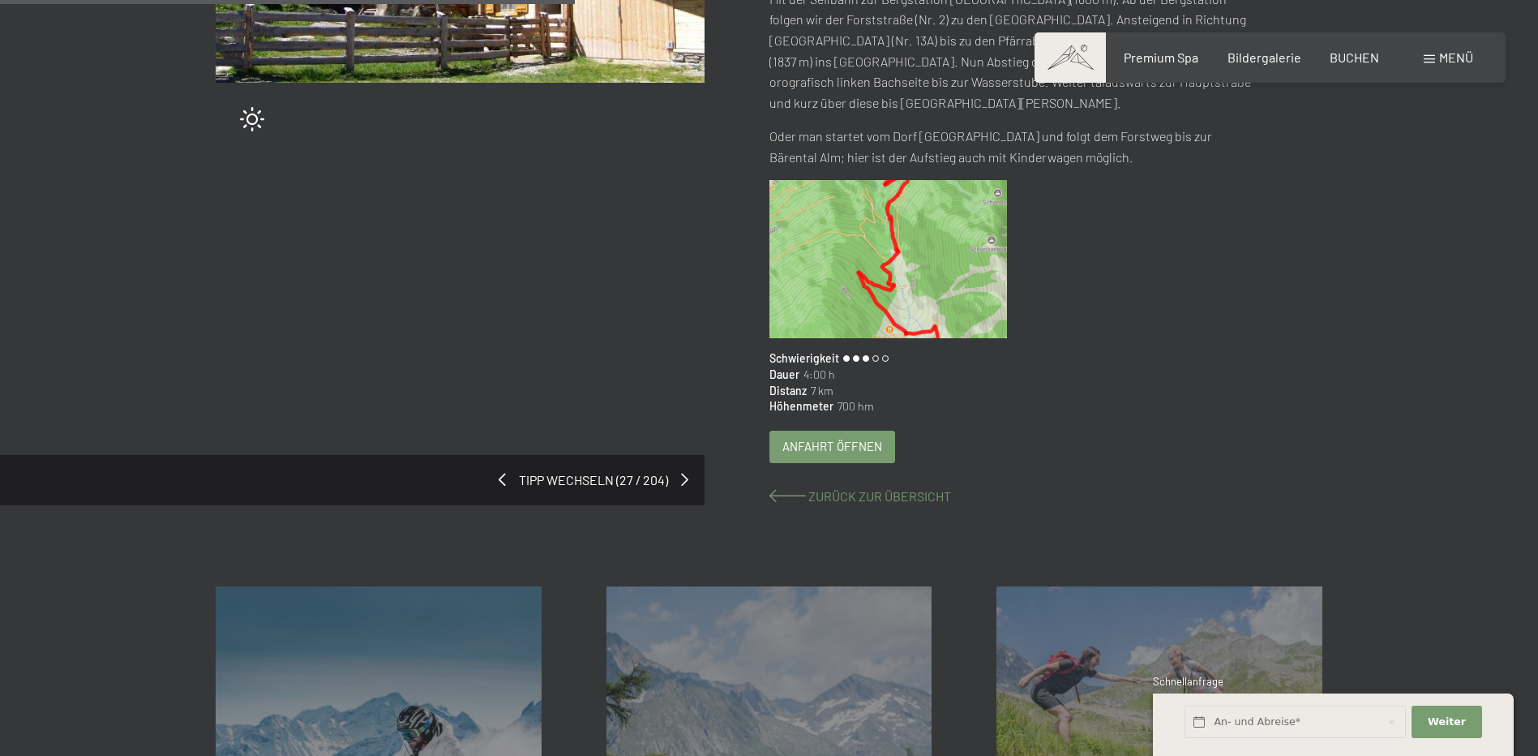
click at [820, 488] on span "Zurück zur Übersicht" at bounding box center [879, 495] width 143 height 15
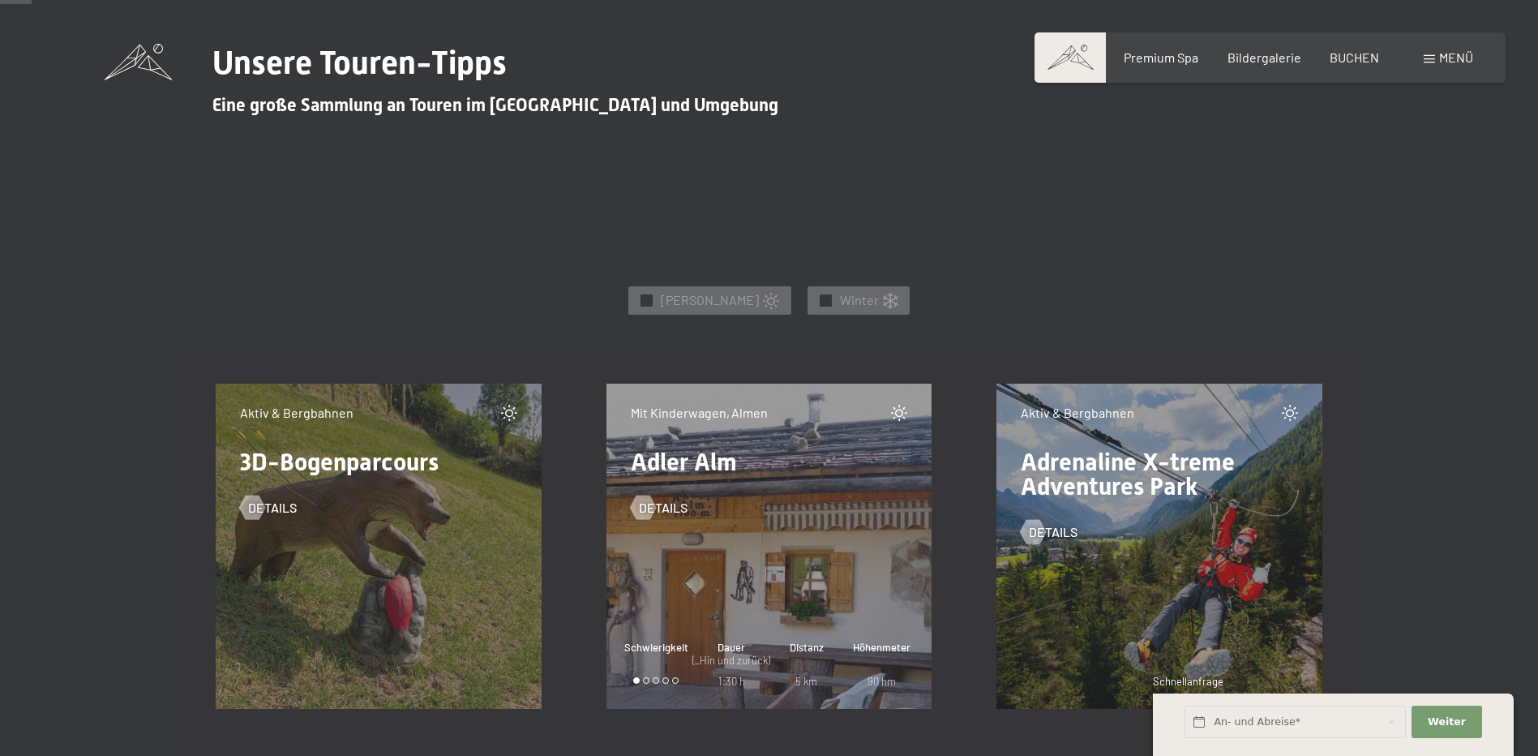
scroll to position [568, 0]
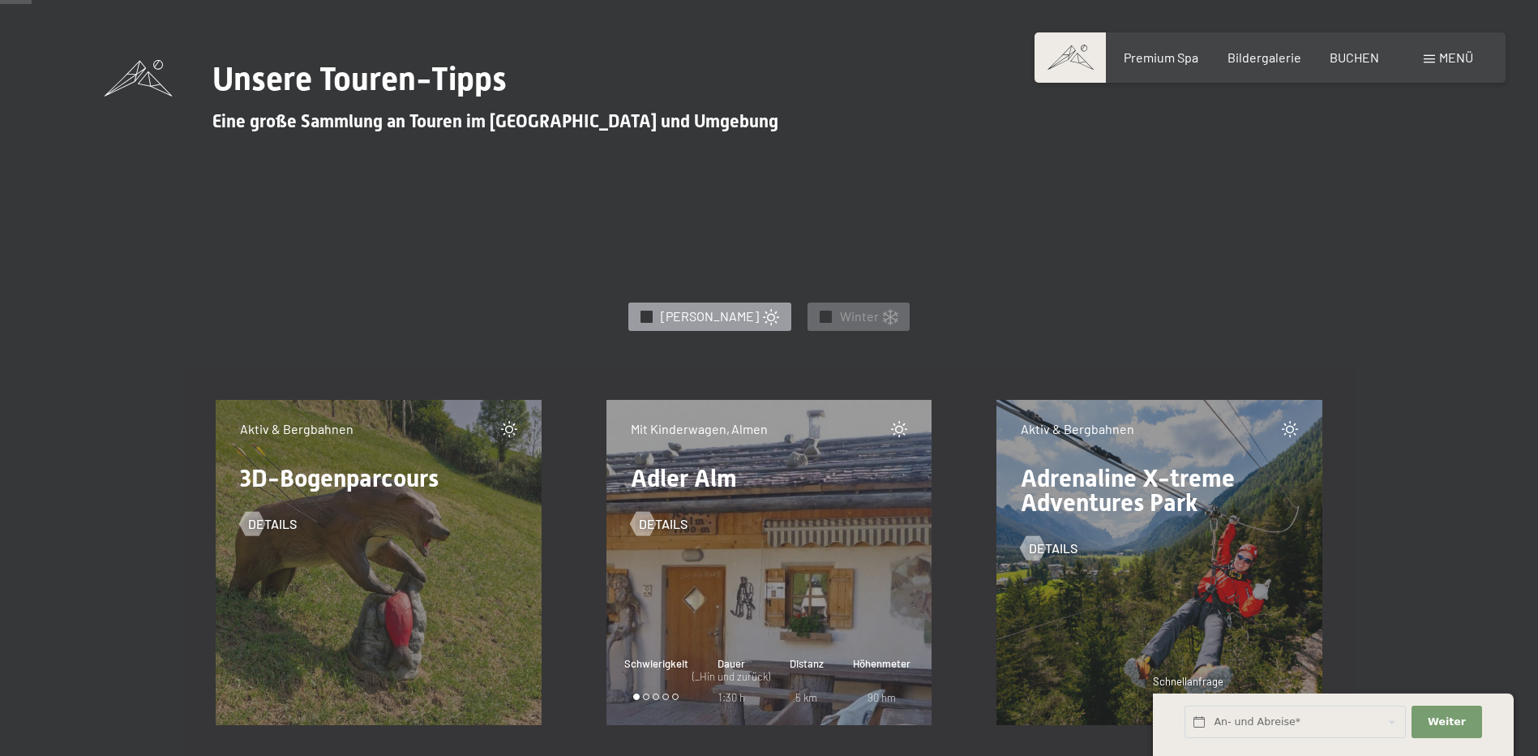
click at [682, 322] on div "✓ Sommer" at bounding box center [709, 316] width 163 height 28
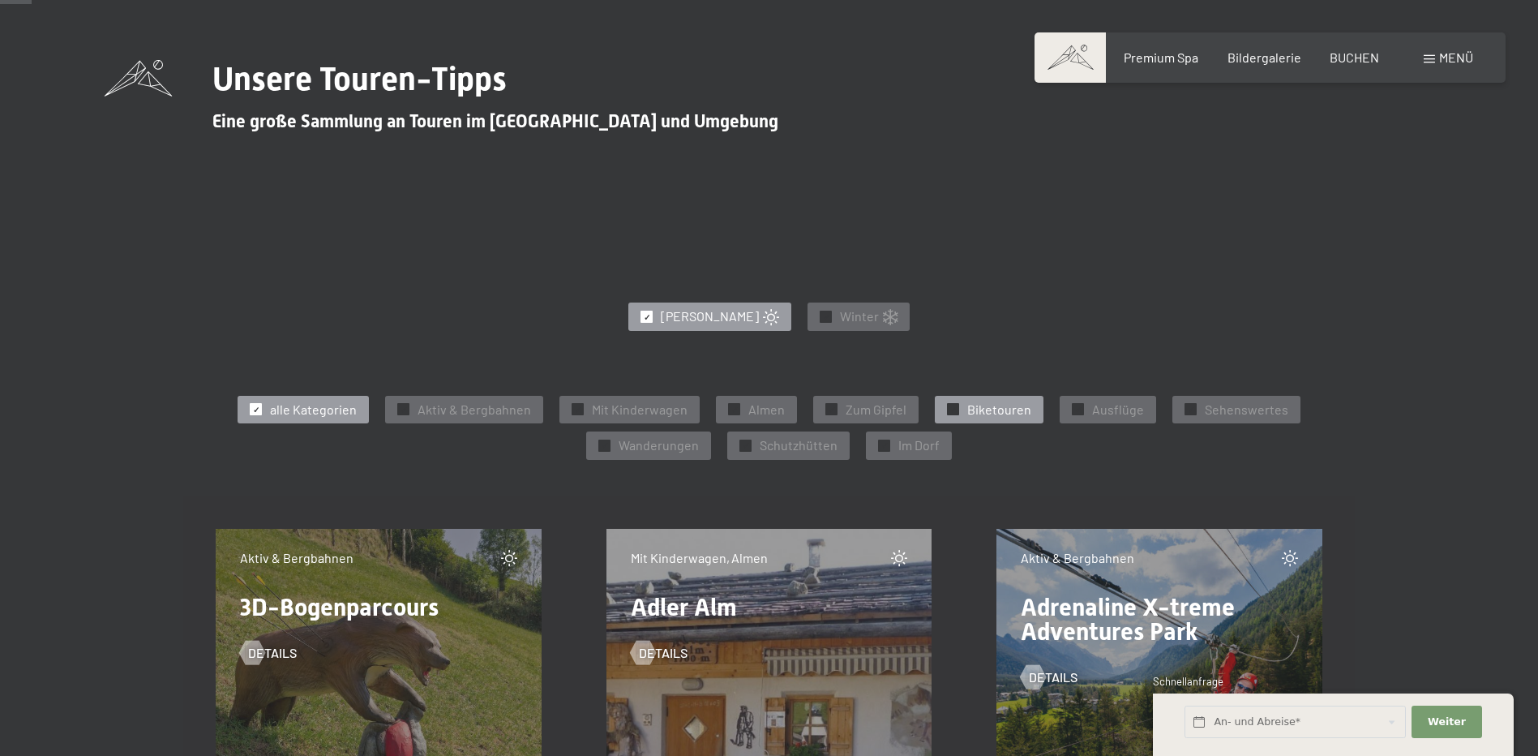
click at [954, 404] on span "✓" at bounding box center [953, 409] width 6 height 11
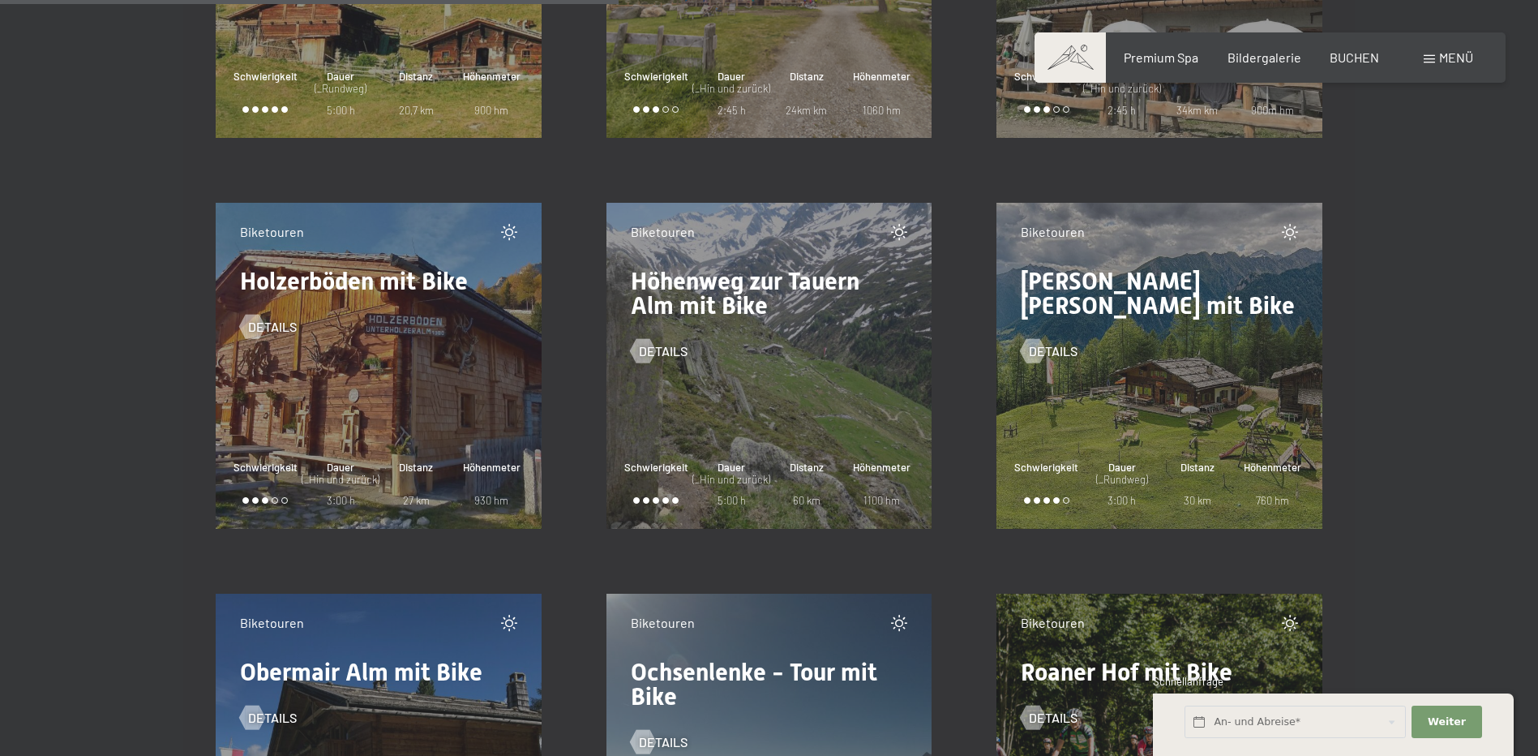
scroll to position [1703, 0]
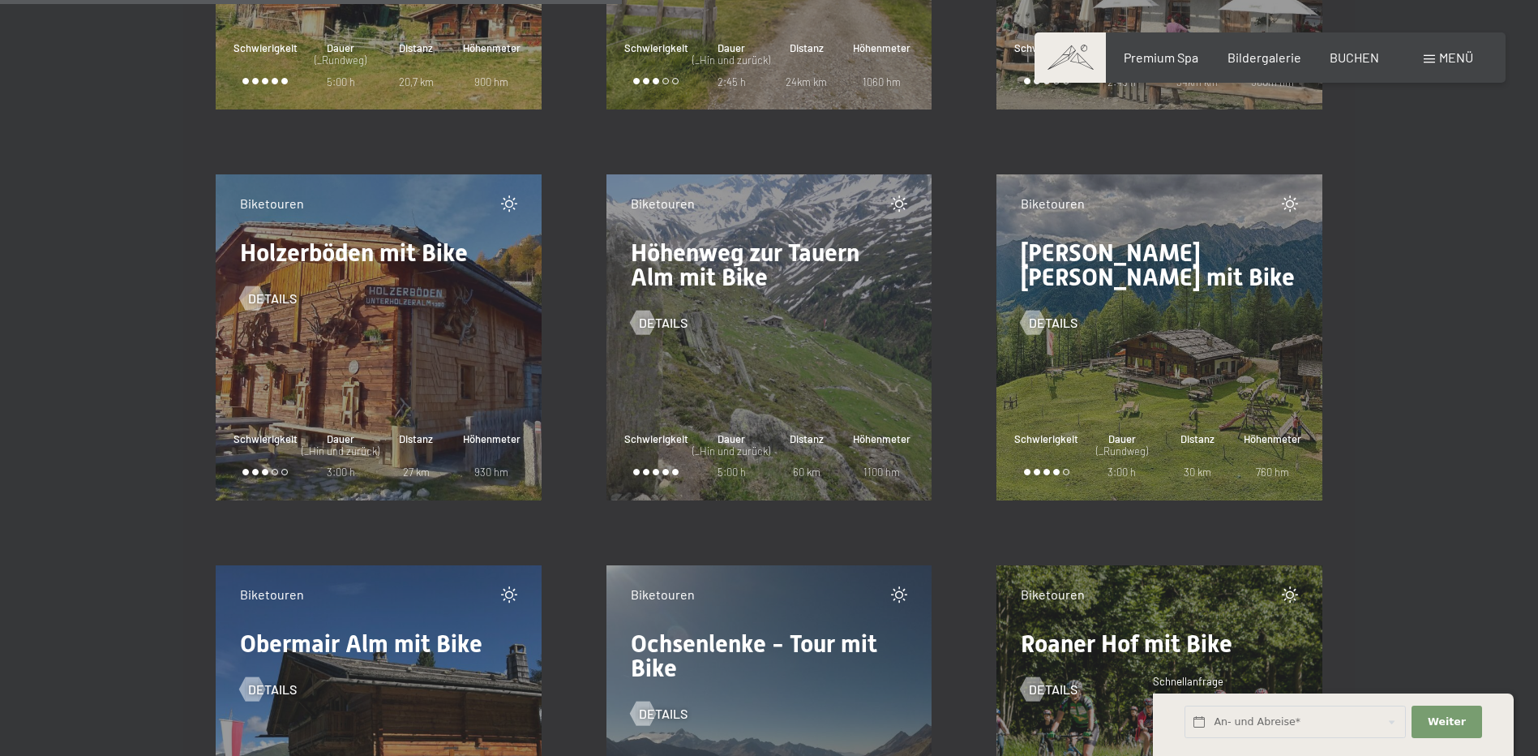
click at [1082, 248] on span "Klausberg - Niederhofer Alm mit Bike" at bounding box center [1158, 264] width 274 height 53
click at [1040, 319] on div at bounding box center [1033, 323] width 14 height 24
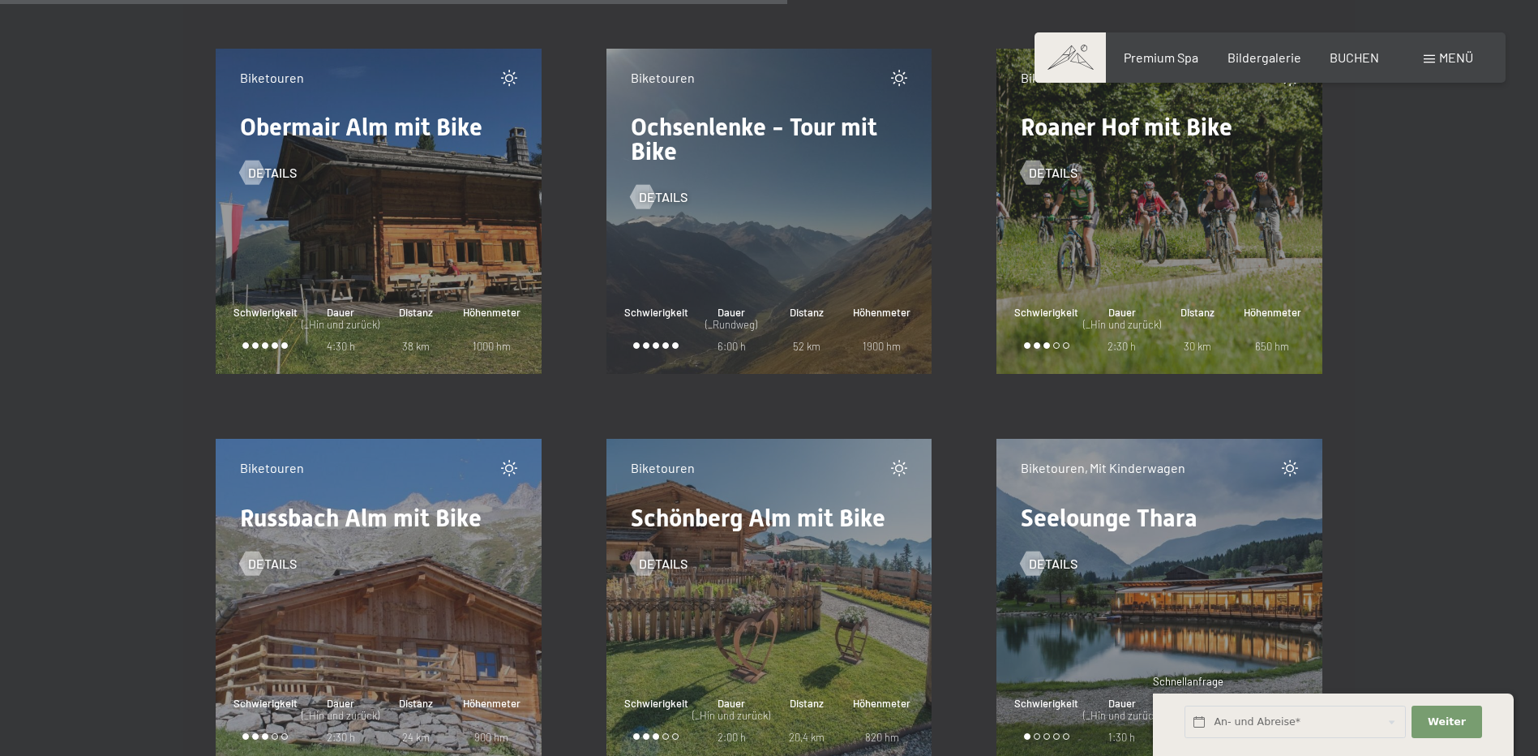
scroll to position [2270, 0]
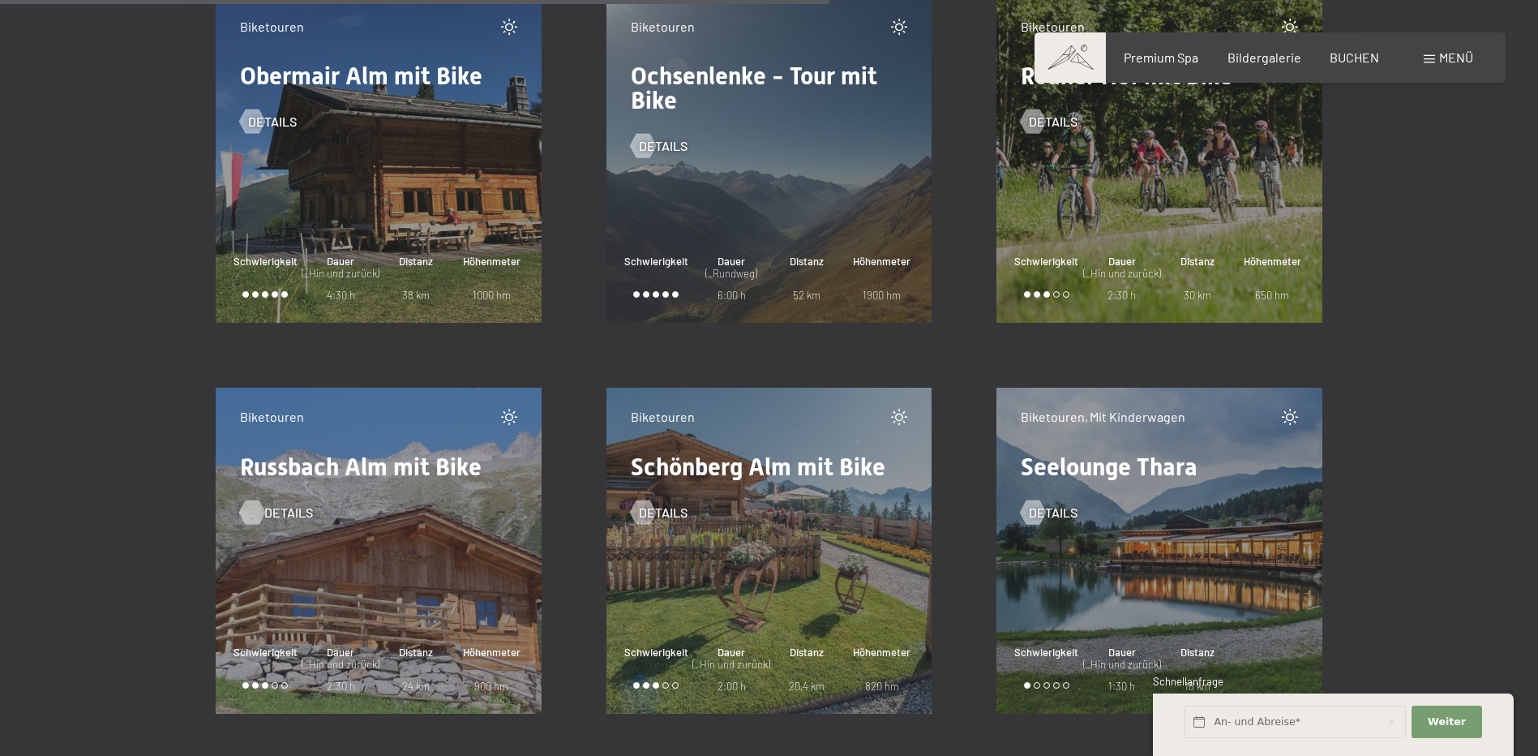
click at [258, 510] on div at bounding box center [252, 511] width 14 height 24
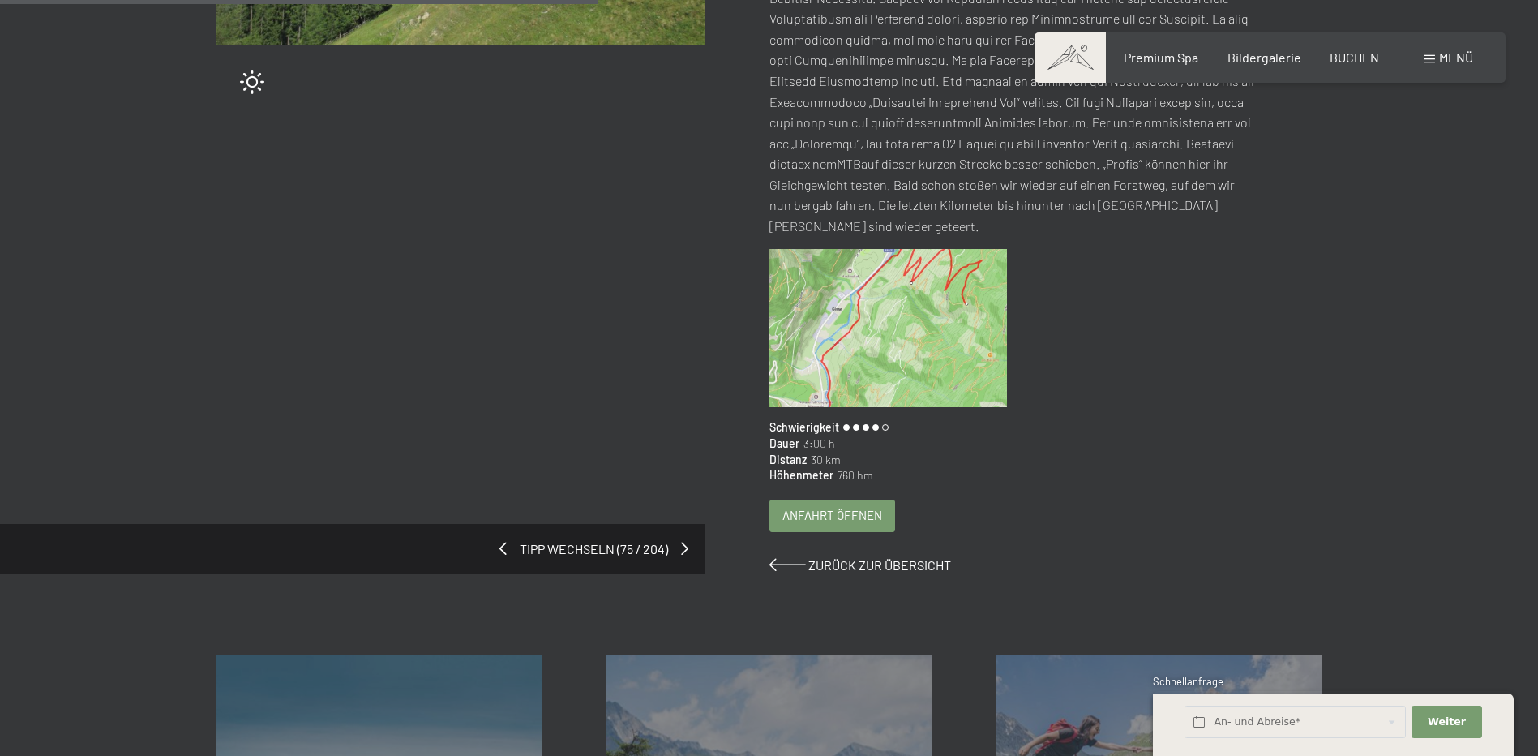
scroll to position [568, 0]
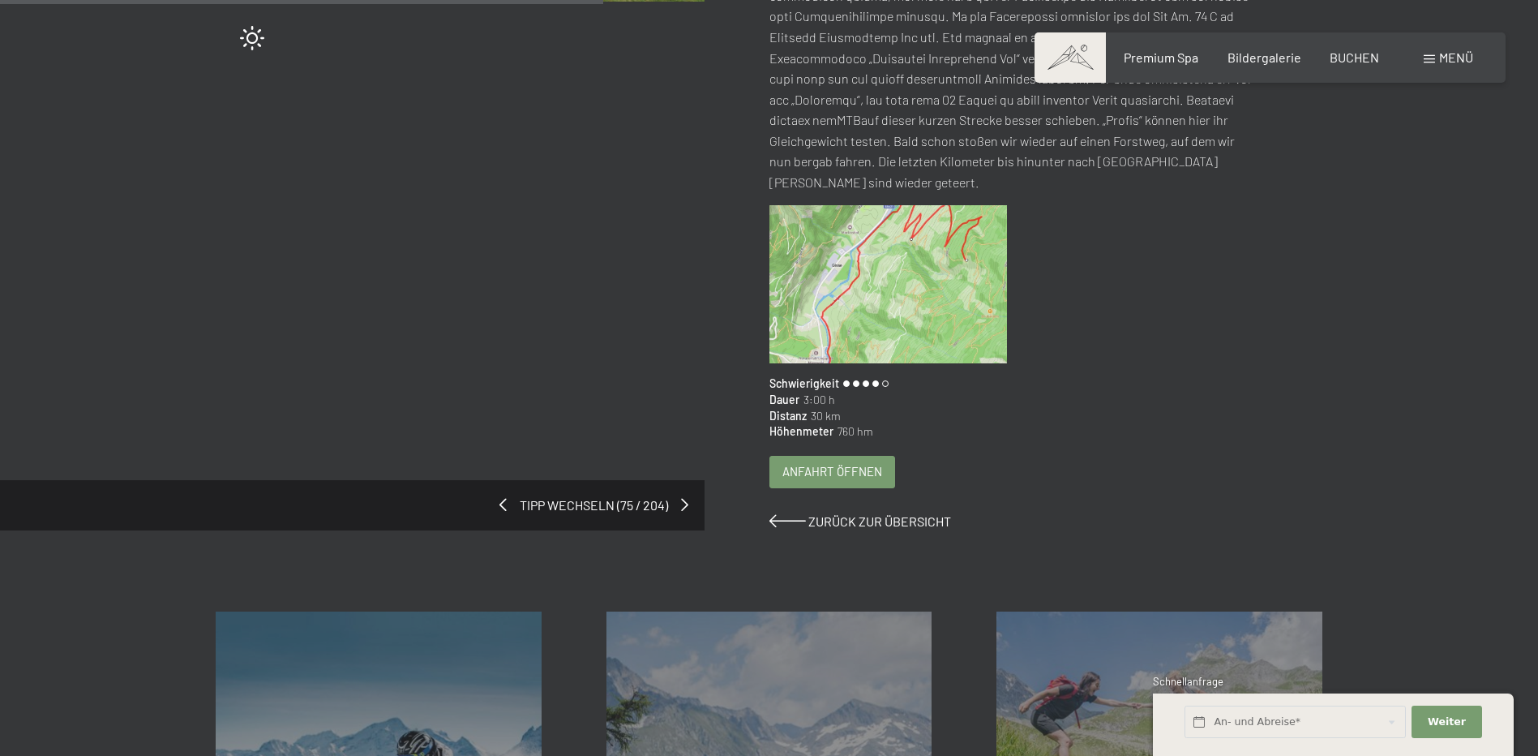
click at [897, 297] on img at bounding box center [888, 284] width 238 height 159
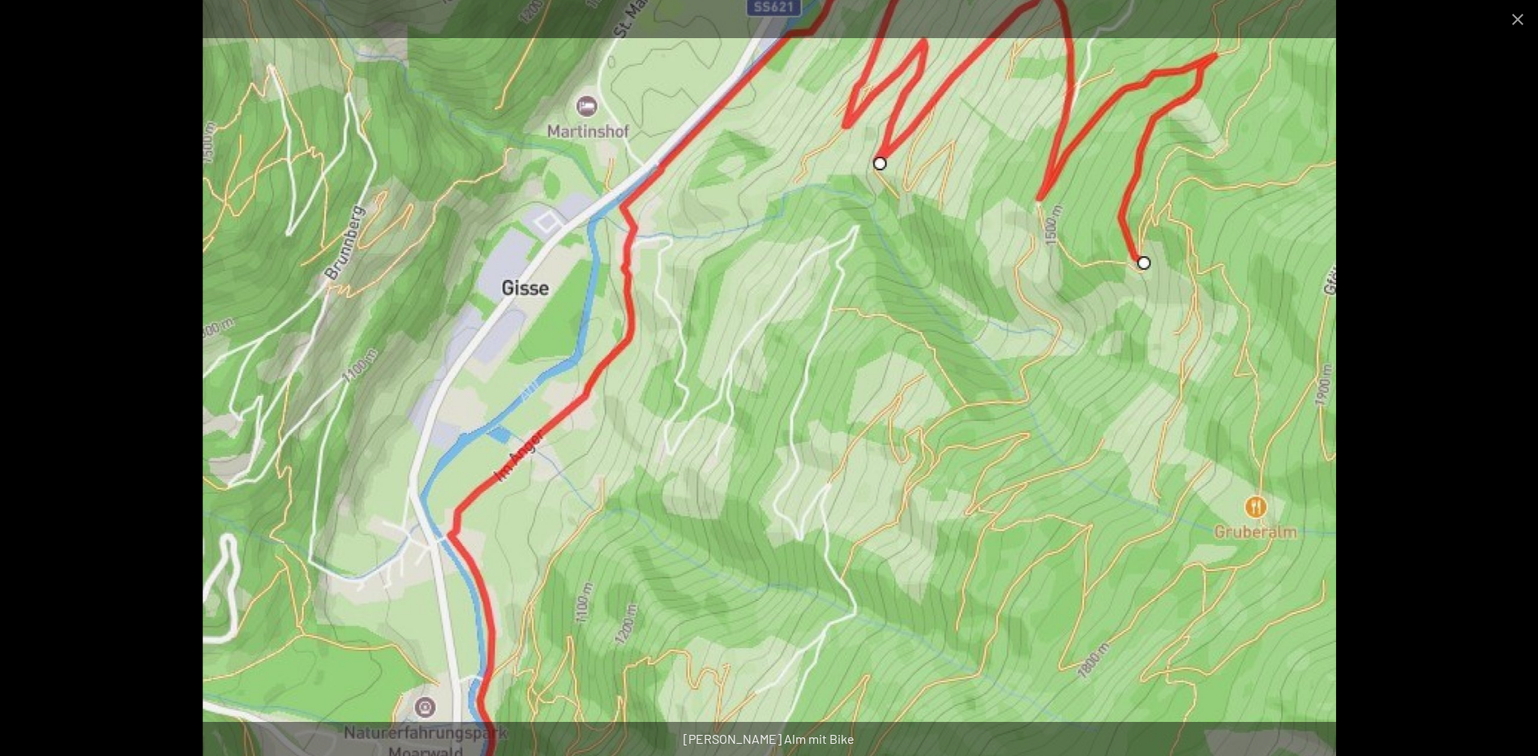
scroll to position [973, 0]
click at [139, 110] on div at bounding box center [769, 378] width 1538 height 756
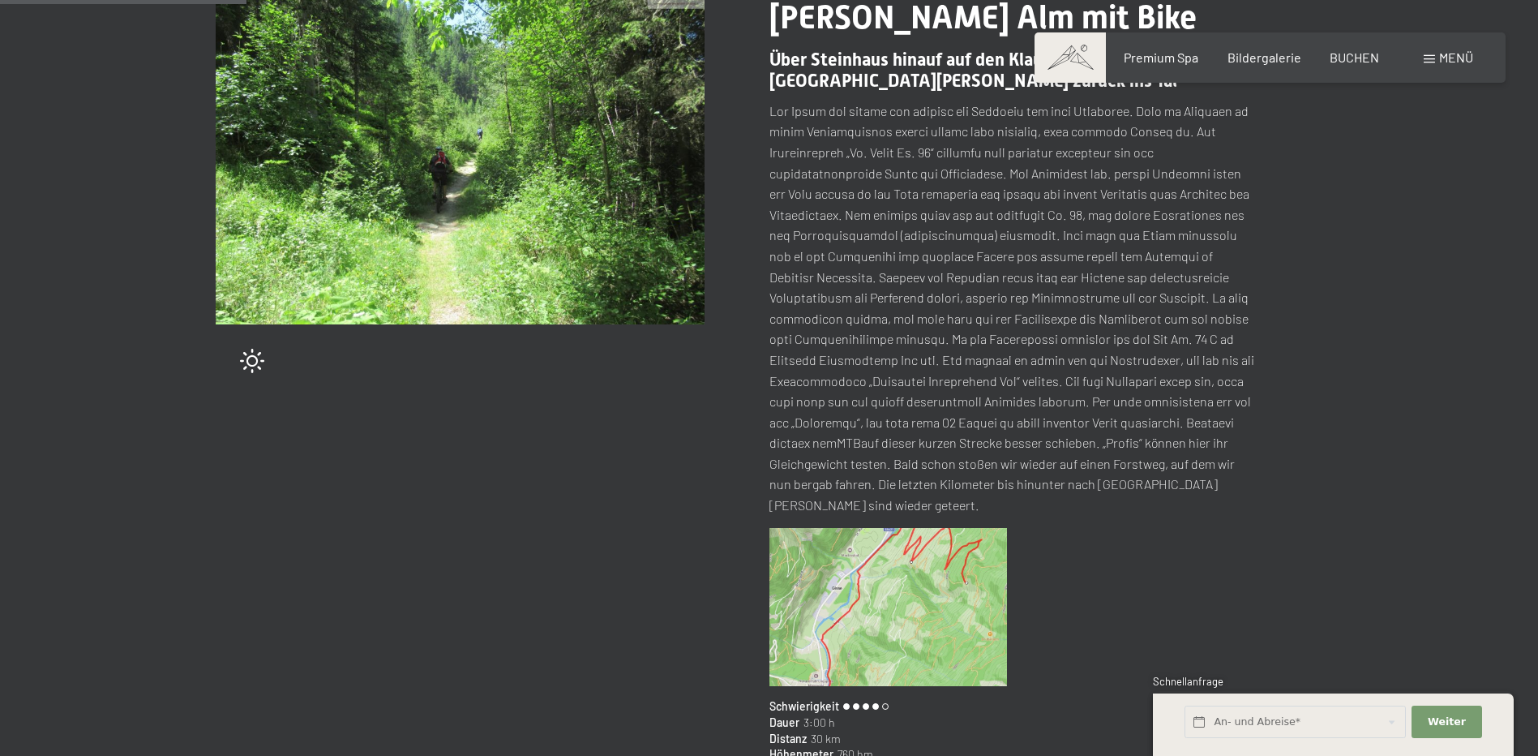
scroll to position [243, 0]
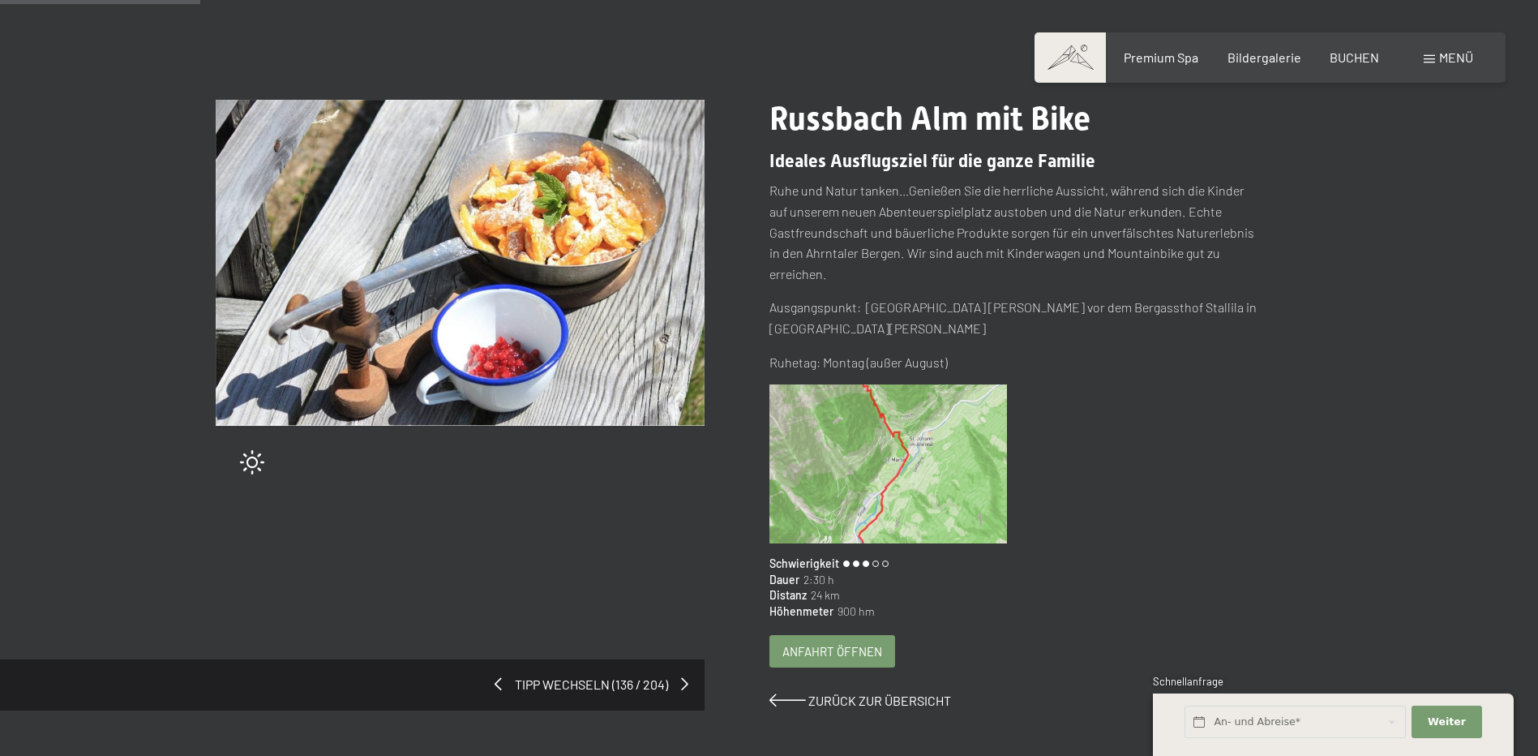
scroll to position [162, 0]
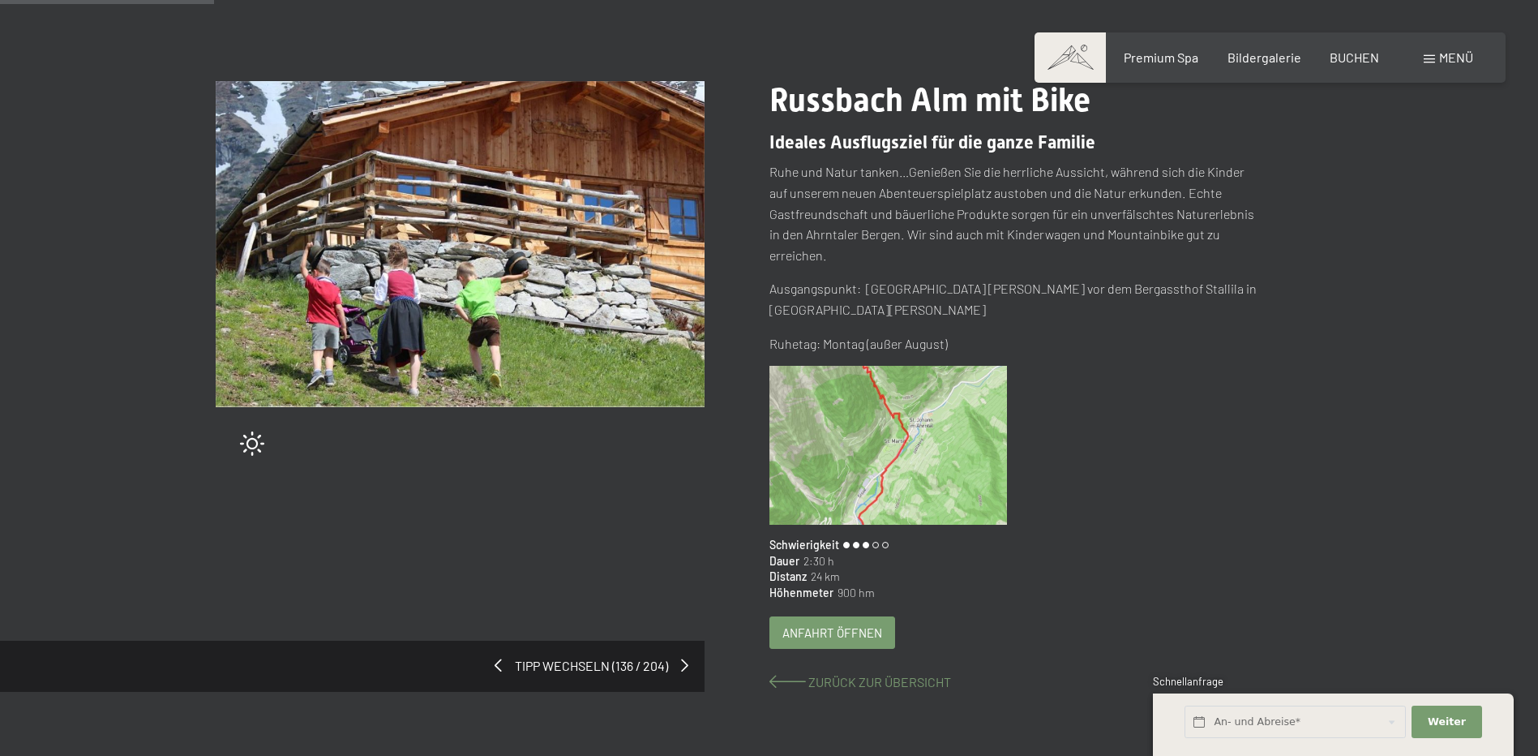
click at [831, 674] on span "Zurück zur Übersicht" at bounding box center [879, 681] width 143 height 15
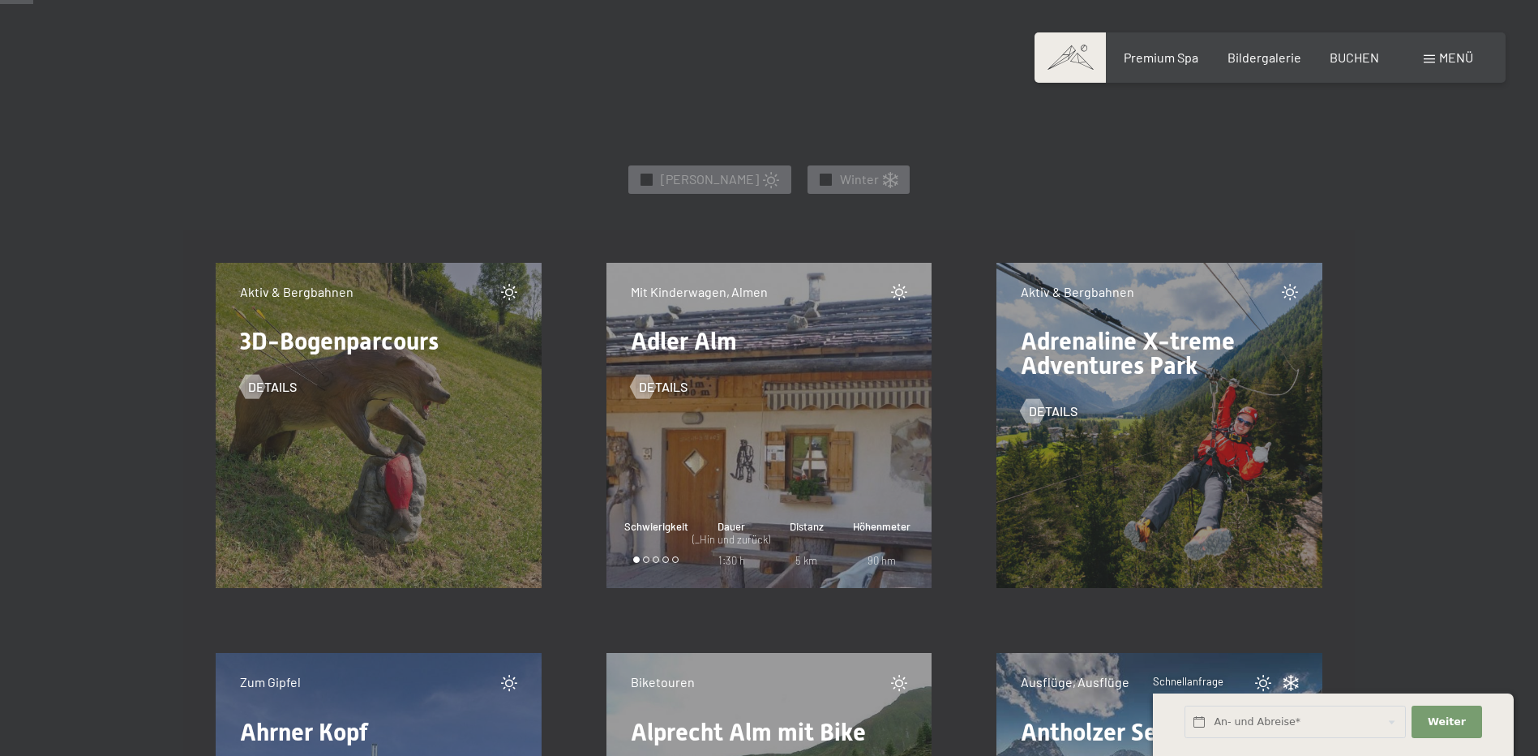
scroll to position [511, 0]
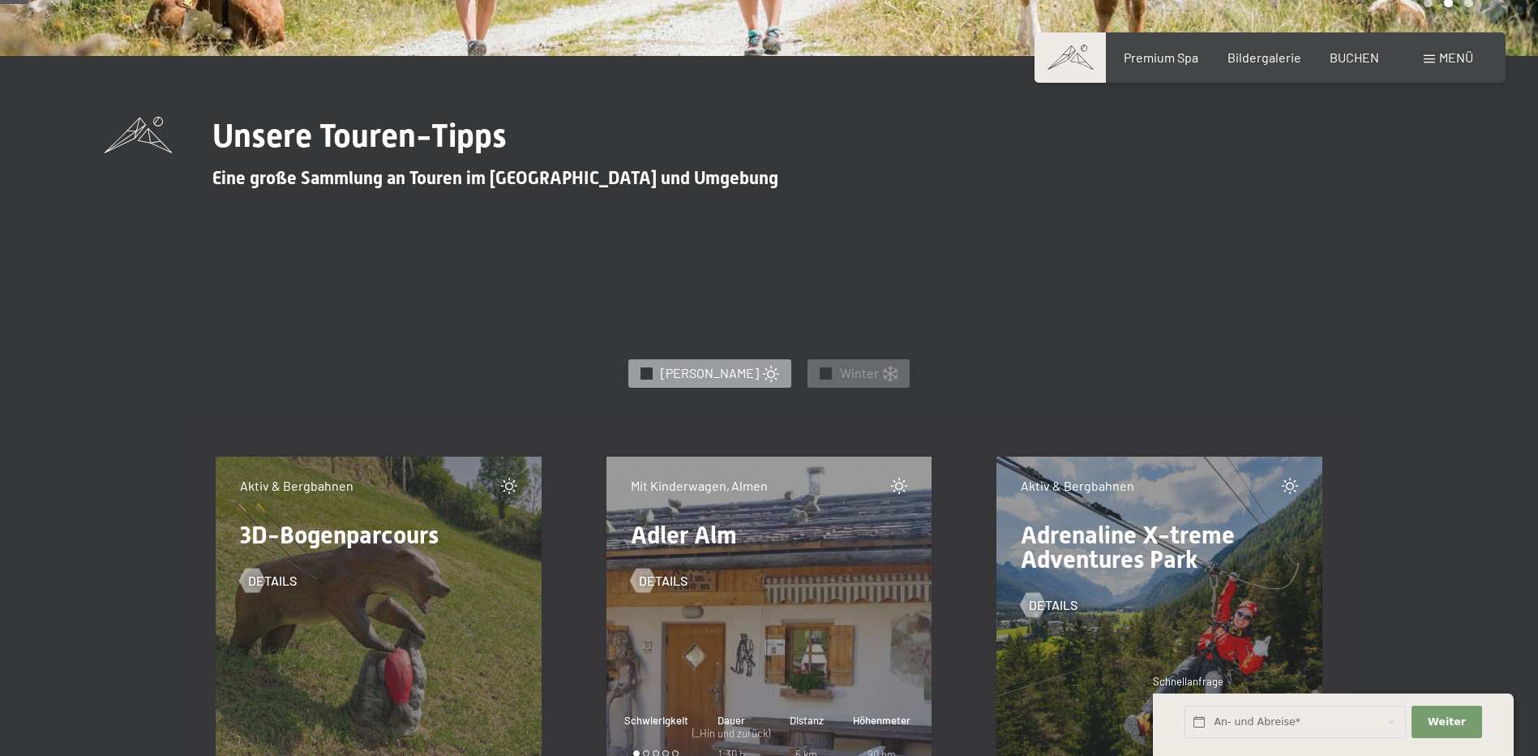
click at [660, 371] on div "✓ Sommer" at bounding box center [709, 373] width 163 height 28
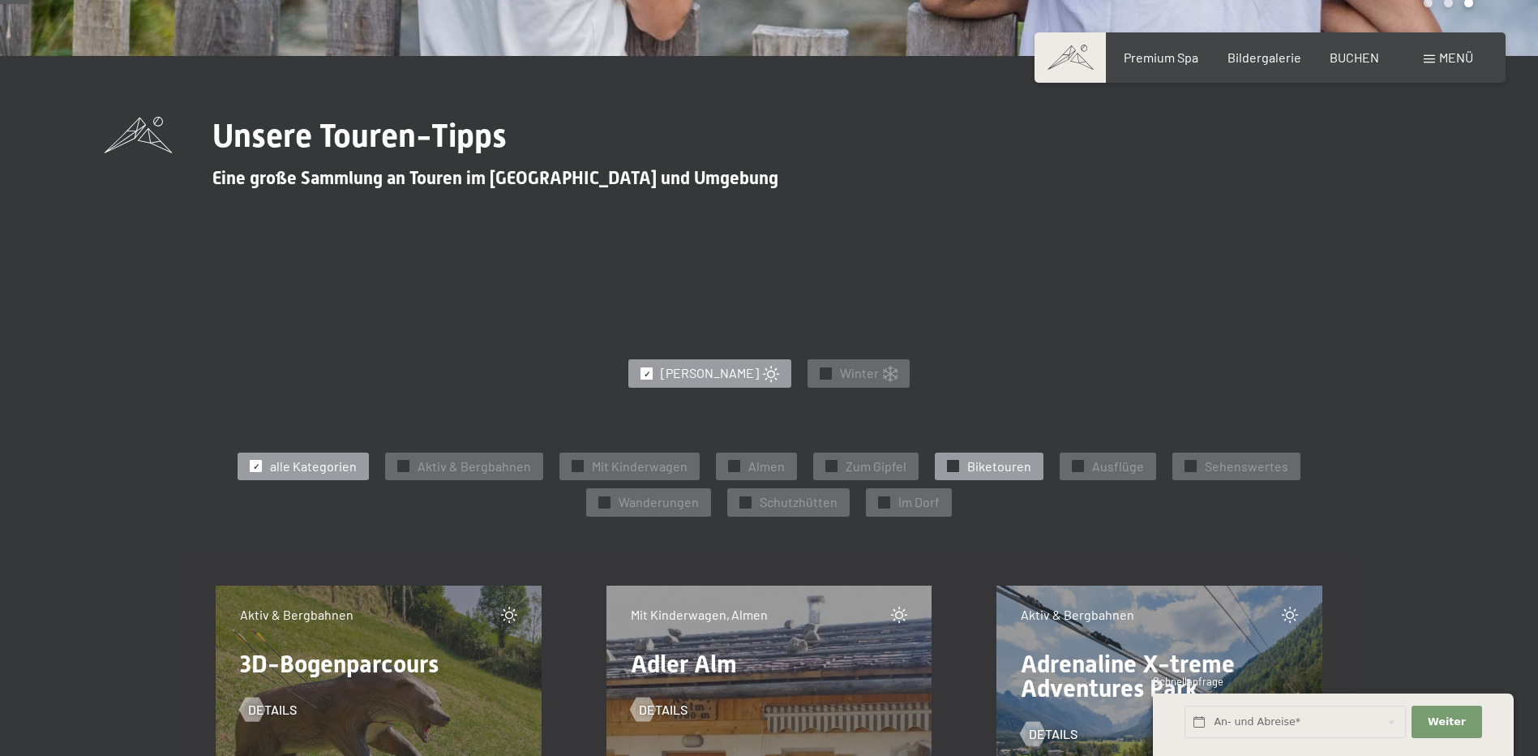
click at [994, 473] on span "Biketouren" at bounding box center [999, 466] width 64 height 18
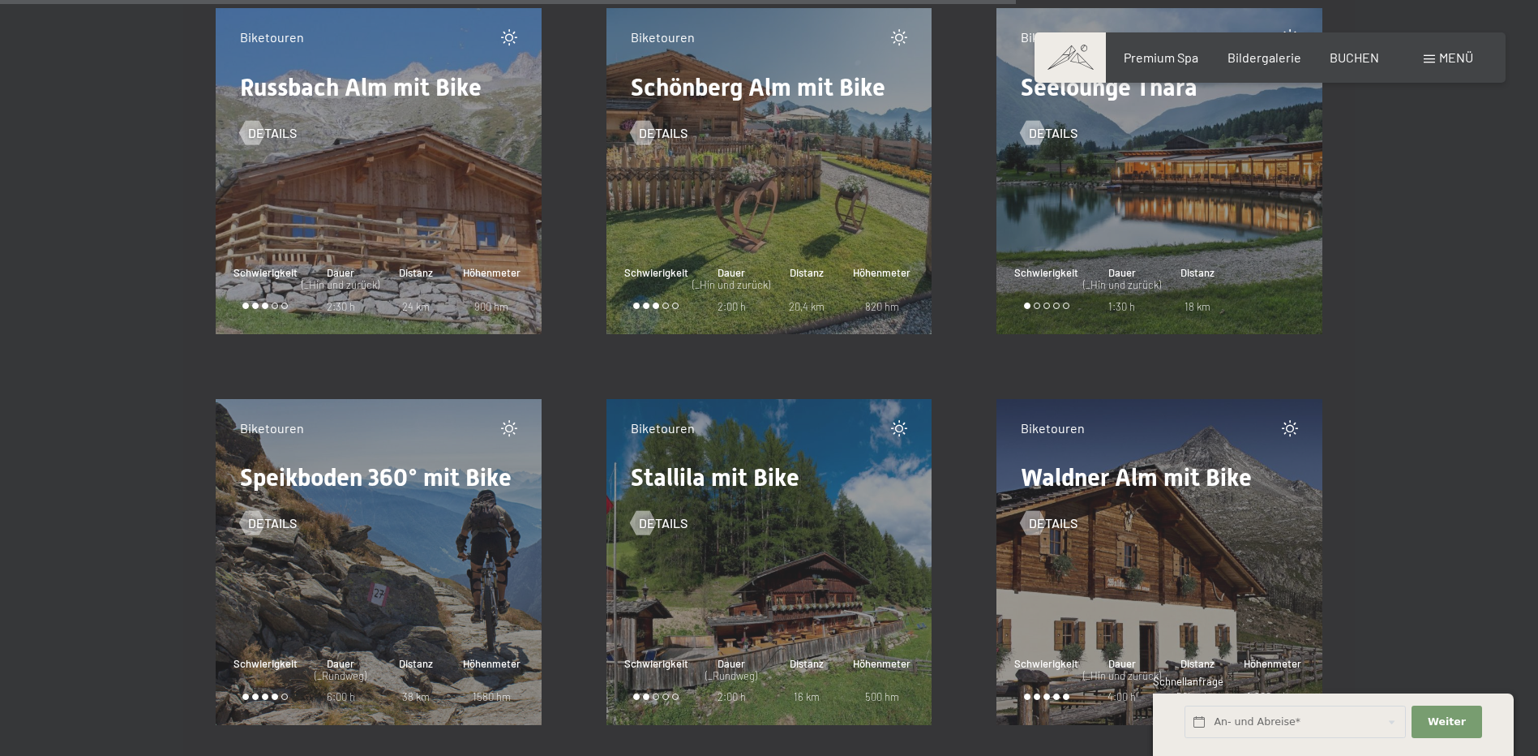
scroll to position [3024, 0]
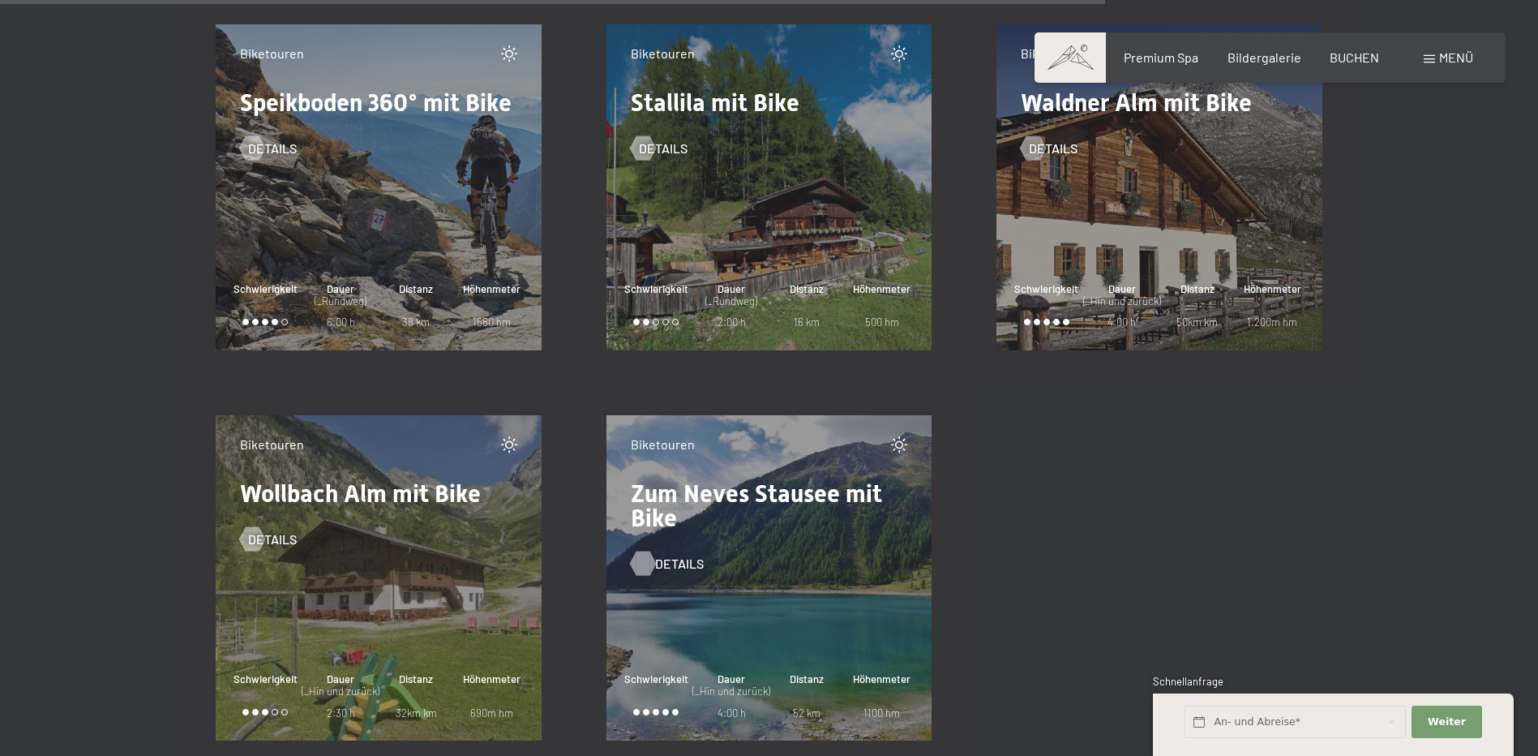
click at [655, 555] on span "Details" at bounding box center [679, 564] width 49 height 18
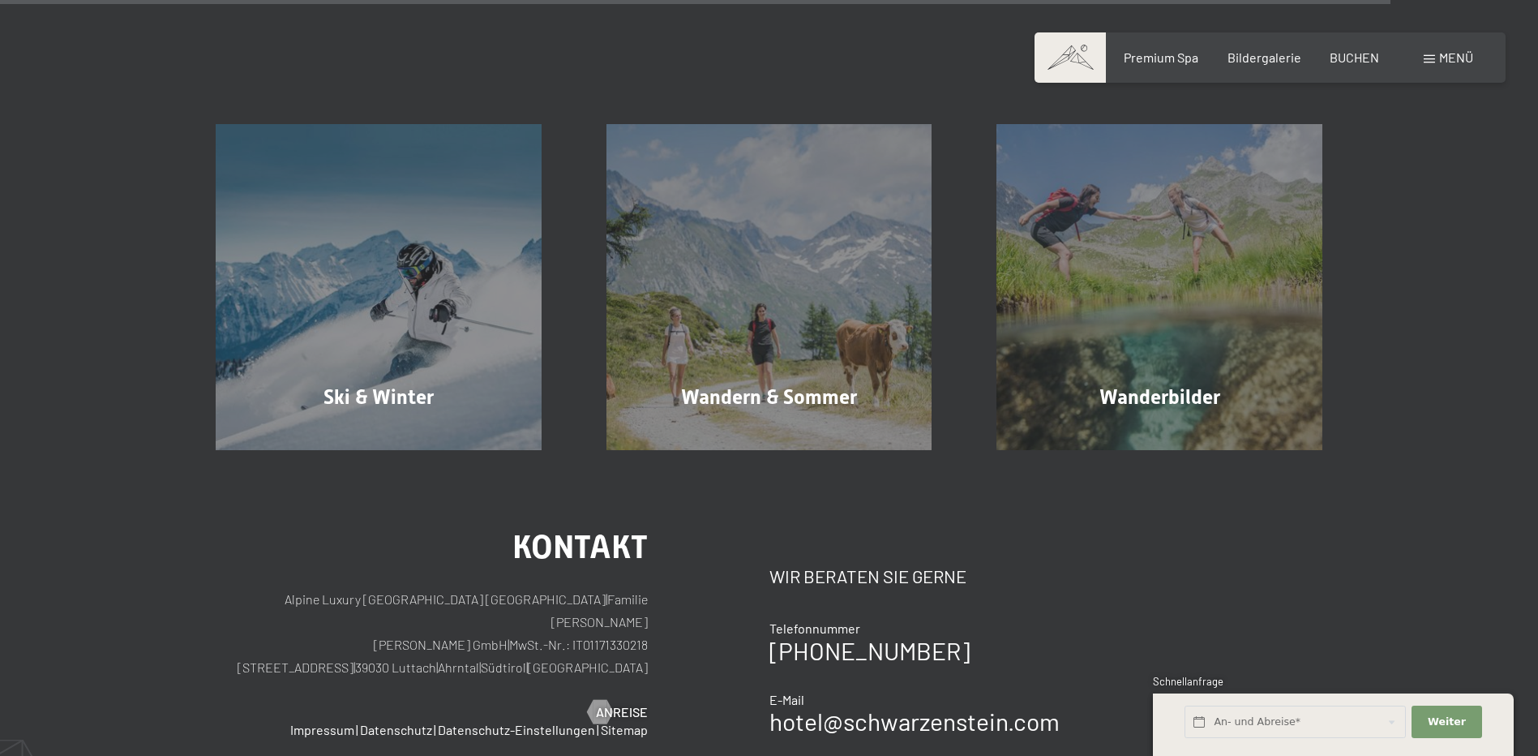
scroll to position [3997, 0]
